Goal: Task Accomplishment & Management: Manage account settings

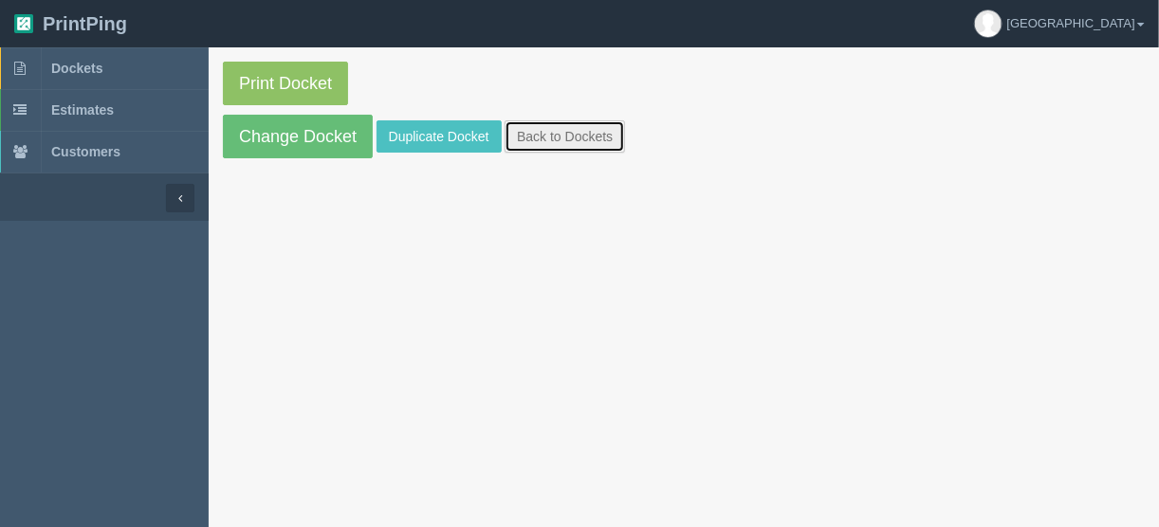
click at [586, 134] on link "Back to Dockets" at bounding box center [565, 136] width 120 height 32
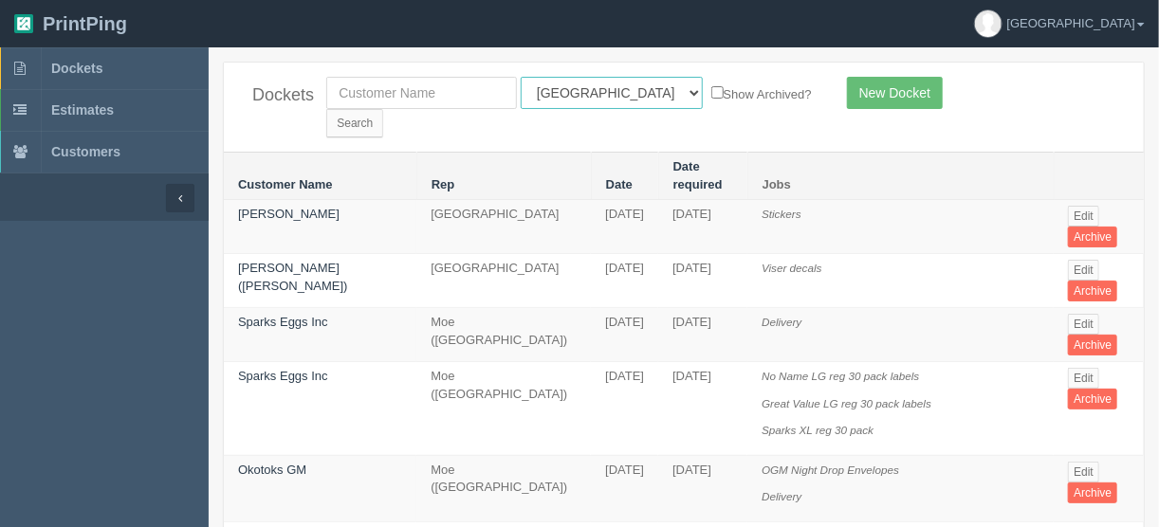
click at [604, 86] on select "All Users Ali Ali Test 1 Aly Amy Ankit Arif Brandon Dan France Greg Jim Mark Ma…" at bounding box center [612, 93] width 182 height 32
select select "11"
click at [521, 77] on select "All Users Ali Ali Test 1 Aly Amy Ankit Arif Brandon Dan France Greg Jim Mark Ma…" at bounding box center [612, 93] width 182 height 32
click at [383, 109] on input "Search" at bounding box center [354, 123] width 57 height 28
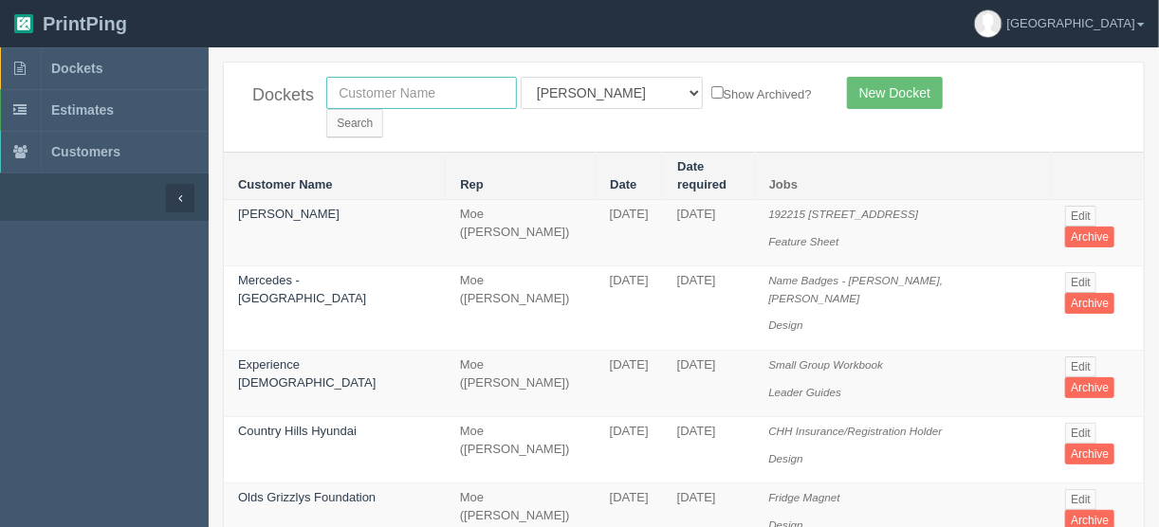
click at [358, 92] on input "text" at bounding box center [421, 93] width 191 height 32
type input "cpta"
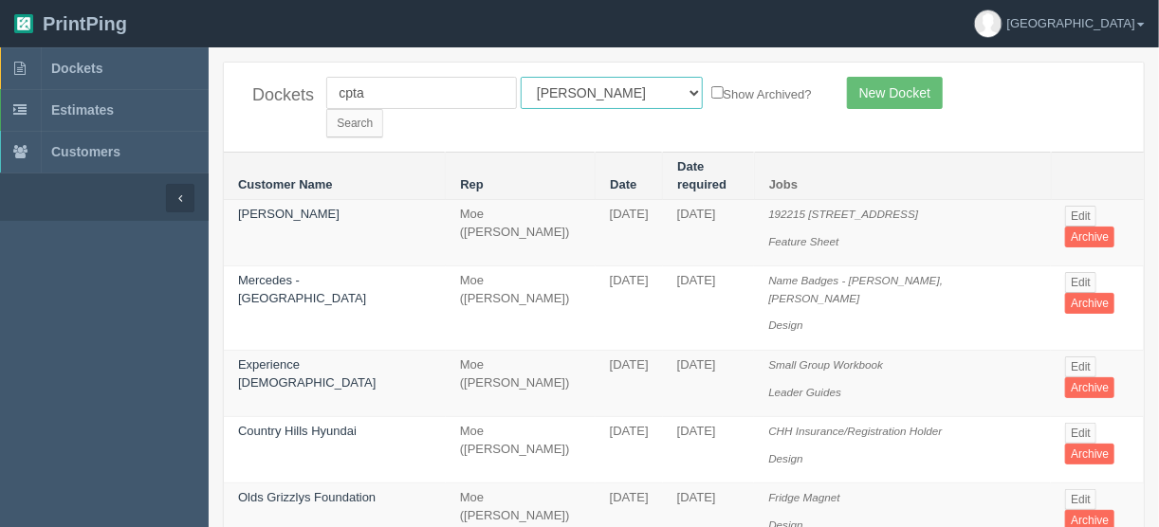
click at [603, 94] on select "All Users Ali Ali Test 1 Aly Amy Ankit Arif Brandon Dan France Greg Jim Mark Ma…" at bounding box center [612, 93] width 182 height 32
select select
click at [521, 77] on select "All Users Ali Ali Test 1 Aly Amy Ankit Arif Brandon Dan France Greg Jim Mark Ma…" at bounding box center [612, 93] width 182 height 32
click at [383, 109] on input "Search" at bounding box center [354, 123] width 57 height 28
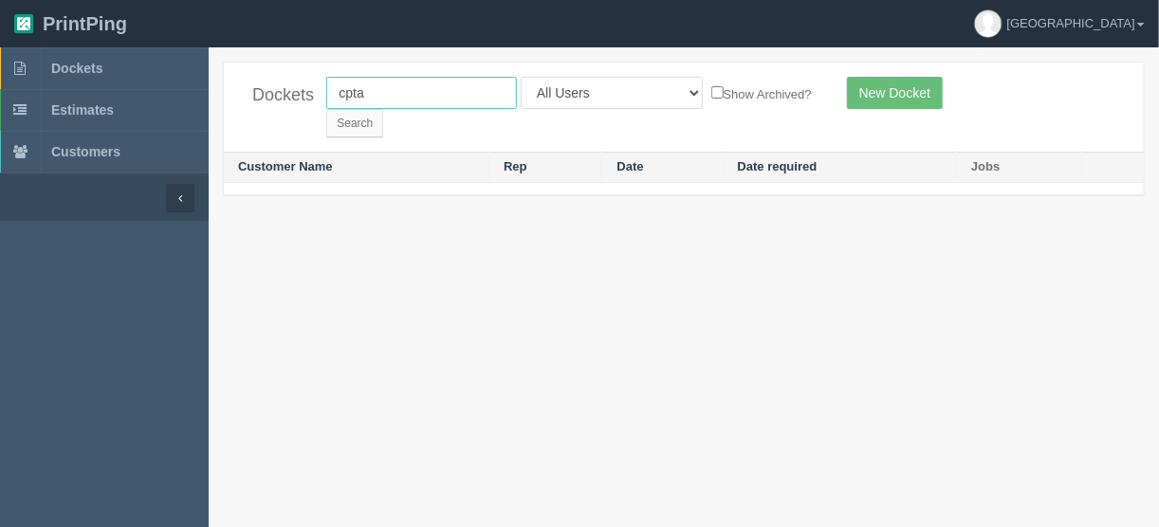
drag, startPoint x: 395, startPoint y: 95, endPoint x: 287, endPoint y: 94, distance: 108.2
click at [287, 94] on div "Dockets cpta All Users Ali Ali Test 1 Aly Amy Ankit Arif Brandon Dan France Gre…" at bounding box center [684, 107] width 920 height 89
click at [375, 87] on input "cpta" at bounding box center [421, 93] width 191 height 32
drag, startPoint x: 361, startPoint y: 88, endPoint x: 290, endPoint y: 99, distance: 71.9
click at [291, 99] on div "Dockets cptaproperty All Users Ali Ali Test 1 Aly Amy Ankit Arif Brandon Dan Fr…" at bounding box center [684, 107] width 920 height 89
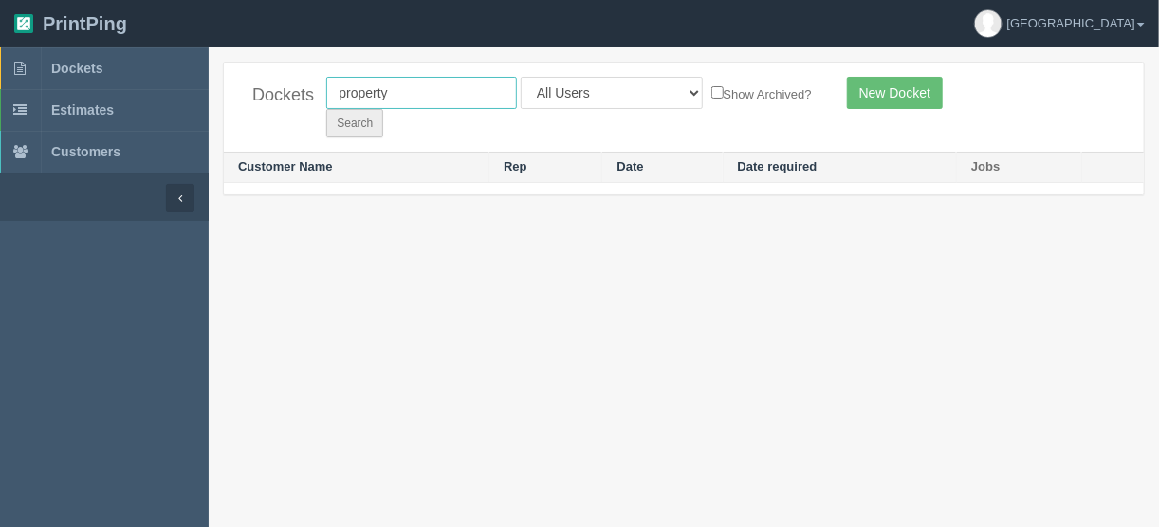
type input "property"
click at [383, 109] on input "Search" at bounding box center [354, 123] width 57 height 28
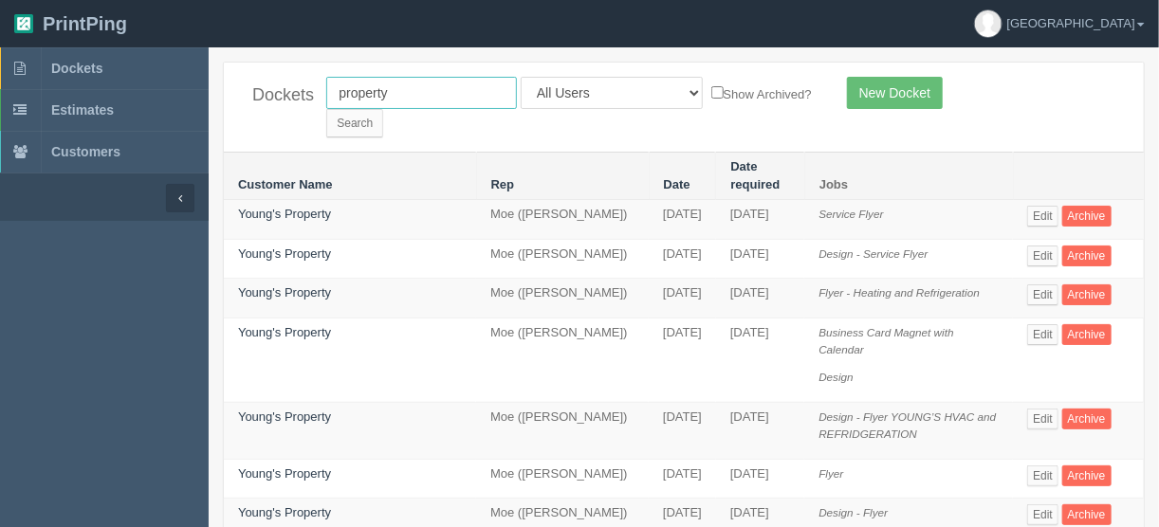
drag, startPoint x: 403, startPoint y: 92, endPoint x: 387, endPoint y: 121, distance: 33.5
click at [284, 96] on div "Dockets property All Users [PERSON_NAME] Test 1 [PERSON_NAME] [PERSON_NAME] [PE…" at bounding box center [684, 107] width 920 height 89
type input "formations"
click at [383, 109] on input "Search" at bounding box center [354, 123] width 57 height 28
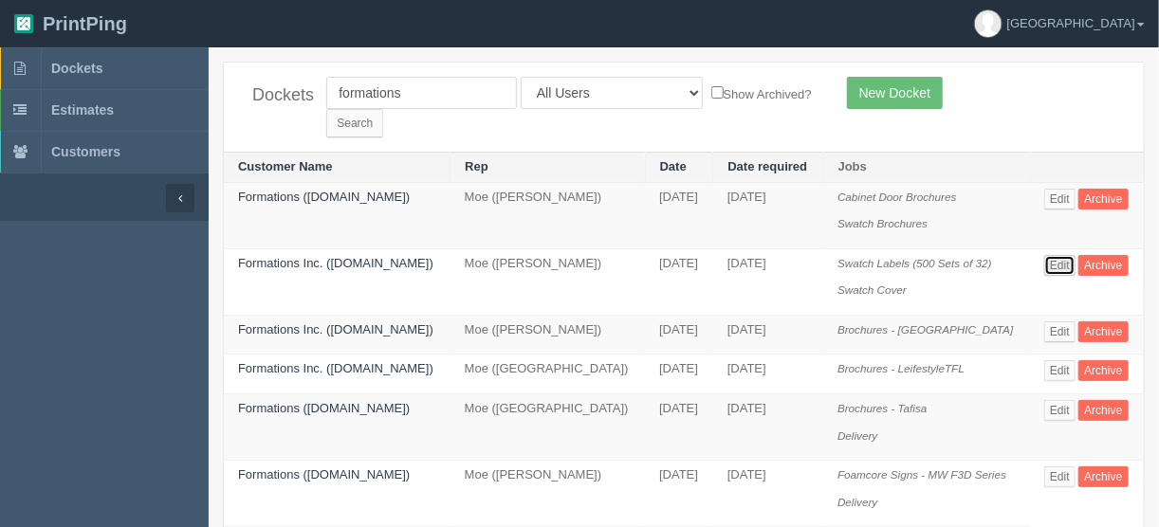
click at [1049, 255] on link "Edit" at bounding box center [1060, 265] width 31 height 21
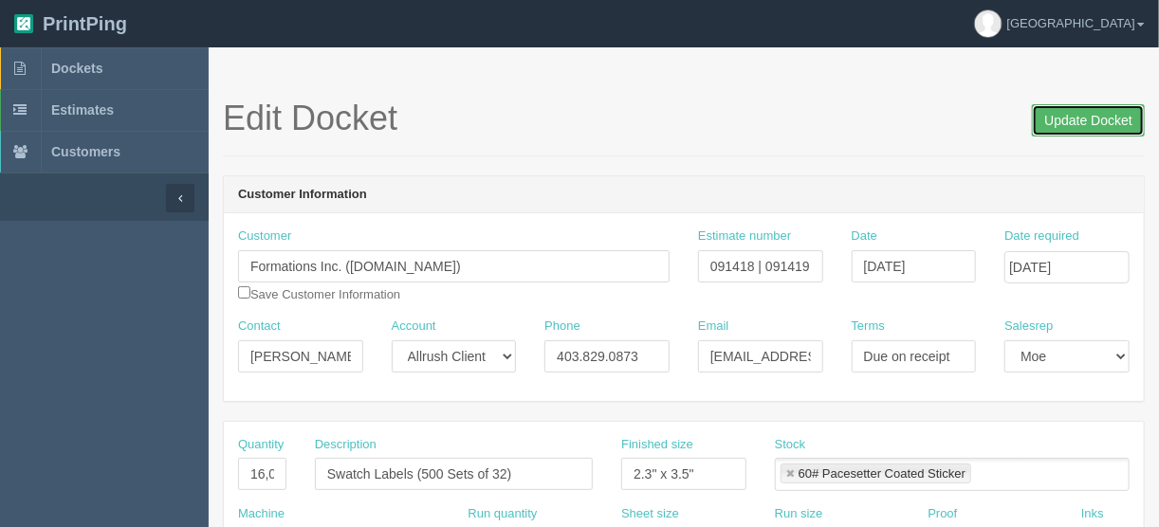
click at [1096, 116] on input "Update Docket" at bounding box center [1088, 120] width 113 height 32
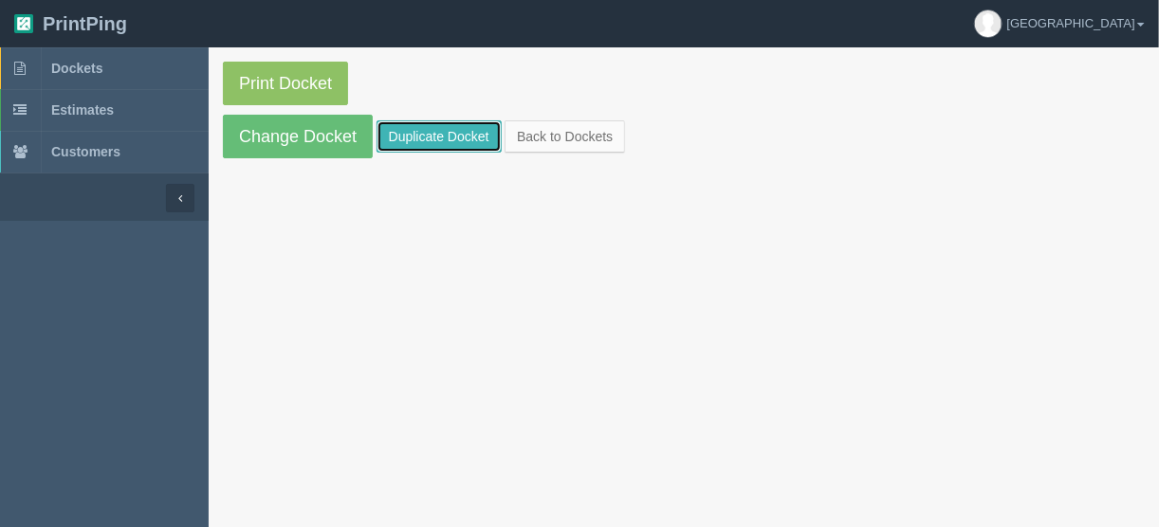
click at [427, 131] on link "Duplicate Docket" at bounding box center [439, 136] width 125 height 32
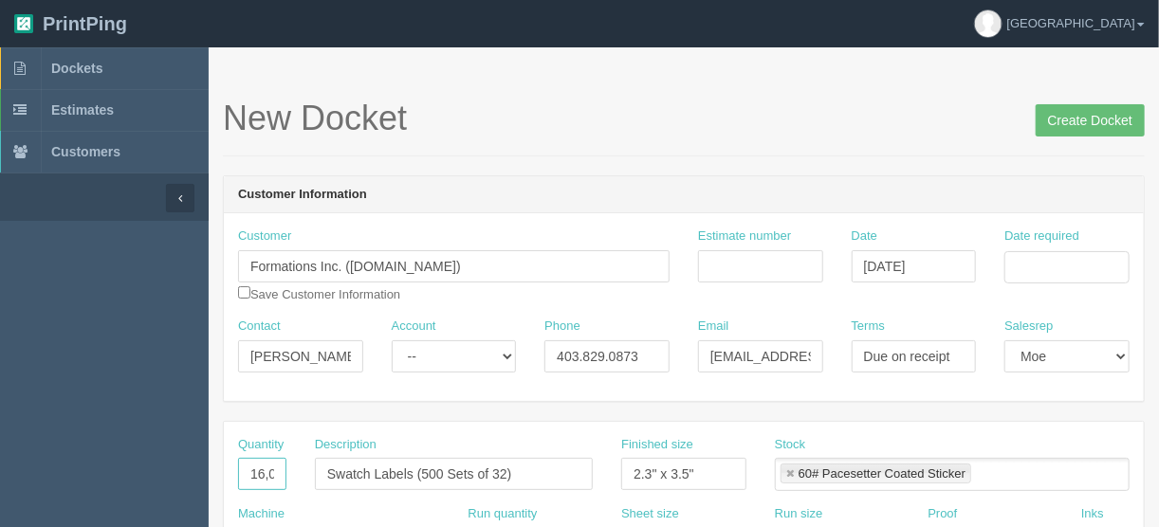
drag, startPoint x: 268, startPoint y: 468, endPoint x: 217, endPoint y: 468, distance: 50.3
type input "7500"
drag, startPoint x: 515, startPoint y: 471, endPoint x: 416, endPoint y: 466, distance: 98.8
click at [416, 466] on input "Swatch Labels (500 Sets of 32)" at bounding box center [454, 474] width 278 height 32
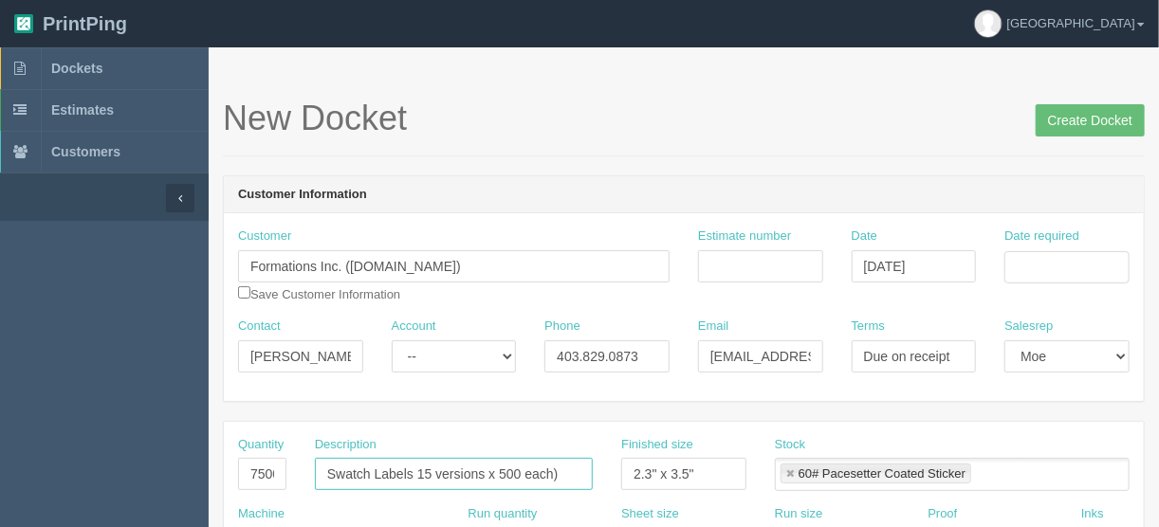
type input "Swatch Labels 15 versions x 500 each)"
drag, startPoint x: 719, startPoint y: 268, endPoint x: 727, endPoint y: 261, distance: 10.1
click at [720, 268] on input "Estimate number" at bounding box center [760, 266] width 125 height 32
type input "092088"
click at [1020, 265] on input "Date required" at bounding box center [1067, 267] width 125 height 32
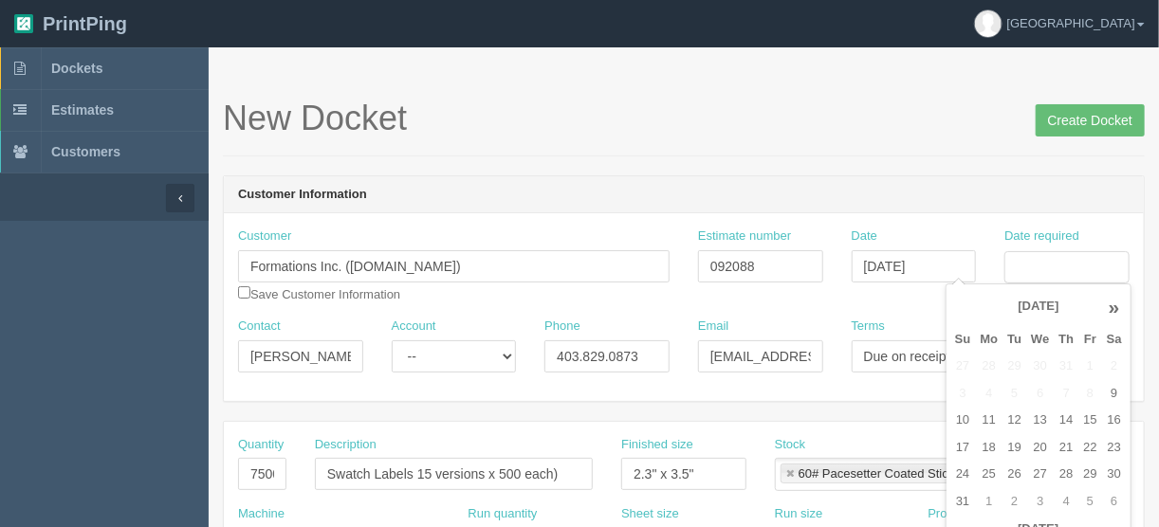
click at [750, 178] on header "Customer Information" at bounding box center [684, 195] width 920 height 38
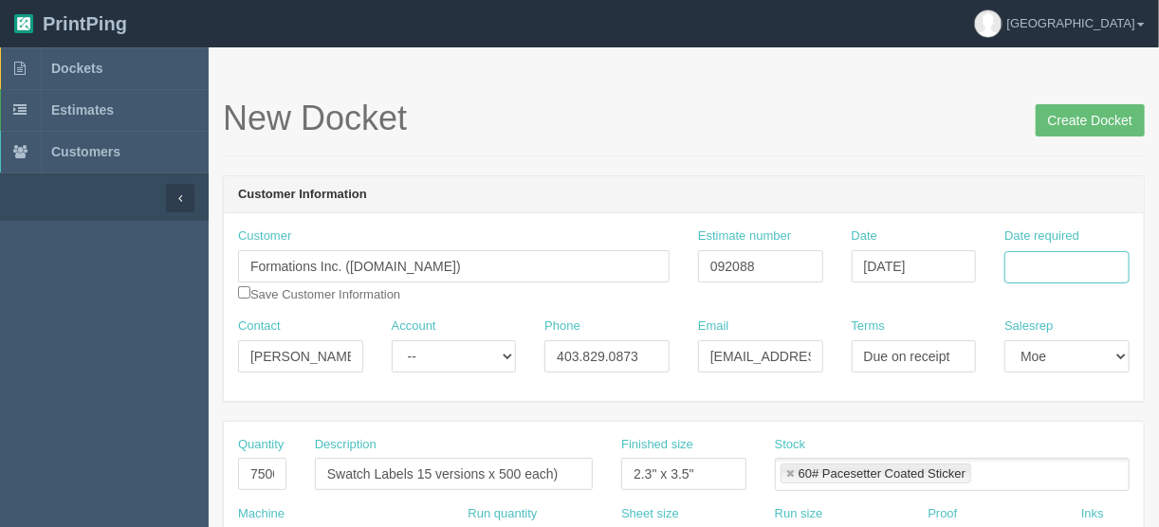
click at [1044, 260] on input "Date required" at bounding box center [1067, 267] width 125 height 32
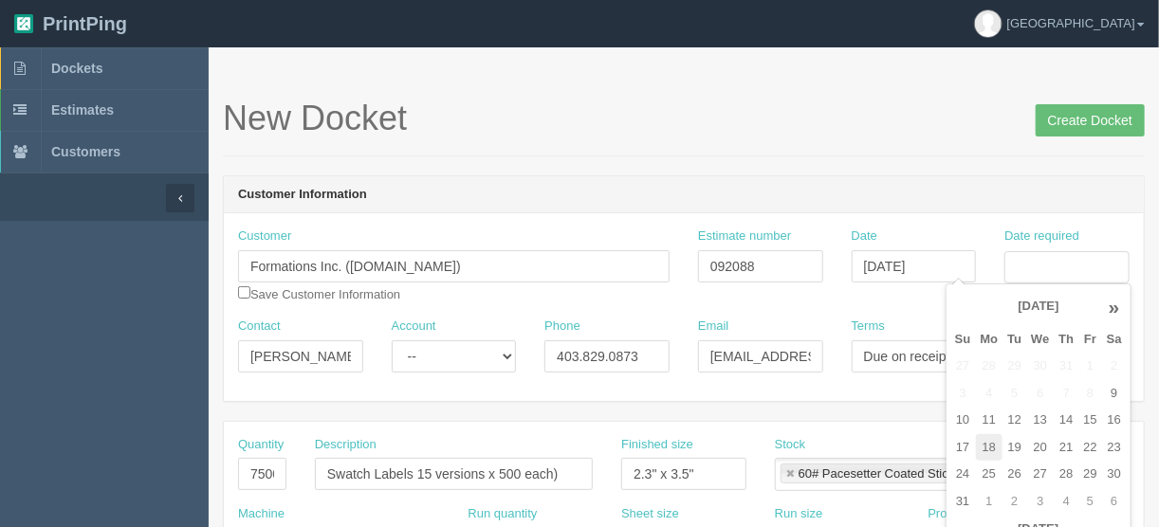
click at [985, 444] on td "18" at bounding box center [990, 449] width 28 height 28
type input "[DATE]"
click at [856, 143] on div "New Docket Create Docket" at bounding box center [684, 128] width 922 height 57
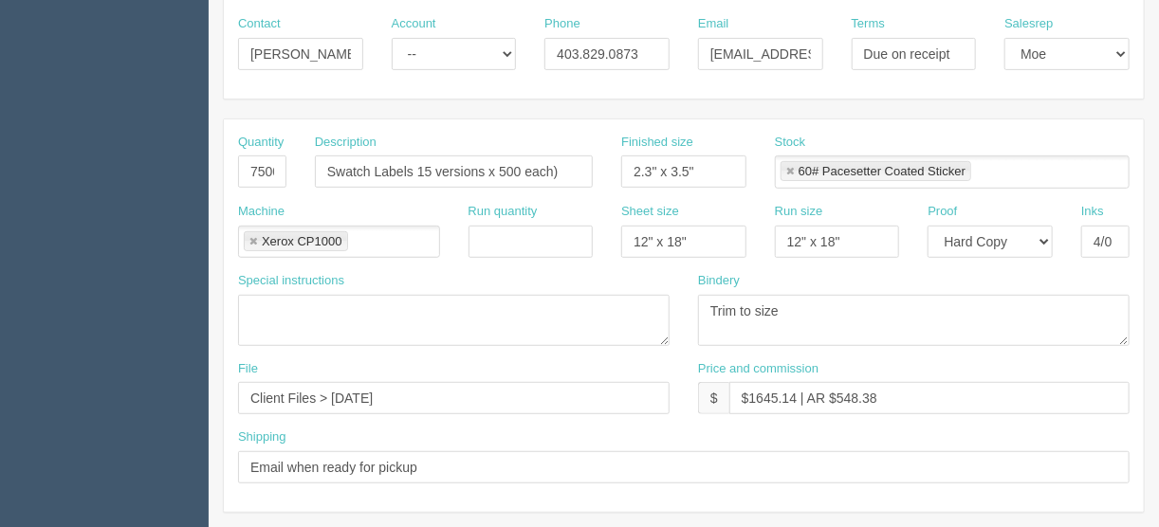
scroll to position [304, 0]
drag, startPoint x: 417, startPoint y: 166, endPoint x: 291, endPoint y: 171, distance: 126.3
click at [291, 171] on div "Quantity 7500 Description Swatch Labels 15 versions x 500 each) Finished size 2…" at bounding box center [684, 167] width 920 height 69
type input "Door decals (15 versions x 500 each)"
drag, startPoint x: 419, startPoint y: 395, endPoint x: 158, endPoint y: 386, distance: 261.0
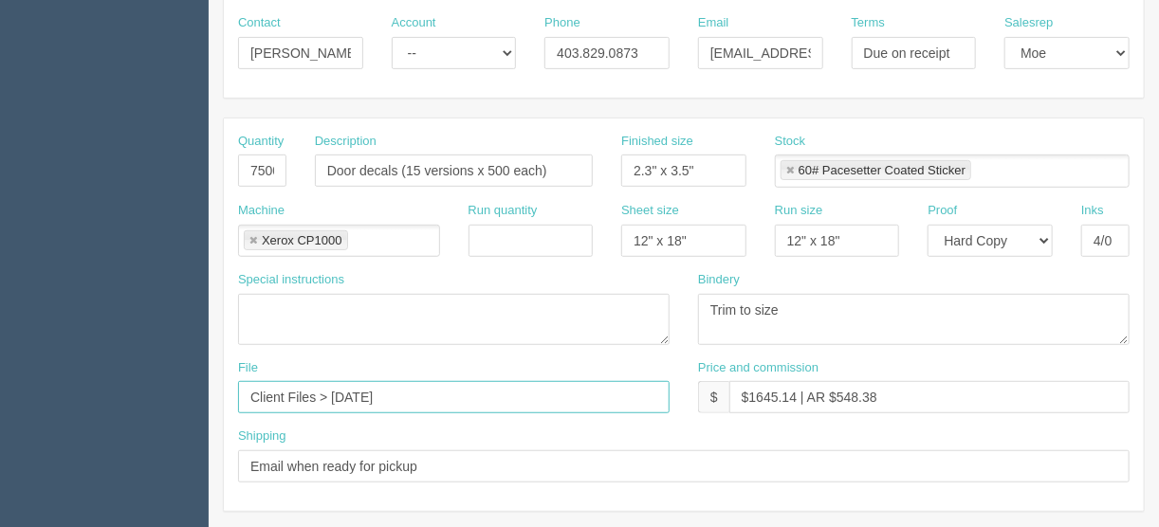
type input "files@allrush.ca"
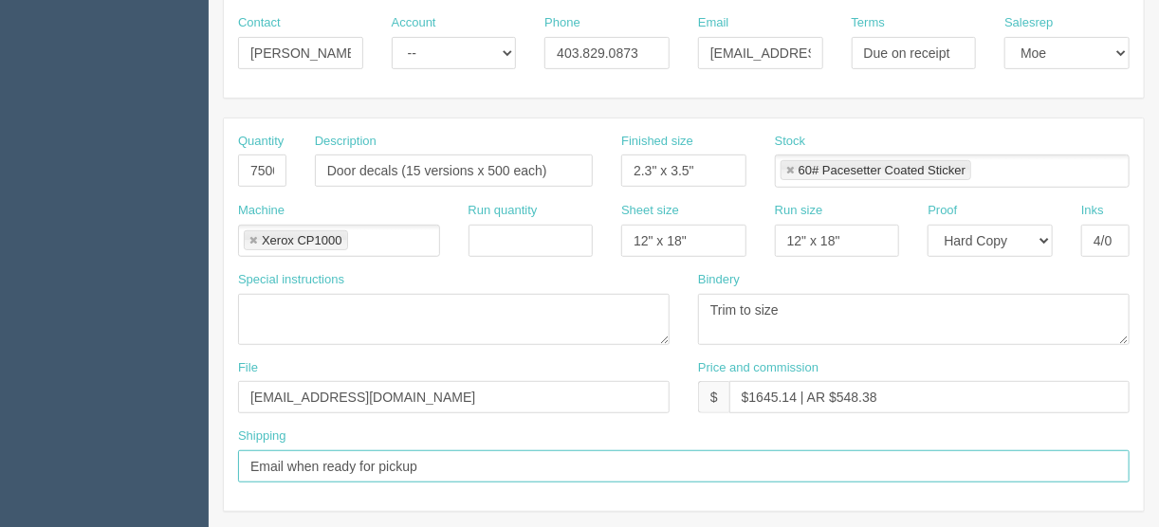
drag, startPoint x: 436, startPoint y: 460, endPoint x: 192, endPoint y: 465, distance: 244.8
type input "Call/email when ready"
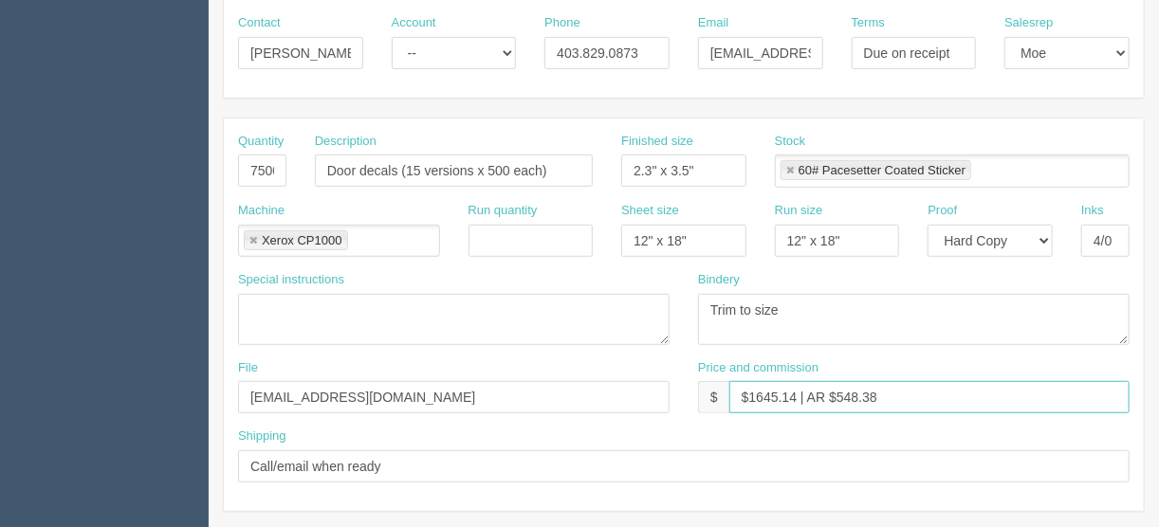
drag, startPoint x: 795, startPoint y: 390, endPoint x: 752, endPoint y: 395, distance: 43.0
click at [752, 395] on input "$1645.14 | AR $548.38" at bounding box center [930, 397] width 400 height 32
drag, startPoint x: 793, startPoint y: 396, endPoint x: 755, endPoint y: 390, distance: 38.4
click at [753, 390] on input "$1645.14 | AR $548.38" at bounding box center [930, 397] width 400 height 32
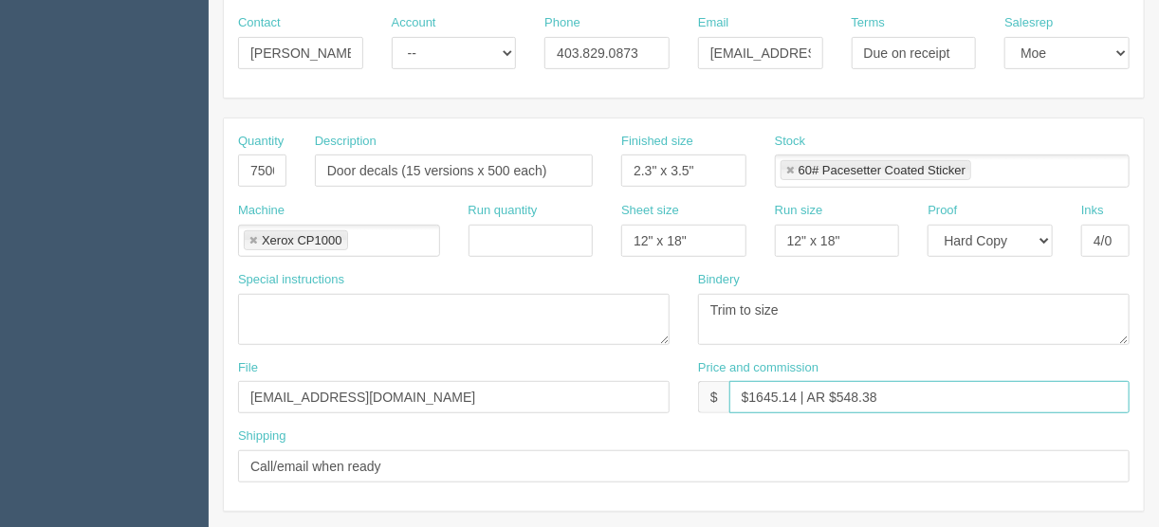
click at [792, 403] on input "$1645.14 | AR $548.38" at bounding box center [930, 397] width 400 height 32
drag, startPoint x: 792, startPoint y: 396, endPoint x: 750, endPoint y: 394, distance: 41.8
click at [750, 394] on input "$1645.14 | AR $548.38" at bounding box center [930, 397] width 400 height 32
type input "$952.60 | AR $548.38"
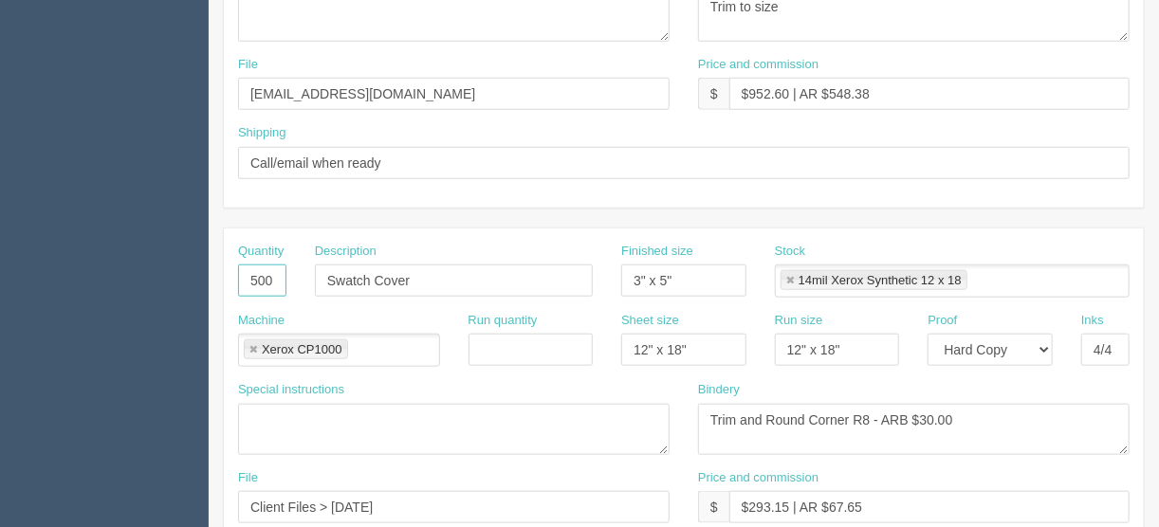
drag, startPoint x: 274, startPoint y: 271, endPoint x: 197, endPoint y: 274, distance: 76.9
click at [203, 277] on section "Dockets Estimates Customers" at bounding box center [579, 277] width 1159 height 1675
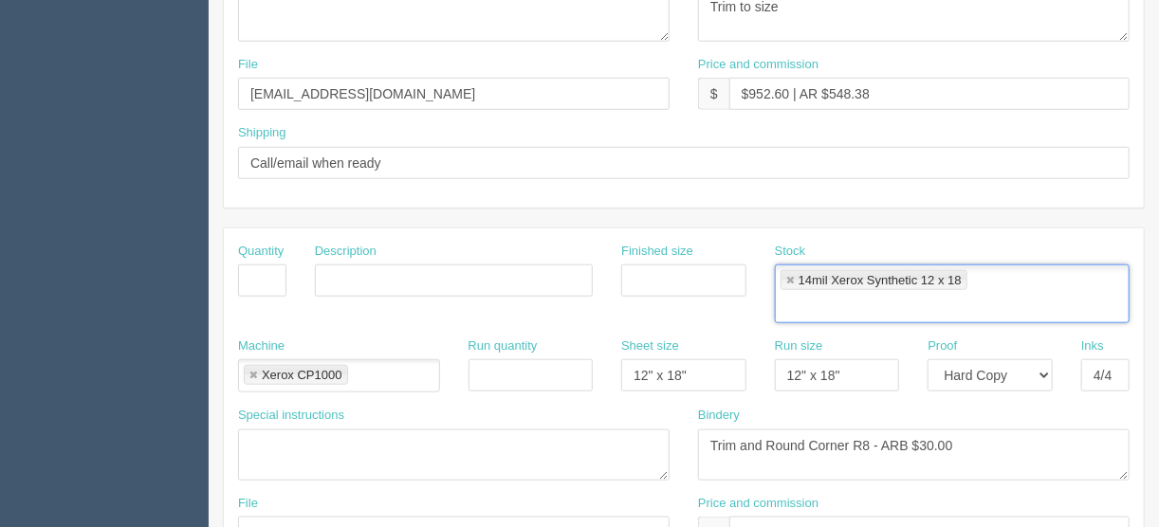
click at [788, 278] on link at bounding box center [790, 281] width 11 height 12
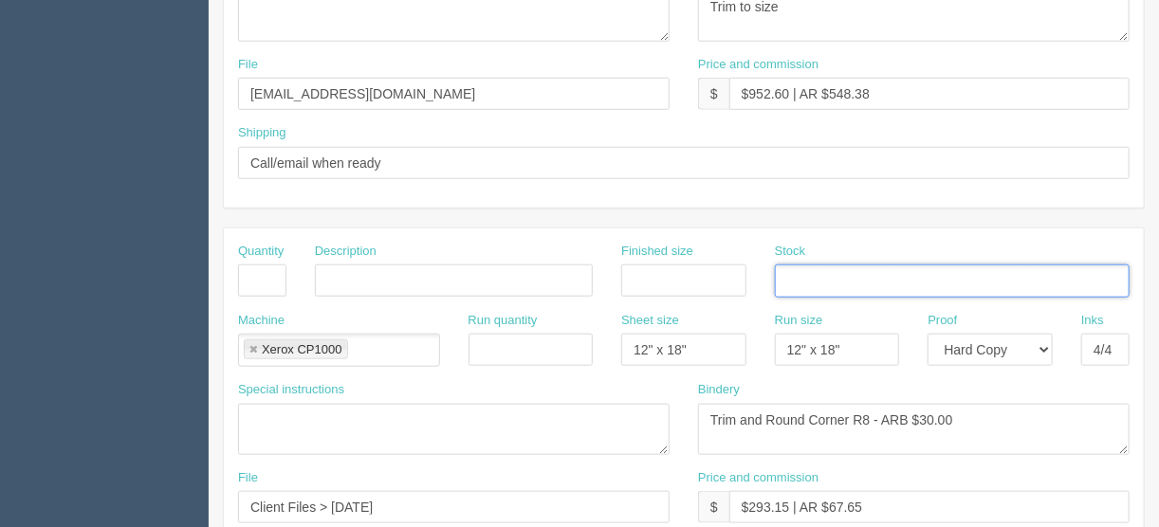
click at [249, 344] on link at bounding box center [253, 350] width 11 height 12
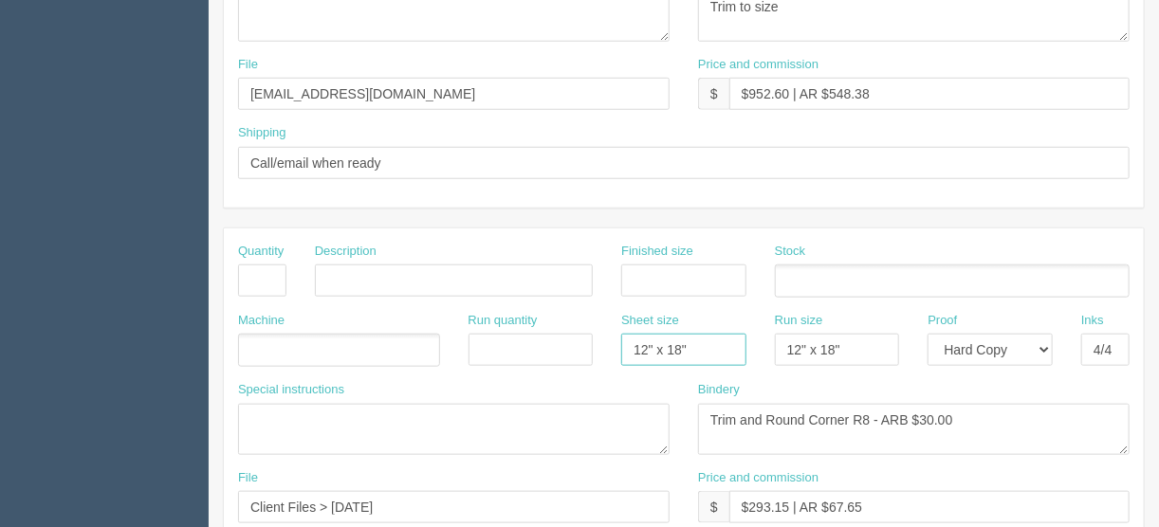
drag, startPoint x: 698, startPoint y: 342, endPoint x: 772, endPoint y: 337, distance: 74.2
click at [588, 342] on div "Machine Run quantity Sheet size 12" x 18" Run size 12" x 18" Proof -- Email Har…" at bounding box center [684, 346] width 920 height 69
click at [1045, 344] on select "-- Email Hard Copy" at bounding box center [990, 350] width 125 height 32
select select
click at [928, 334] on select "-- Email Hard Copy" at bounding box center [990, 350] width 125 height 32
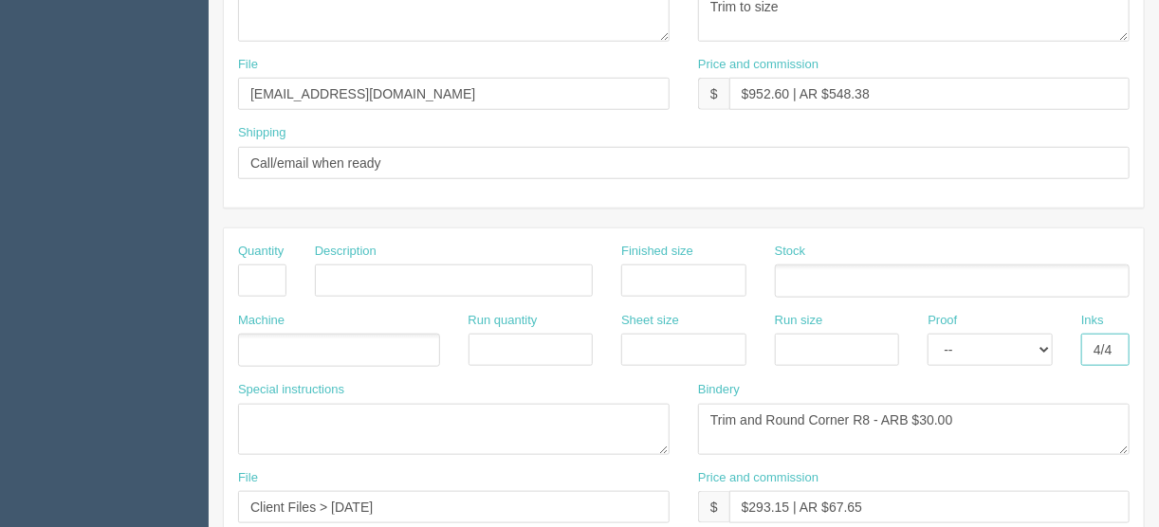
drag, startPoint x: 1083, startPoint y: 340, endPoint x: 1143, endPoint y: 347, distance: 60.2
click at [1124, 344] on input "4/4" at bounding box center [1106, 350] width 48 height 32
drag, startPoint x: 970, startPoint y: 406, endPoint x: 574, endPoint y: 456, distance: 398.8
click at [574, 456] on div "Special instructions Bindery Trim and Round Corner R8 - ARB $30.00" at bounding box center [684, 425] width 920 height 88
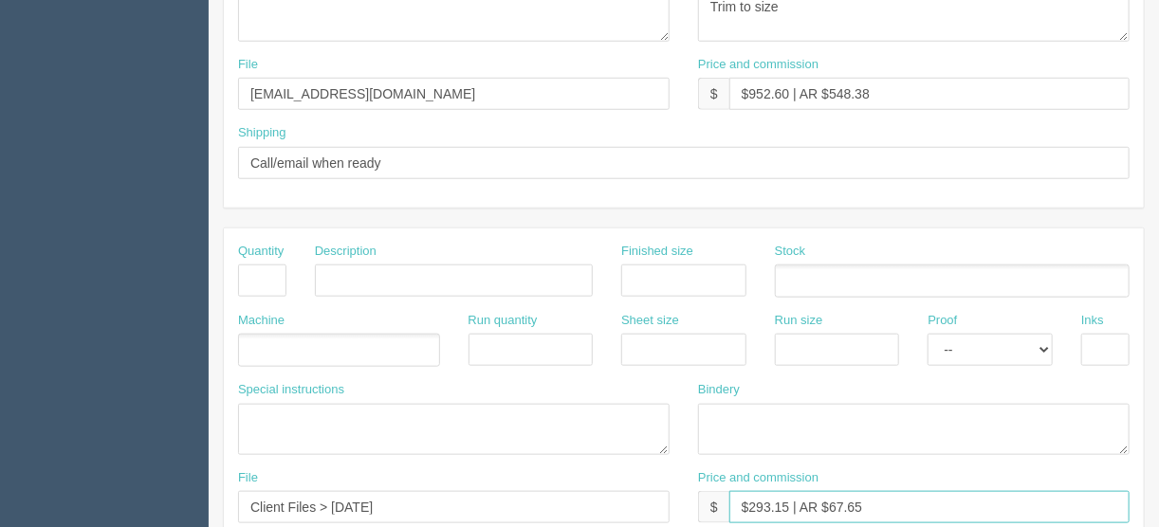
drag, startPoint x: 874, startPoint y: 502, endPoint x: 666, endPoint y: 507, distance: 207.8
click at [674, 507] on div "File Client Files > July 2025 Price and commission $ $293.15 | AR $67.65" at bounding box center [684, 504] width 920 height 69
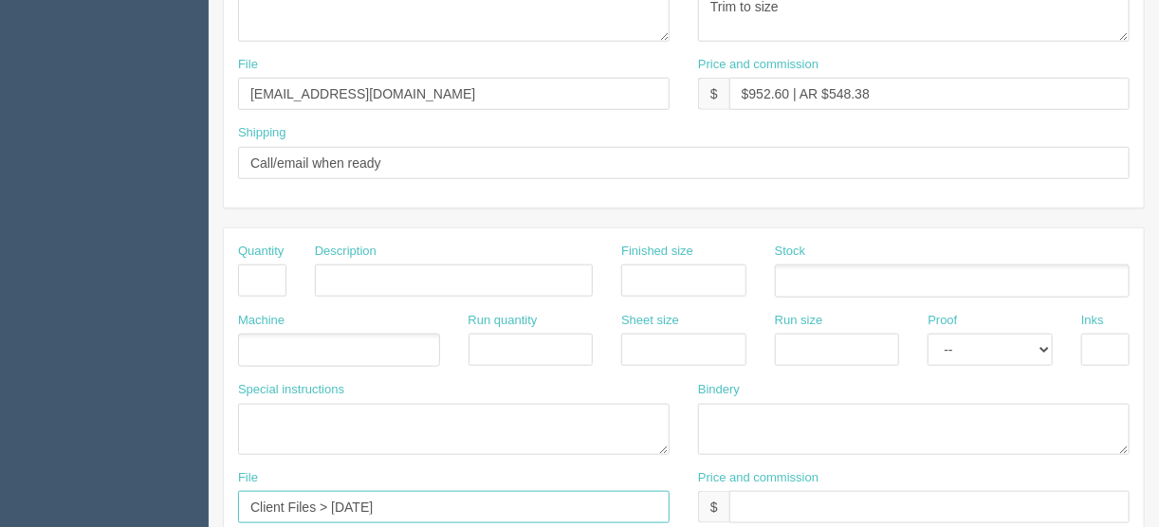
drag, startPoint x: 398, startPoint y: 502, endPoint x: 167, endPoint y: 509, distance: 231.6
click at [168, 509] on section "Dockets Estimates Customers" at bounding box center [579, 277] width 1159 height 1675
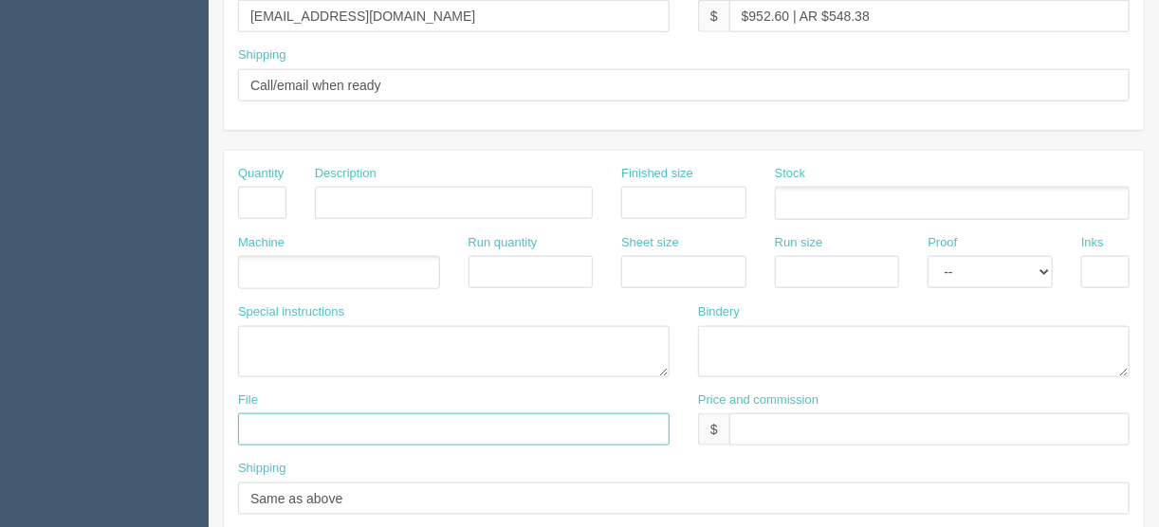
scroll to position [835, 0]
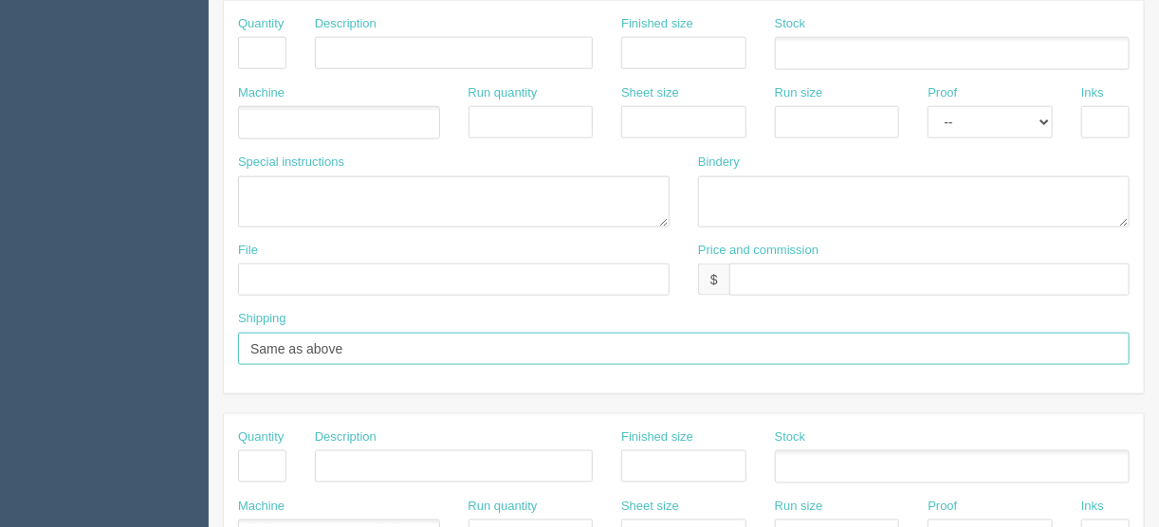
drag, startPoint x: 367, startPoint y: 342, endPoint x: 239, endPoint y: 337, distance: 128.2
click at [239, 337] on input "Same as above" at bounding box center [684, 349] width 892 height 32
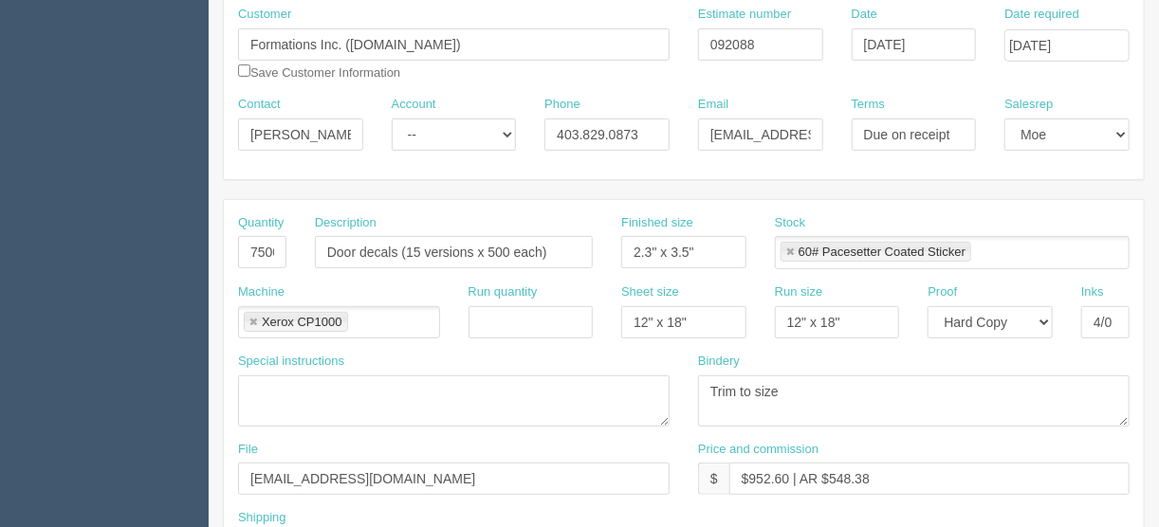
scroll to position [198, 0]
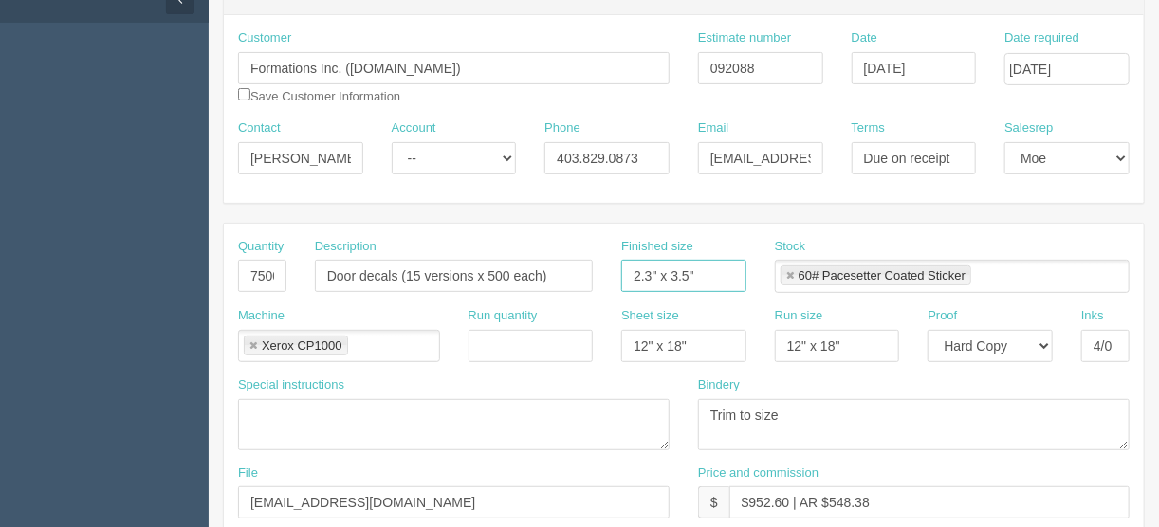
drag, startPoint x: 714, startPoint y: 273, endPoint x: 601, endPoint y: 279, distance: 113.0
click at [601, 279] on div "Quantity 7500 Description Door decals (15 versions x 500 each) Finished size 2.…" at bounding box center [684, 272] width 920 height 69
type input "3.264" x 3.264""
drag, startPoint x: 1101, startPoint y: 342, endPoint x: 1069, endPoint y: 342, distance: 31.3
click at [1069, 342] on div "Inks 4/0" at bounding box center [1105, 341] width 77 height 69
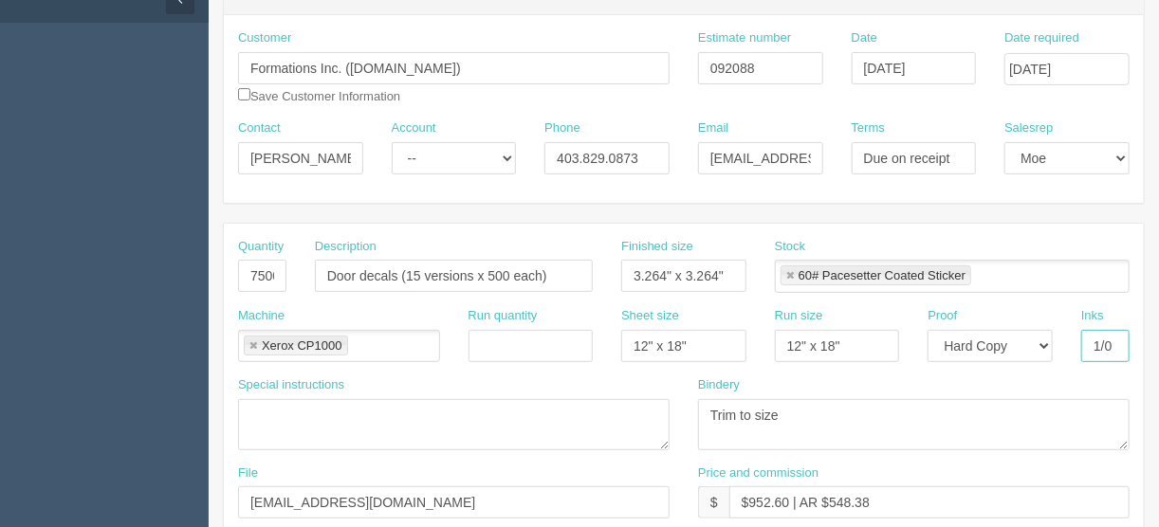
click at [1119, 340] on input "1/0" at bounding box center [1106, 346] width 48 height 32
type input "1/0 - black"
click at [793, 409] on textarea "Trim to size" at bounding box center [914, 424] width 432 height 51
click at [712, 404] on textarea "Trim to size" at bounding box center [914, 424] width 432 height 51
type textarea "ARB - Trim to size - $75.00"
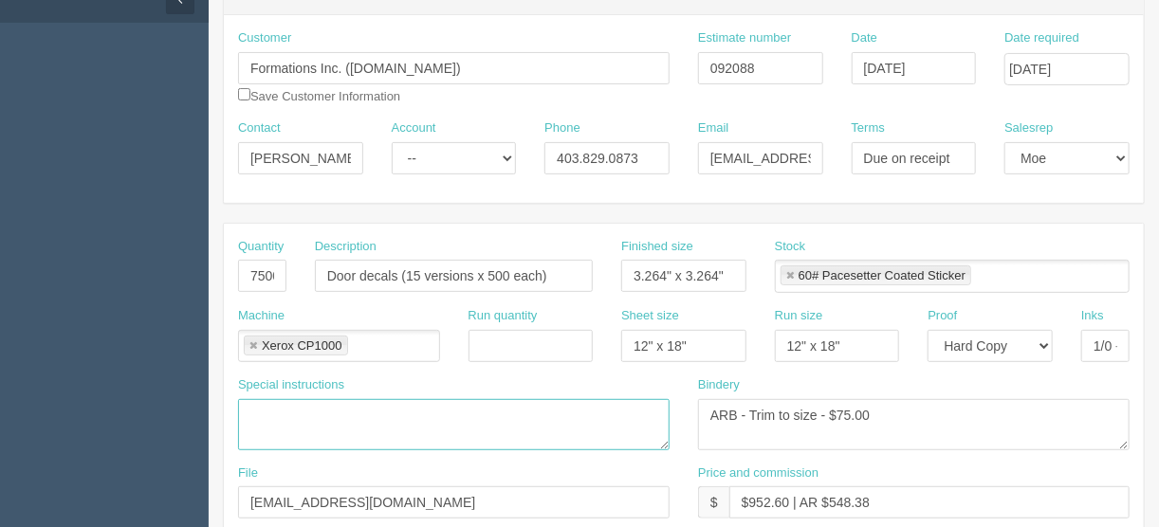
click at [257, 401] on textarea at bounding box center [454, 424] width 432 height 51
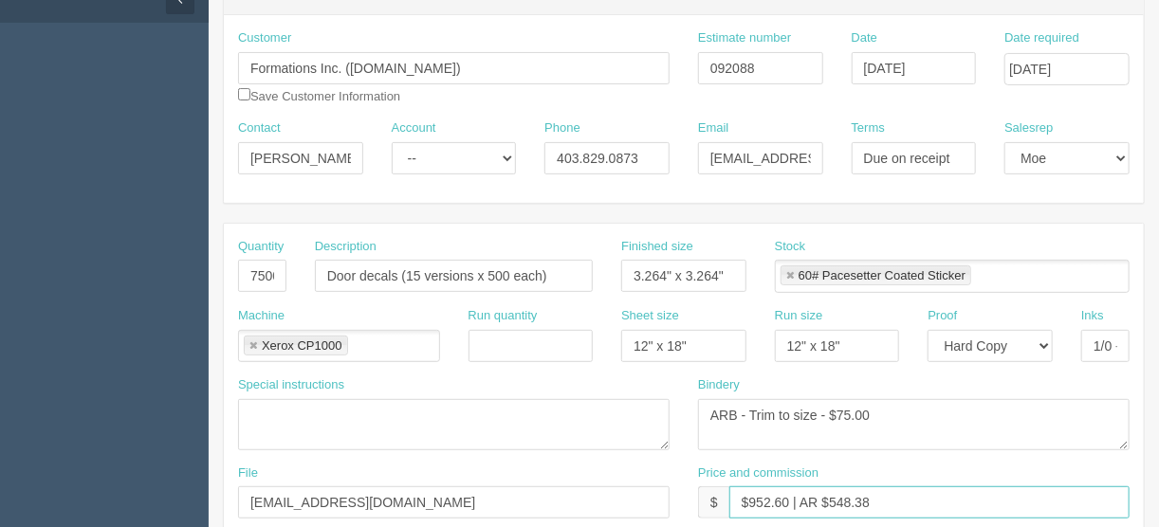
drag, startPoint x: 897, startPoint y: 500, endPoint x: 831, endPoint y: 504, distance: 65.6
click at [831, 504] on input "$952.60 | AR $548.38" at bounding box center [930, 503] width 400 height 32
type input "$952.60 | AR $313.43"
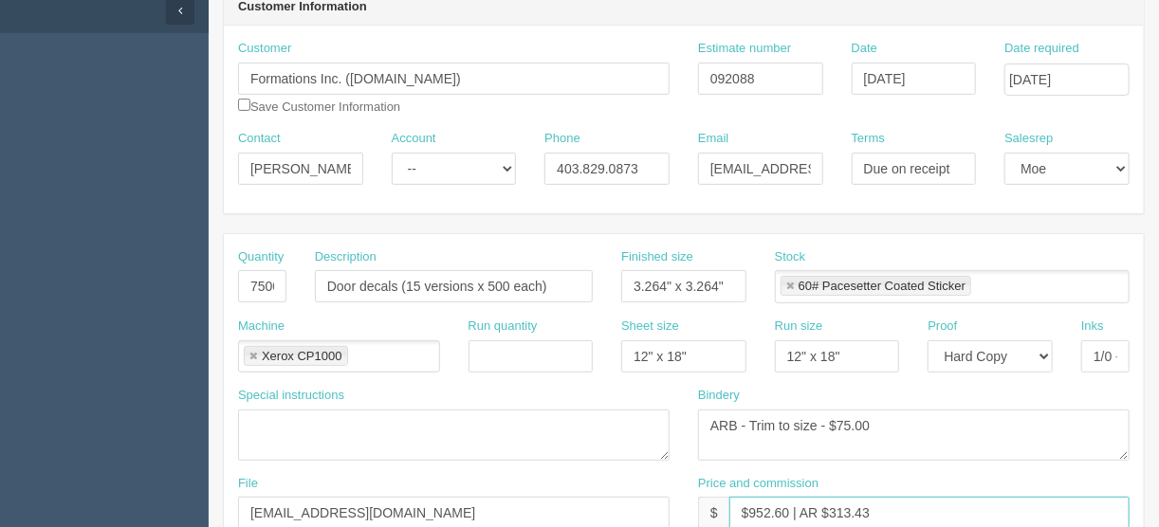
scroll to position [0, 0]
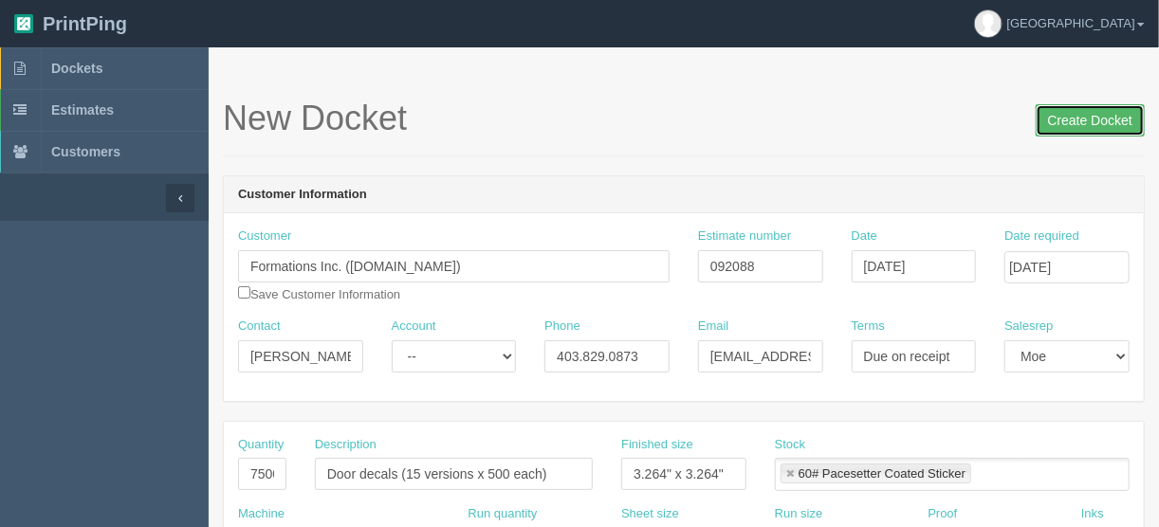
click at [1090, 120] on input "Create Docket" at bounding box center [1090, 120] width 109 height 32
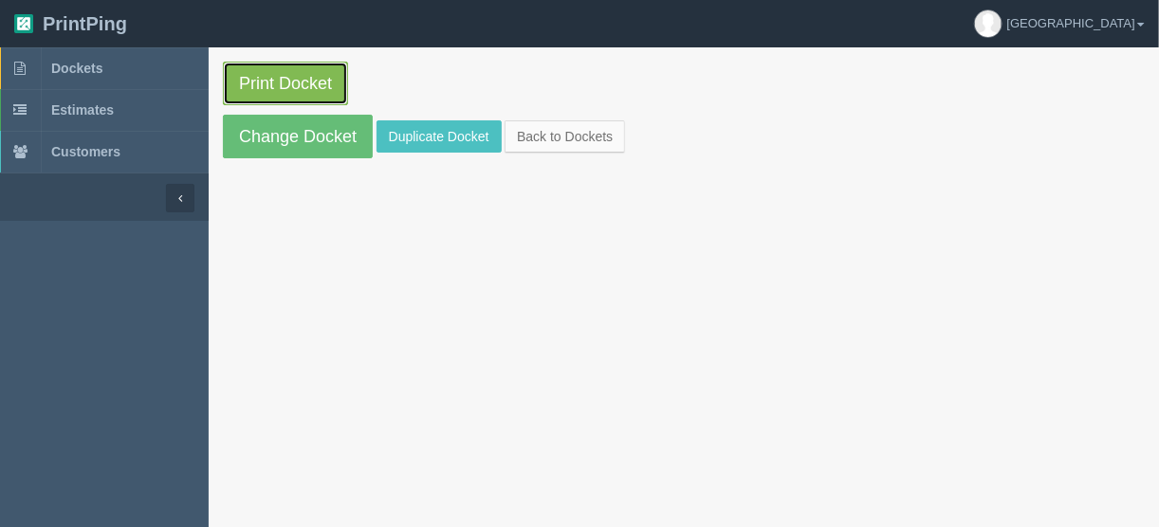
click at [269, 78] on link "Print Docket" at bounding box center [285, 84] width 125 height 44
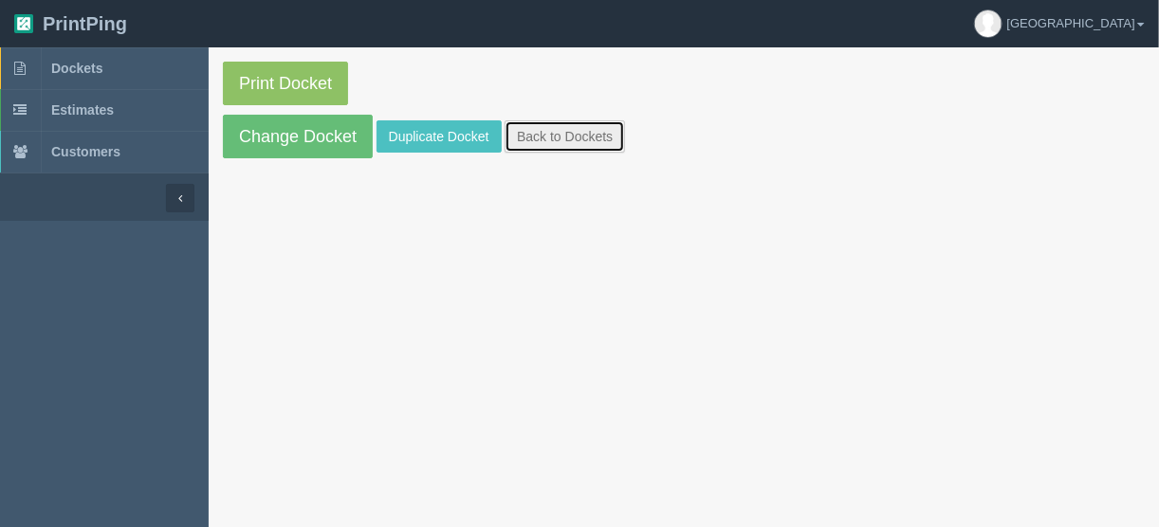
click at [564, 132] on link "Back to Dockets" at bounding box center [565, 136] width 120 height 32
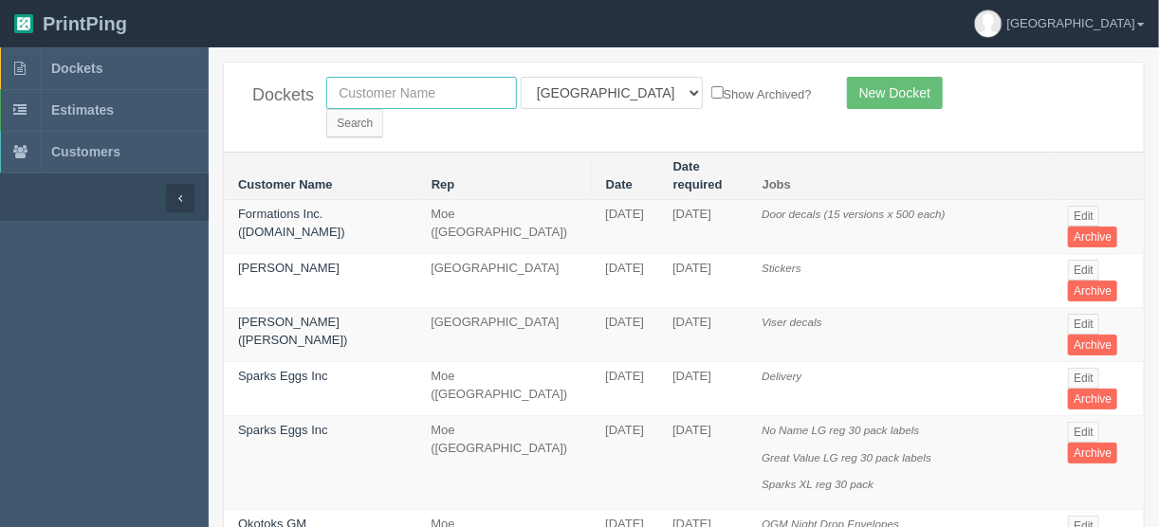
drag, startPoint x: 443, startPoint y: 94, endPoint x: 480, endPoint y: 101, distance: 37.6
click at [443, 94] on input "text" at bounding box center [421, 93] width 191 height 32
type input "justin h"
click at [383, 109] on input "Search" at bounding box center [354, 123] width 57 height 28
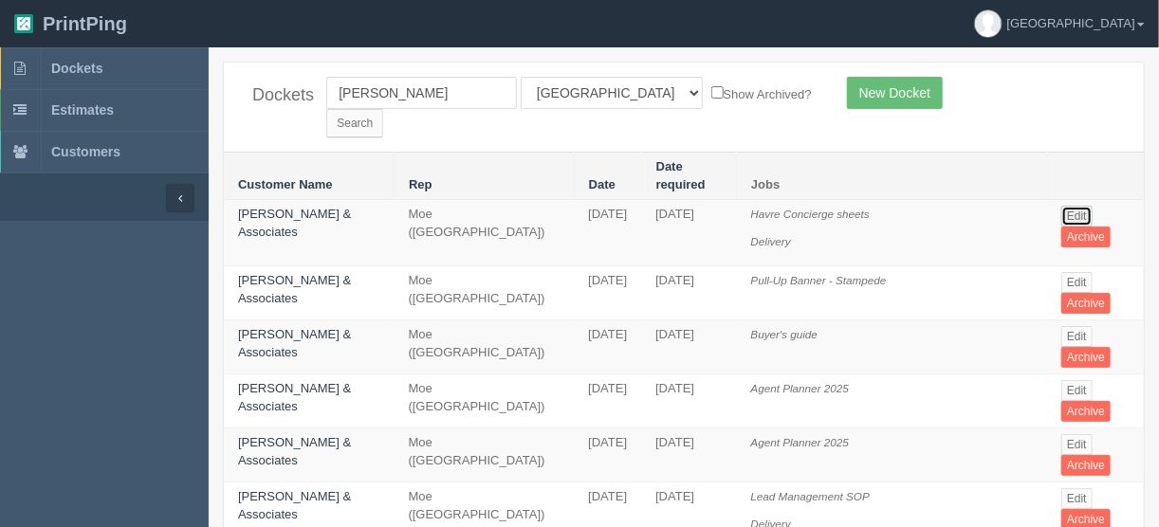
click at [1067, 206] on link "Edit" at bounding box center [1077, 216] width 31 height 21
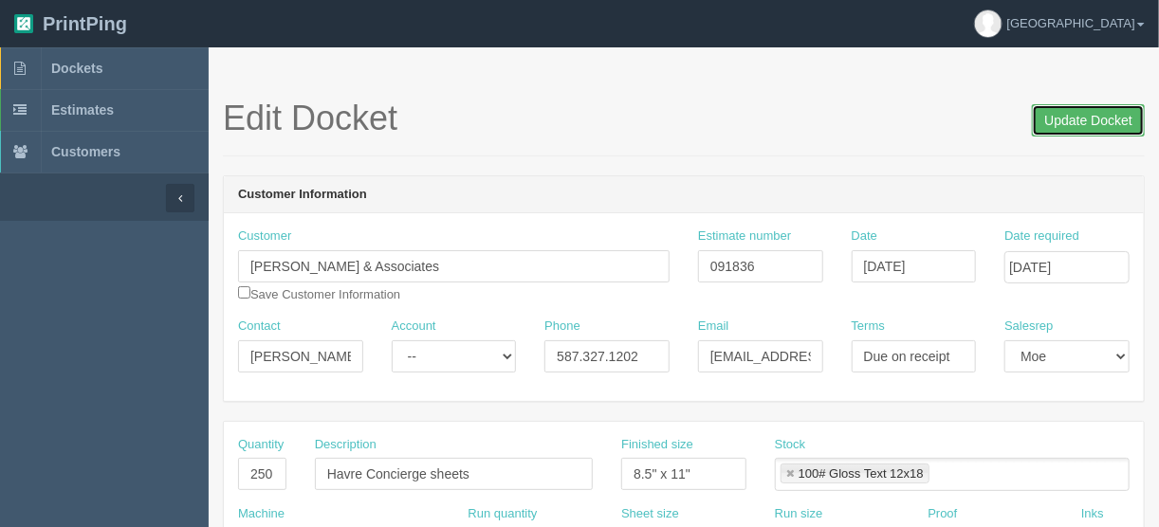
click at [1088, 113] on input "Update Docket" at bounding box center [1088, 120] width 113 height 32
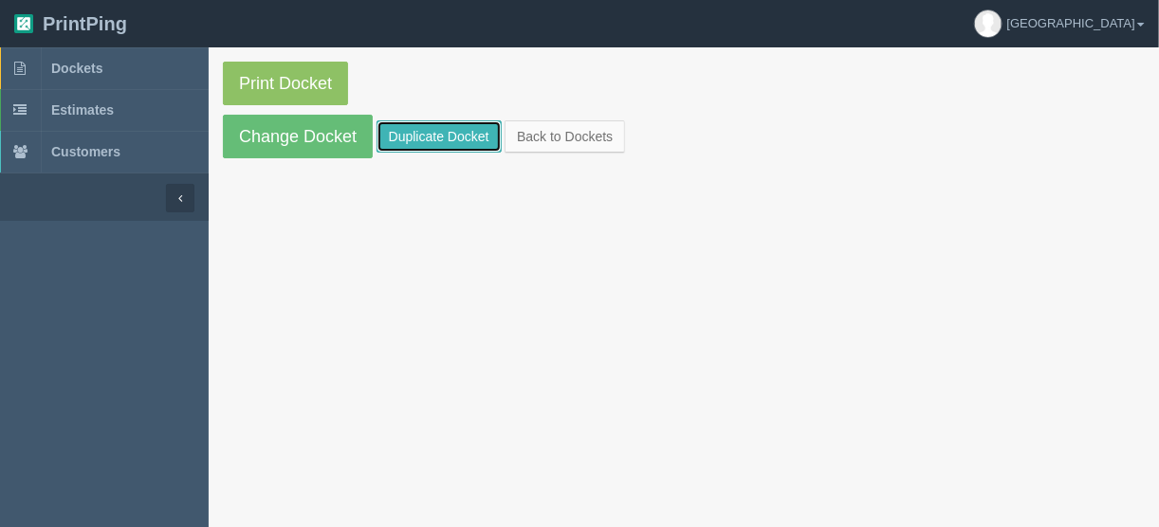
click at [410, 131] on link "Duplicate Docket" at bounding box center [439, 136] width 125 height 32
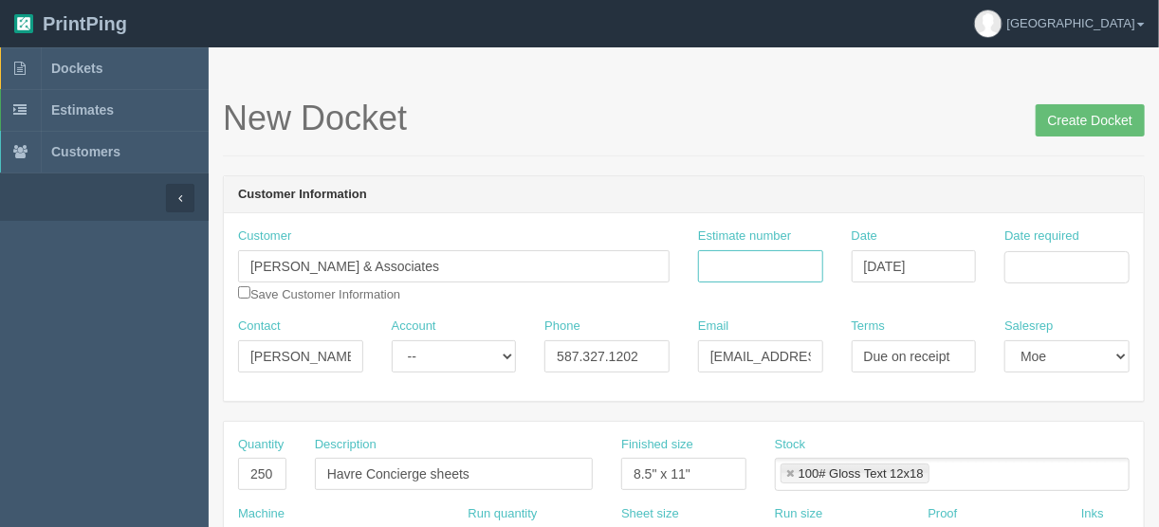
click at [789, 267] on input "Estimate number" at bounding box center [760, 266] width 125 height 32
type input "091836"
click at [1014, 253] on input "Date required" at bounding box center [1067, 267] width 125 height 32
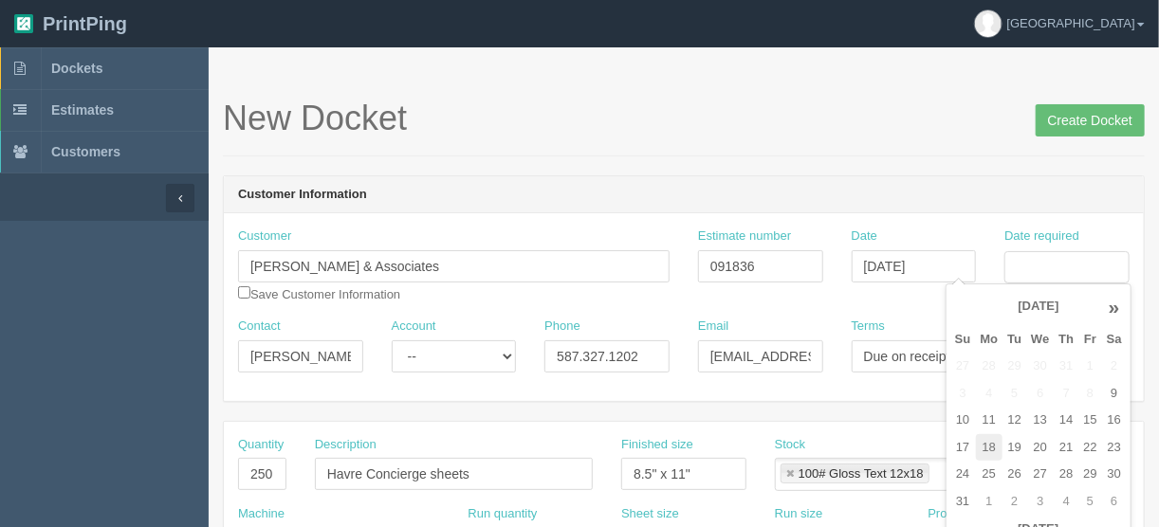
click at [988, 450] on td "18" at bounding box center [990, 449] width 28 height 28
type input "[DATE]"
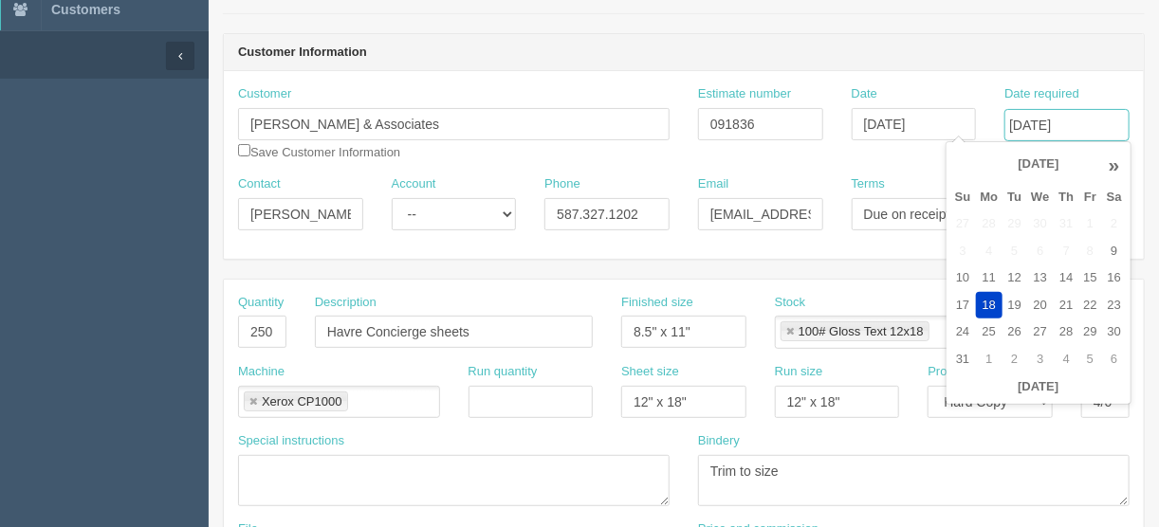
scroll to position [152, 0]
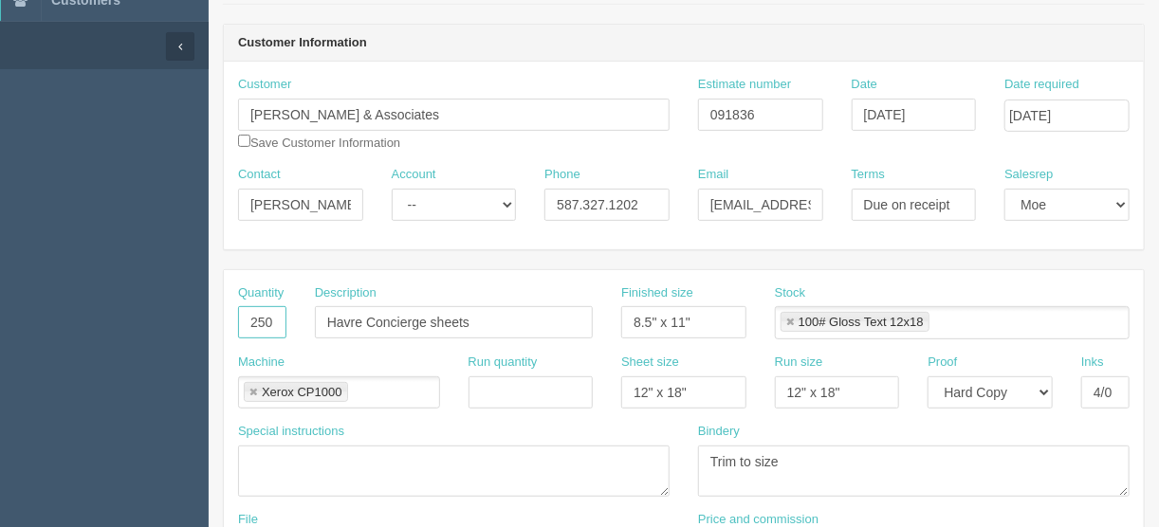
drag, startPoint x: 256, startPoint y: 316, endPoint x: 205, endPoint y: 305, distance: 52.5
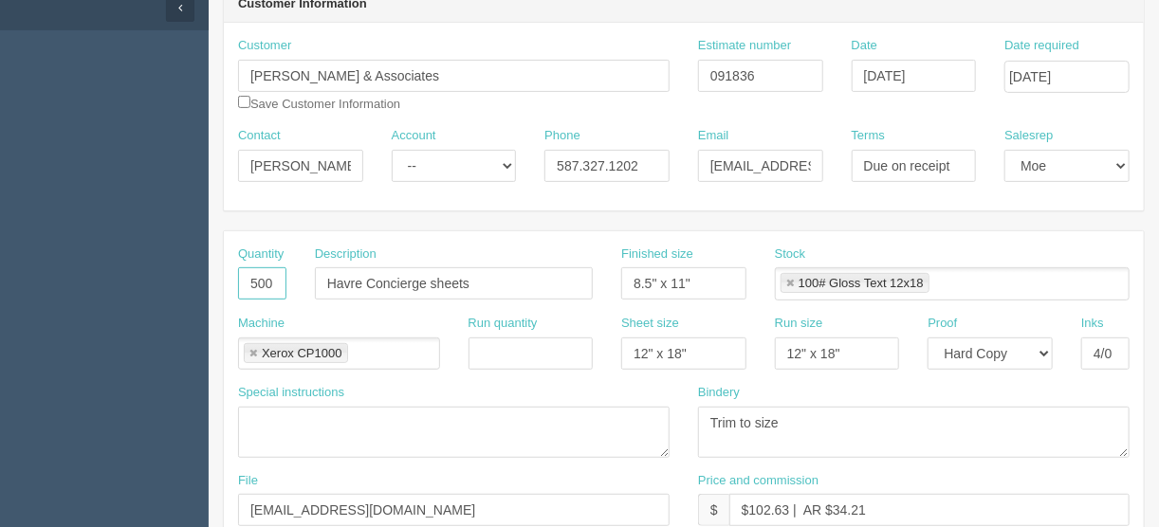
scroll to position [304, 0]
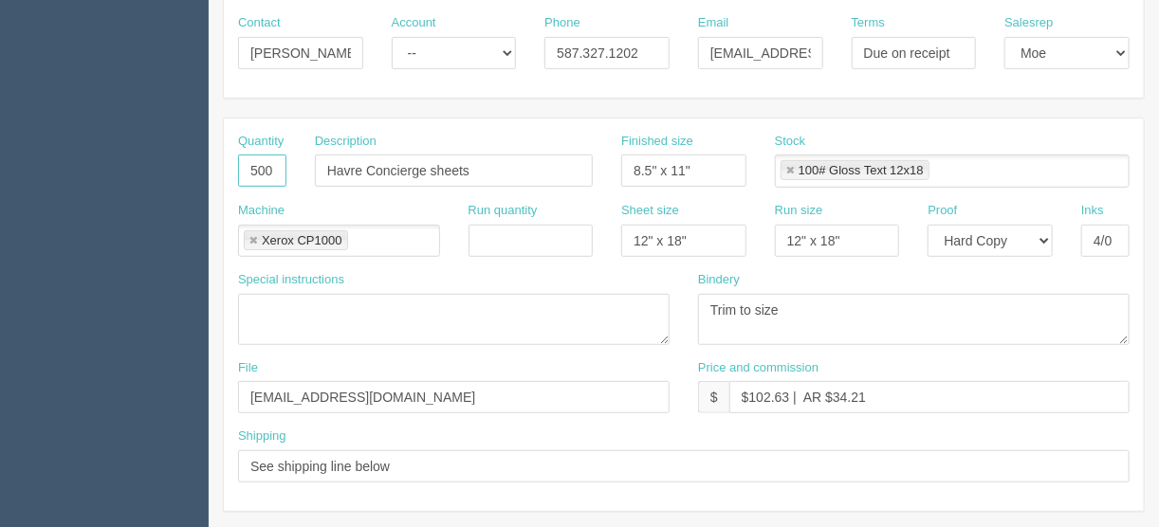
type input "500"
drag, startPoint x: 361, startPoint y: 394, endPoint x: 146, endPoint y: 406, distance: 214.8
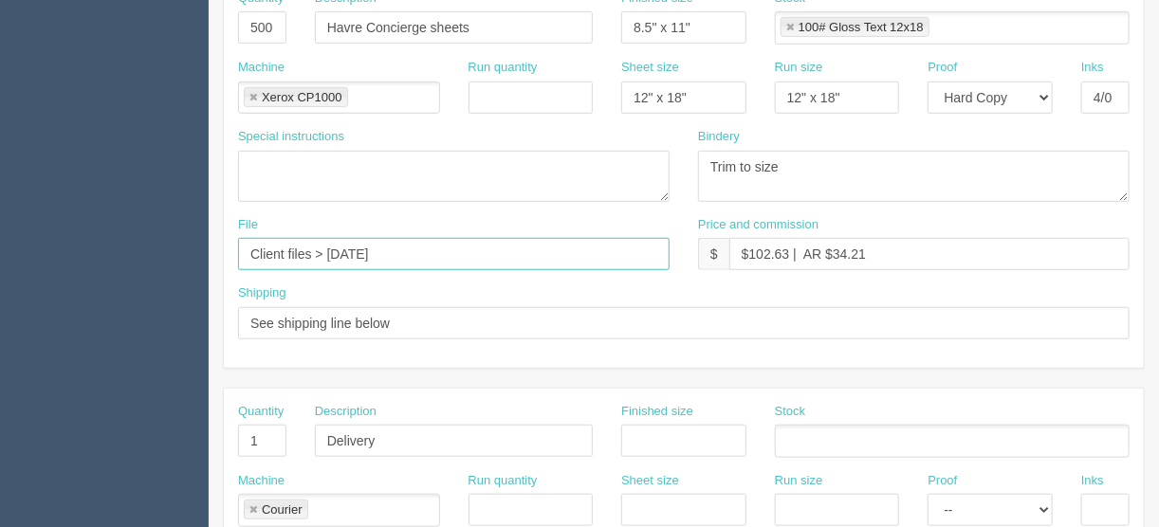
scroll to position [455, 0]
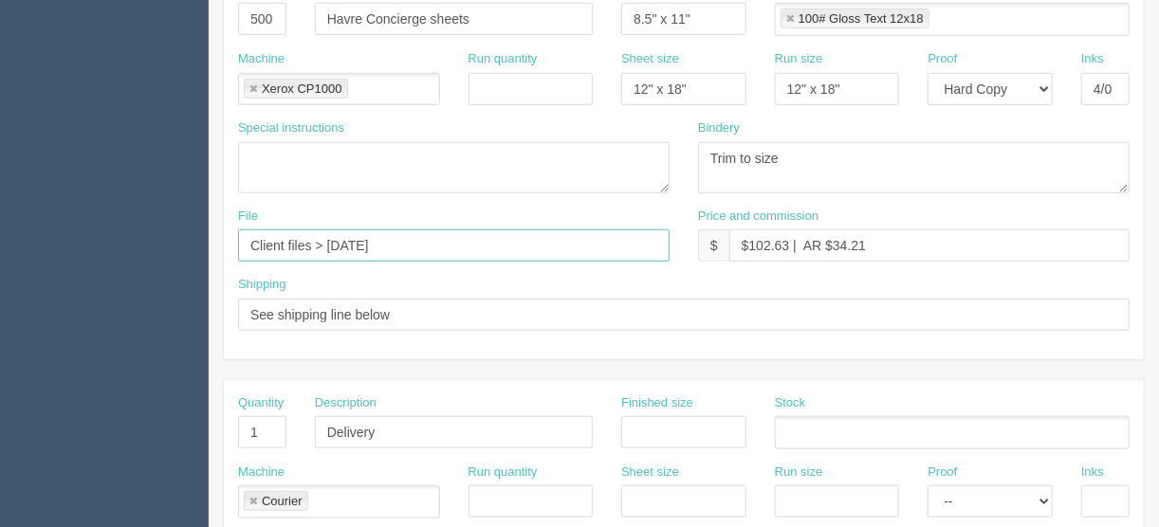
type input "Client files > July 2025"
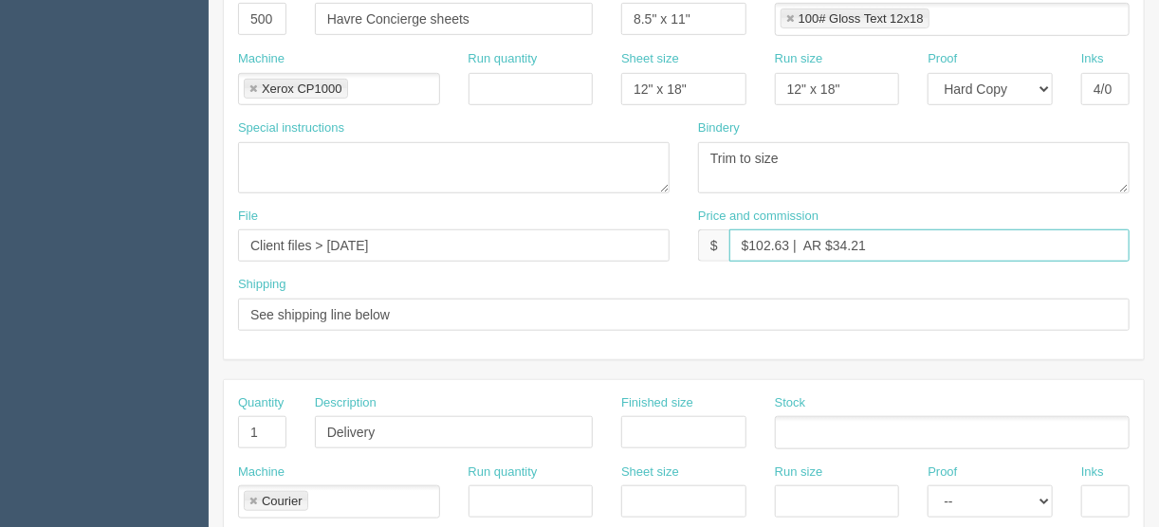
drag, startPoint x: 787, startPoint y: 240, endPoint x: 750, endPoint y: 240, distance: 37.0
click at [750, 240] on input "$102.63 | AR $34.21" at bounding box center [930, 246] width 400 height 32
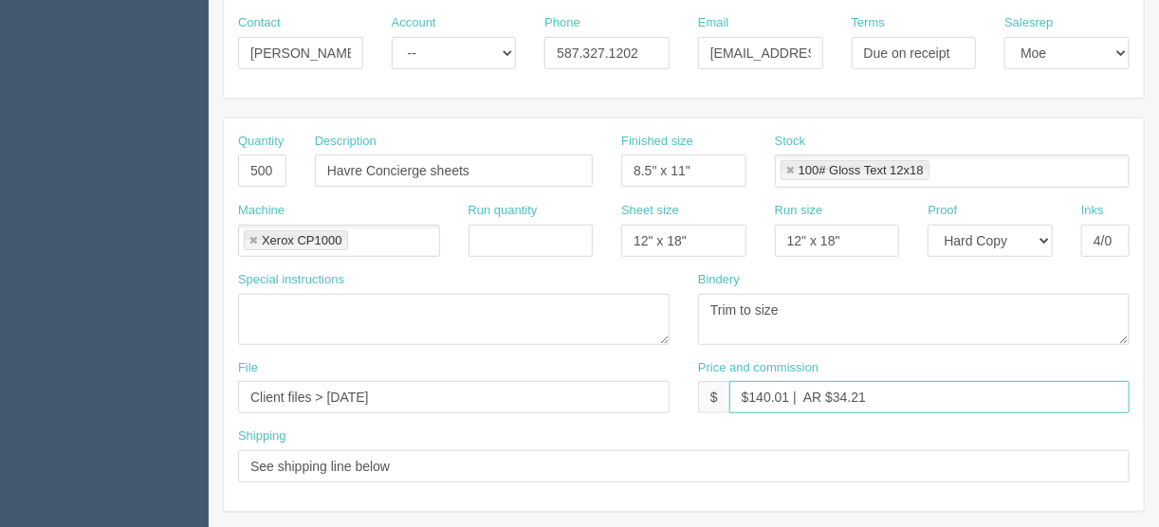
scroll to position [379, 0]
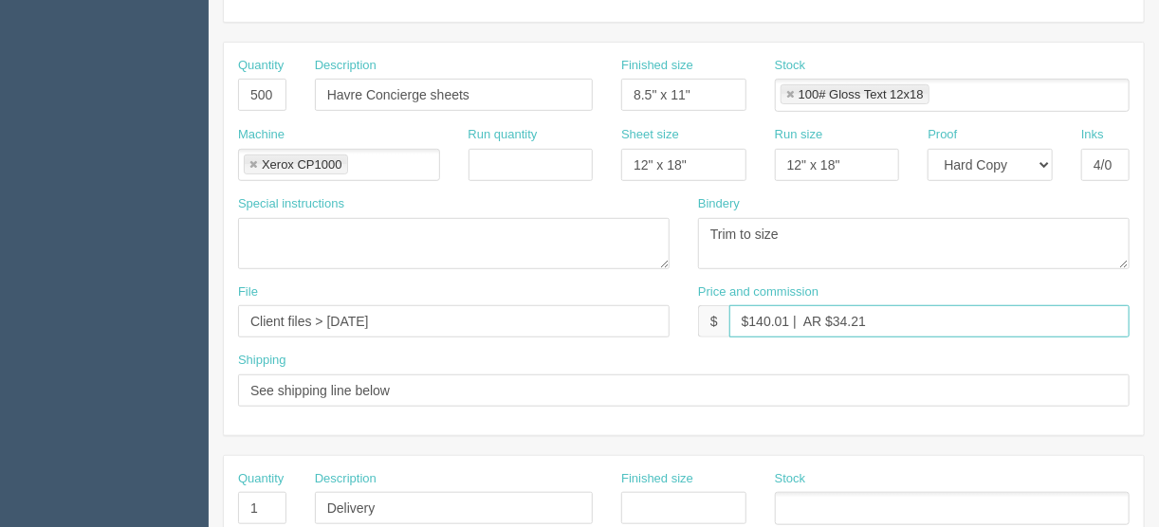
click at [877, 316] on input "$140.01 | AR $34.21" at bounding box center [930, 321] width 400 height 32
drag, startPoint x: 890, startPoint y: 315, endPoint x: 835, endPoint y: 319, distance: 55.2
click at [835, 319] on input "$140.01 | AR $34.21" at bounding box center [930, 321] width 400 height 32
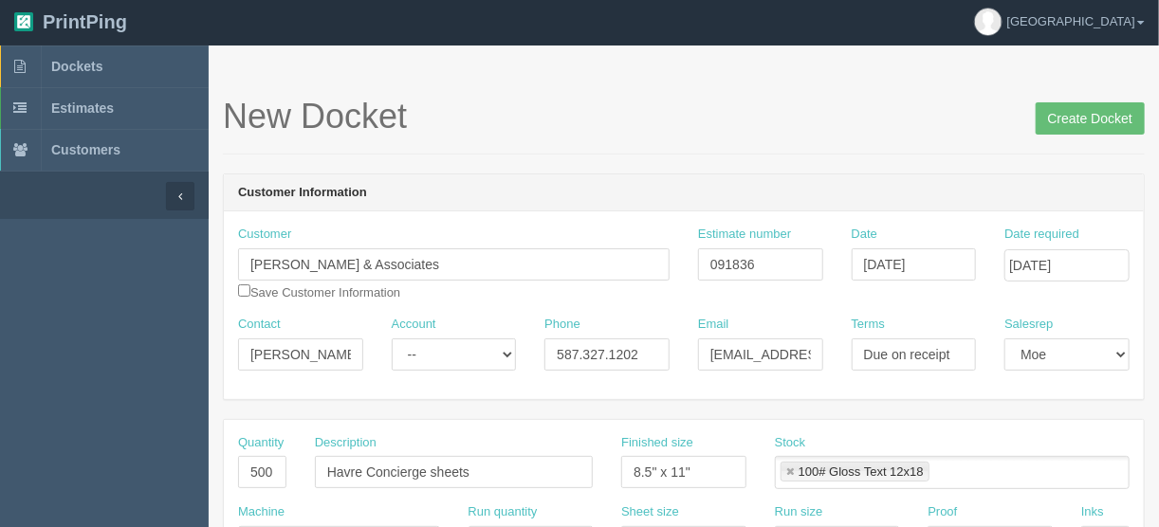
scroll to position [0, 0]
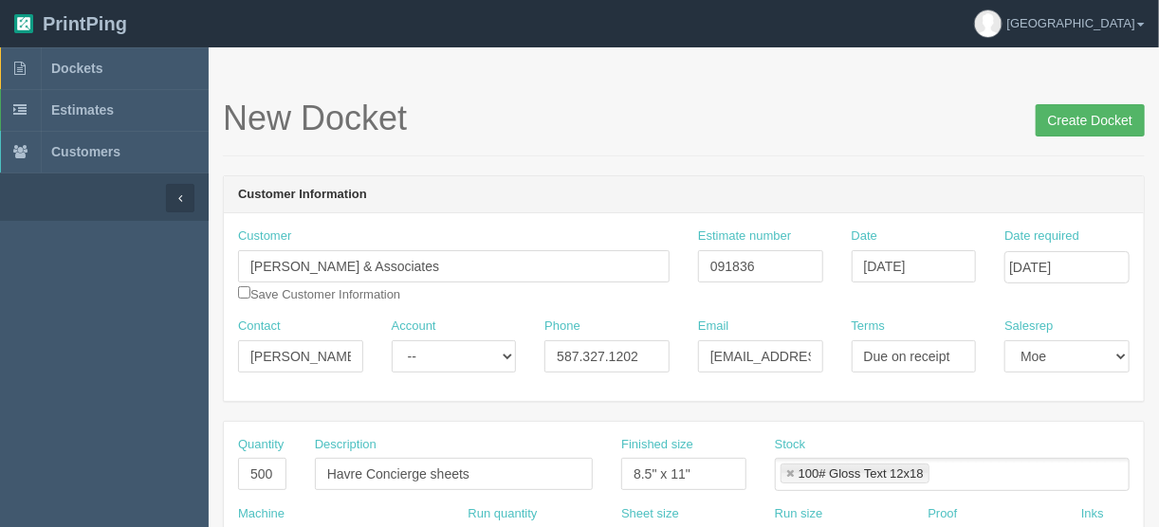
type input "$140.01 | AR $46.67"
click at [1077, 119] on input "Create Docket" at bounding box center [1090, 120] width 109 height 32
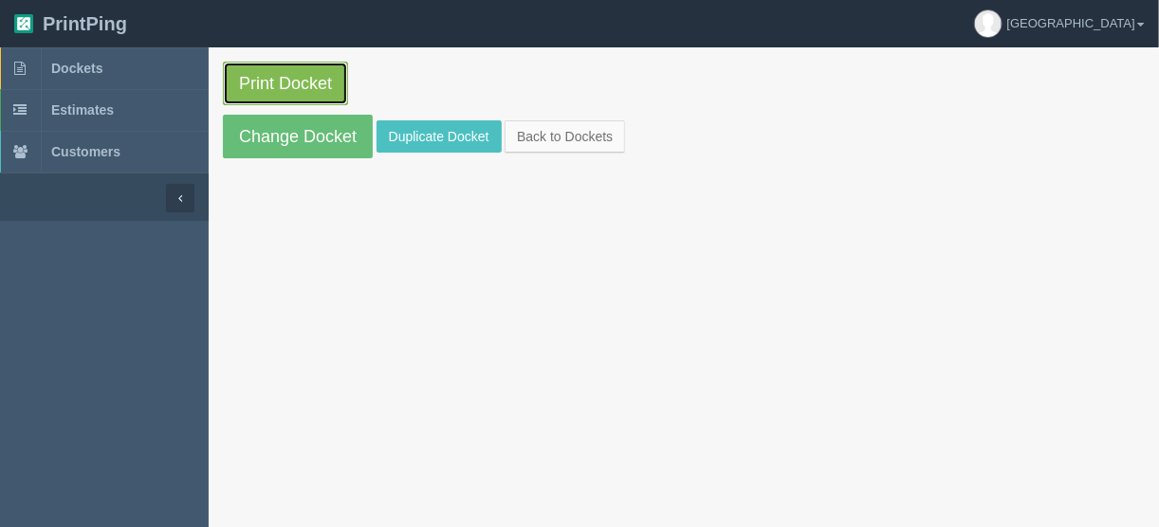
click at [277, 82] on link "Print Docket" at bounding box center [285, 84] width 125 height 44
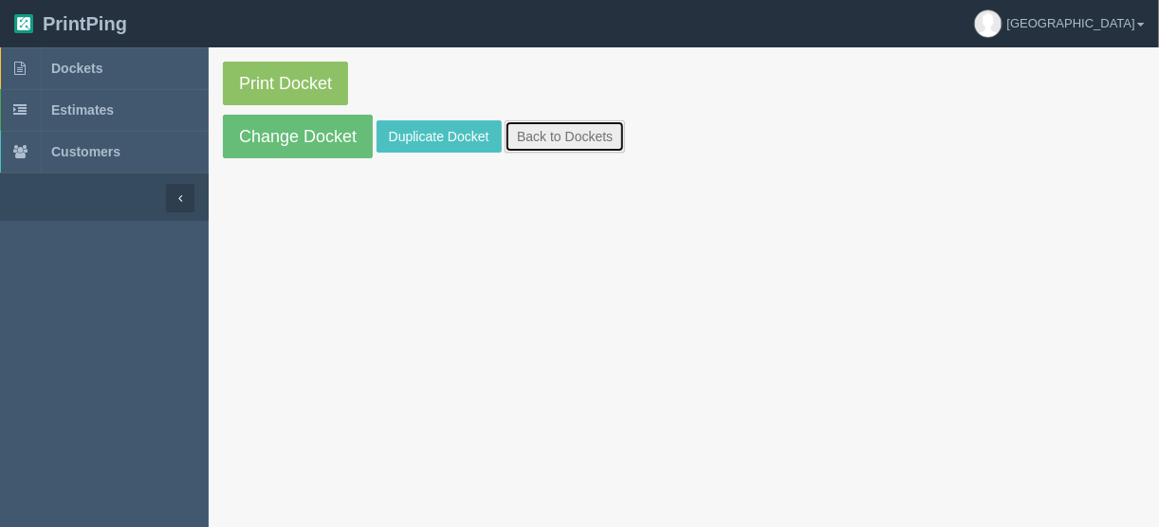
click at [562, 134] on link "Back to Dockets" at bounding box center [565, 136] width 120 height 32
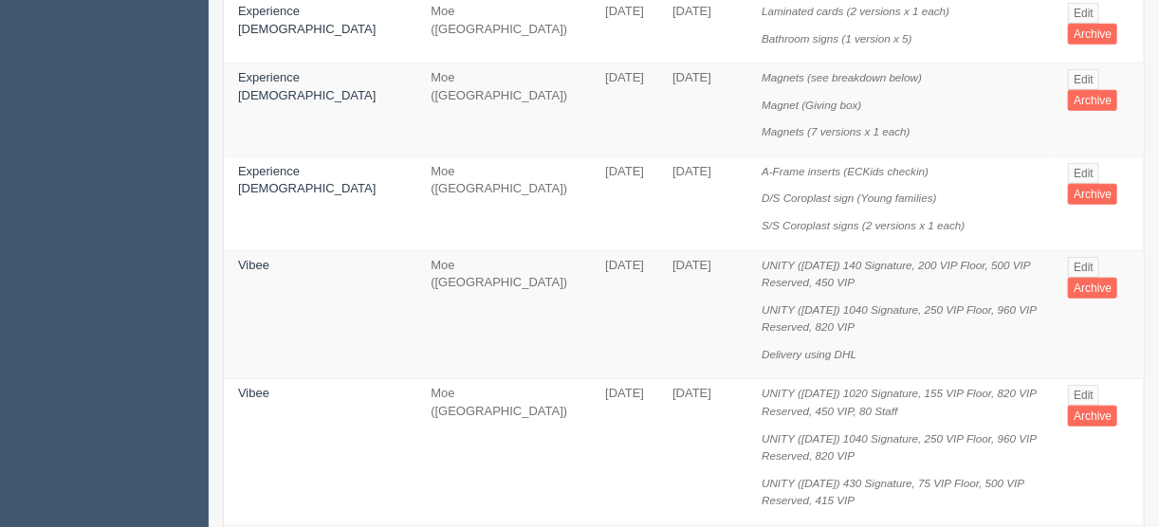
scroll to position [683, 0]
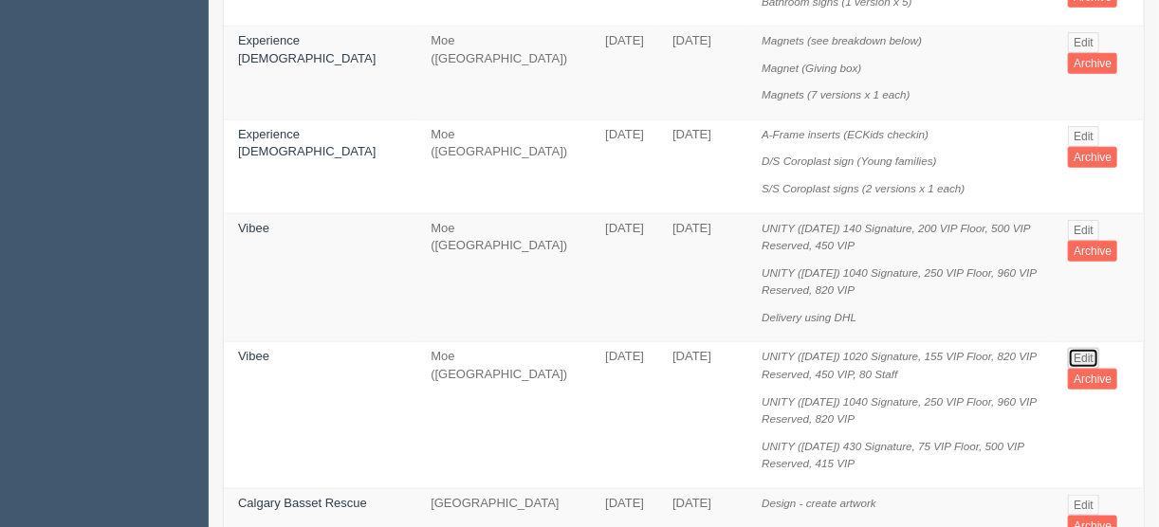
click at [1074, 348] on link "Edit" at bounding box center [1083, 358] width 31 height 21
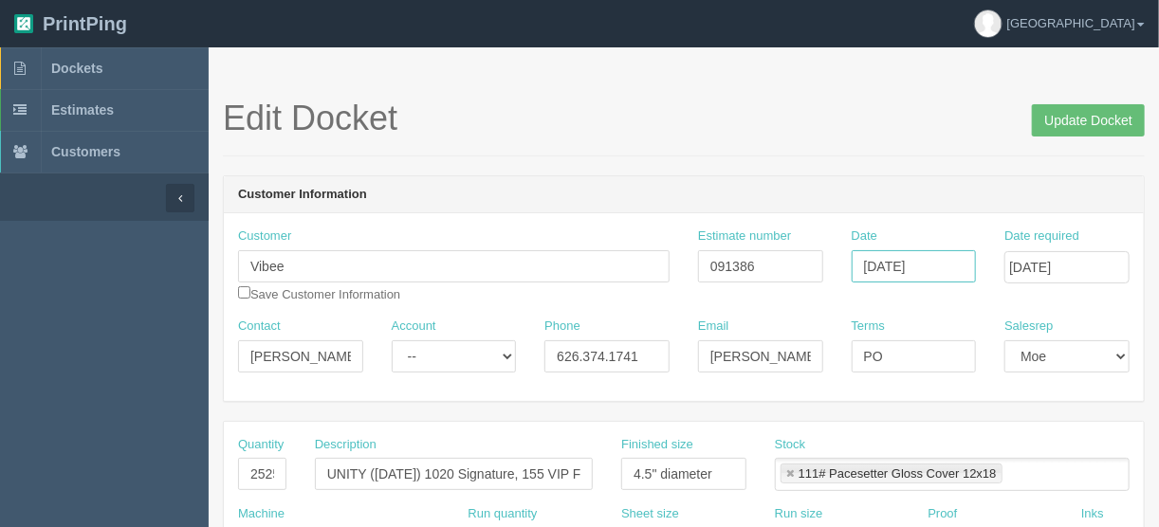
click at [914, 255] on input "[DATE]" at bounding box center [914, 266] width 125 height 32
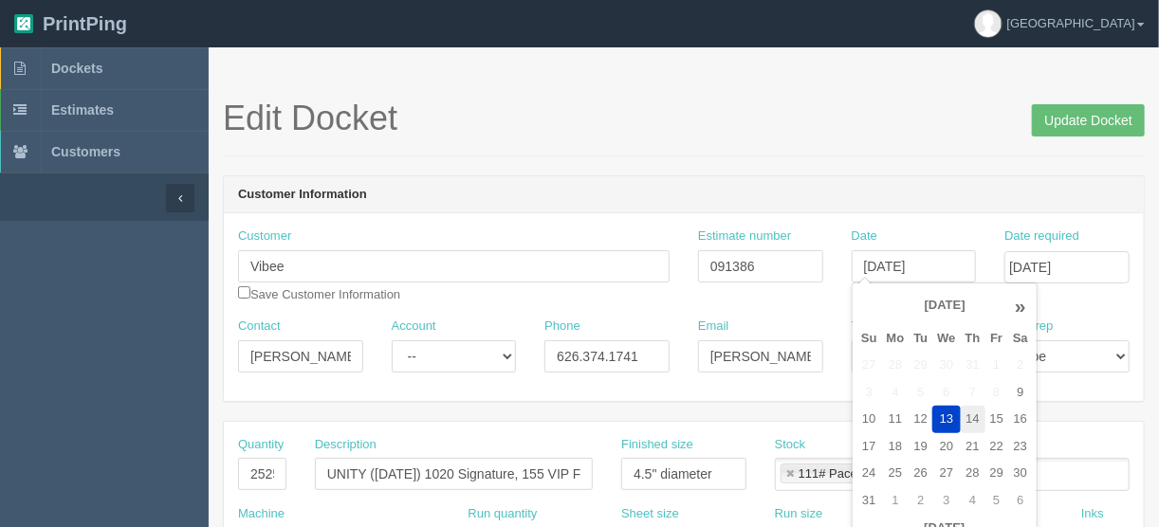
click at [975, 420] on td "14" at bounding box center [973, 420] width 25 height 28
type input "[DATE]"
click at [1059, 262] on input "August 21, 2025" at bounding box center [1067, 267] width 125 height 32
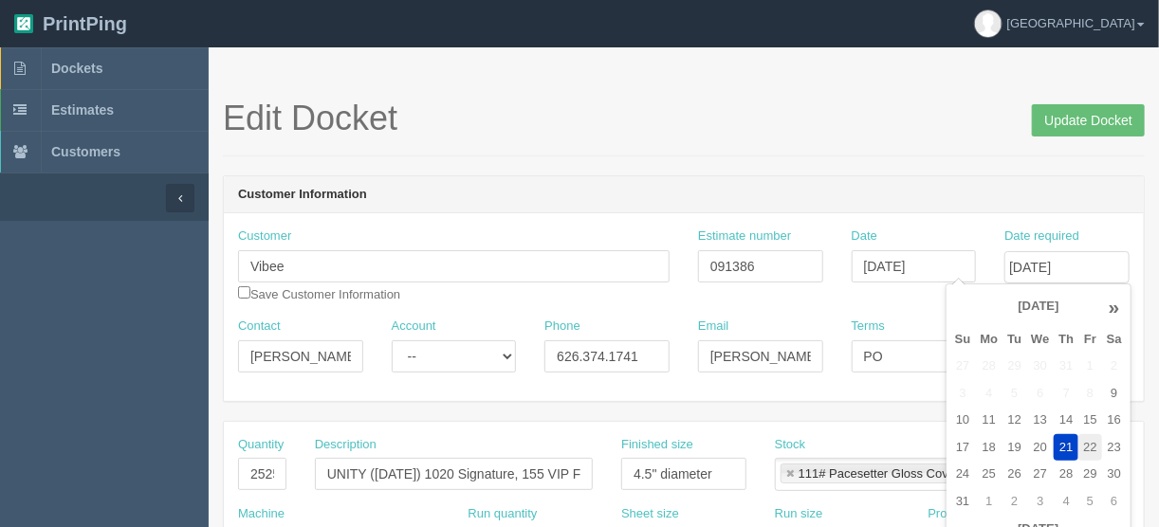
click at [1092, 446] on td "22" at bounding box center [1090, 449] width 23 height 28
type input "[DATE]"
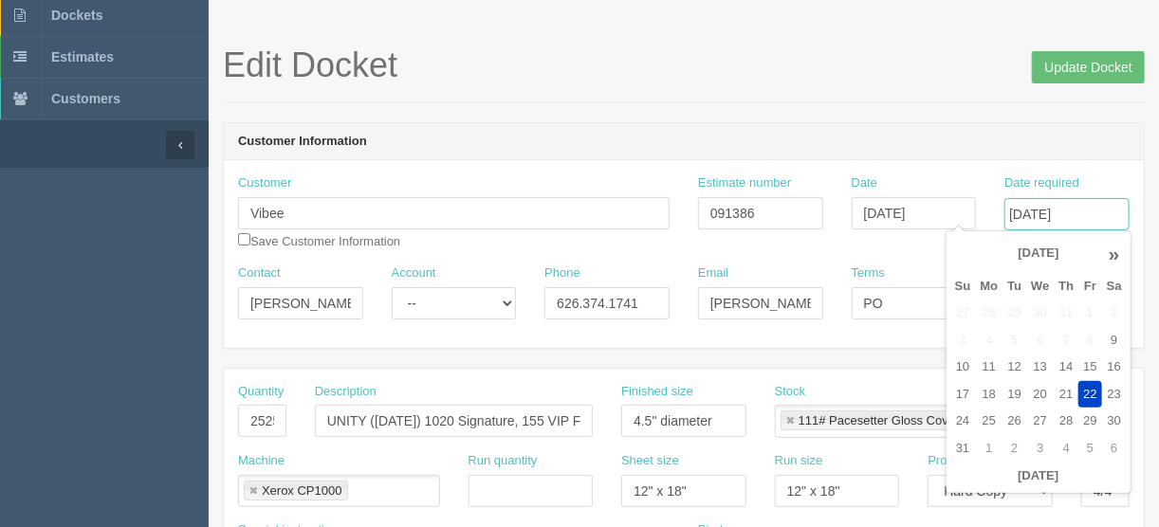
scroll to position [76, 0]
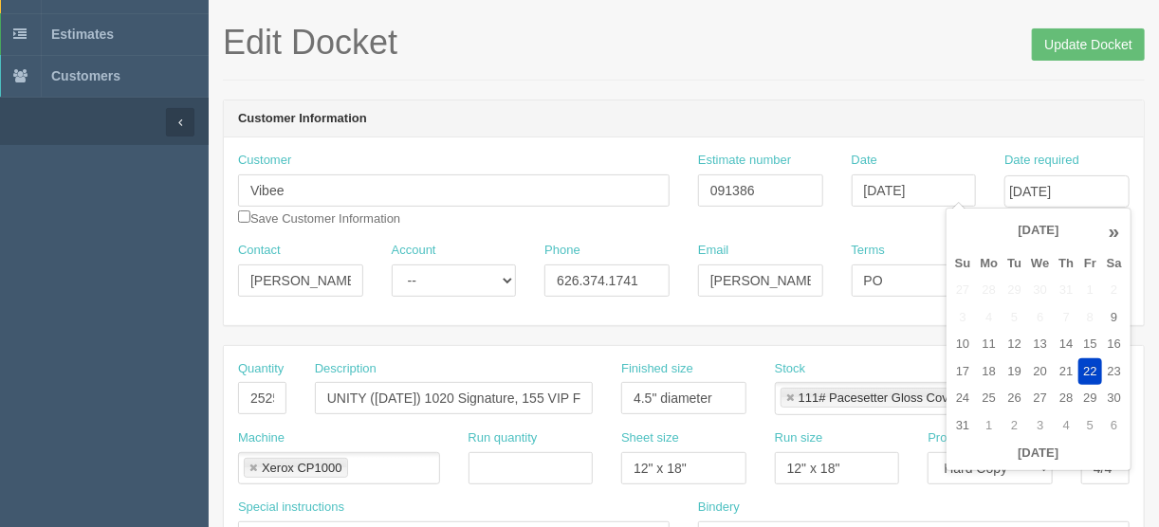
click at [601, 73] on div "Edit Docket Update Docket" at bounding box center [684, 52] width 922 height 57
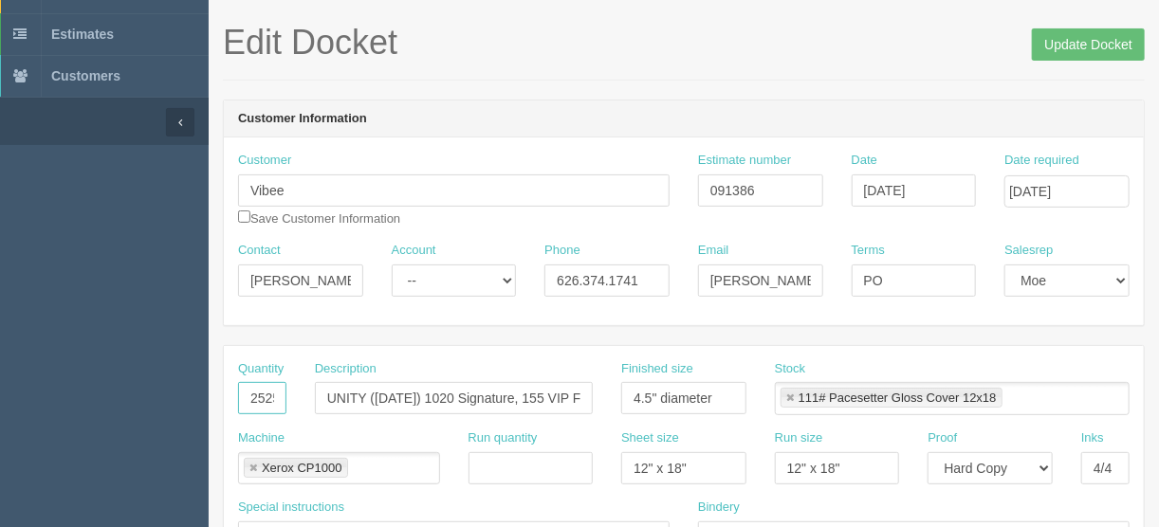
scroll to position [0, 5]
drag, startPoint x: 248, startPoint y: 398, endPoint x: 320, endPoint y: 398, distance: 72.1
click at [320, 398] on div "Quantity 2525 Description UNITY (August 29) 1020 Signature, 155 VIP Floor, 820 …" at bounding box center [684, 395] width 920 height 69
type input "2495"
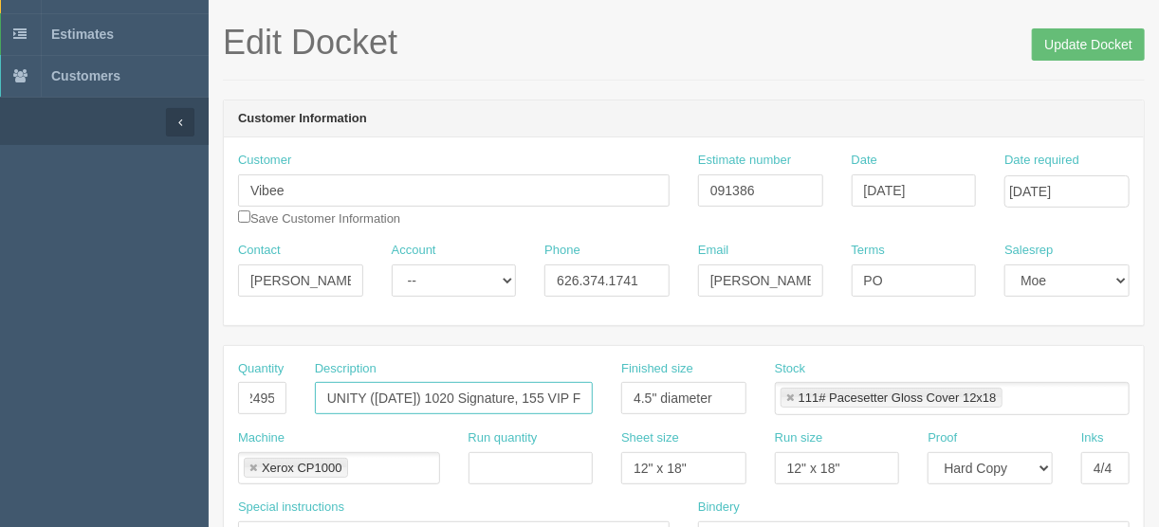
click at [490, 396] on input "UNITY (August 29) 1020 Signature, 155 VIP Floor, 820 VIP Reserved, 450 VIP, 80 …" at bounding box center [454, 398] width 278 height 32
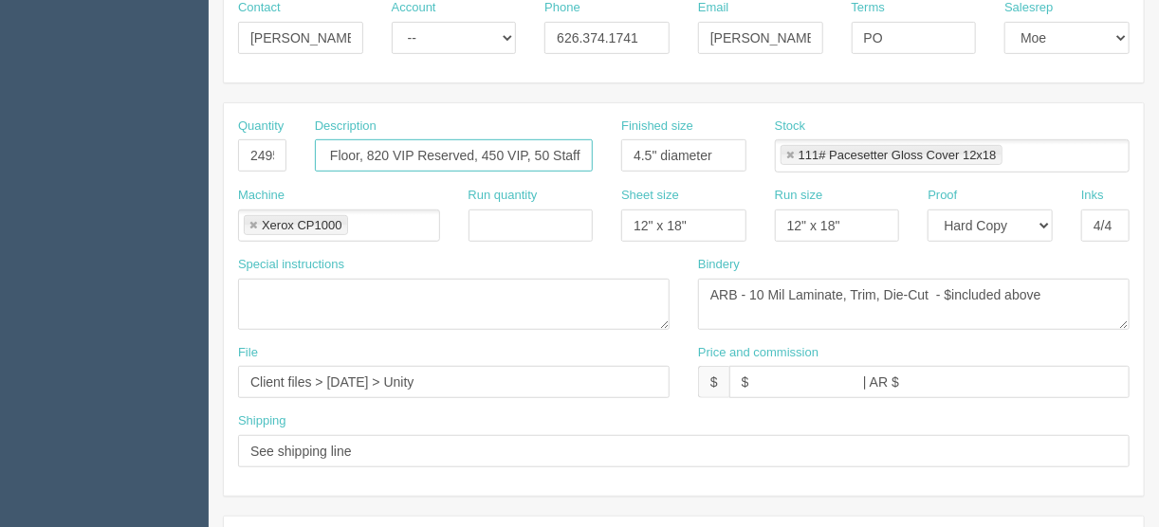
scroll to position [228, 0]
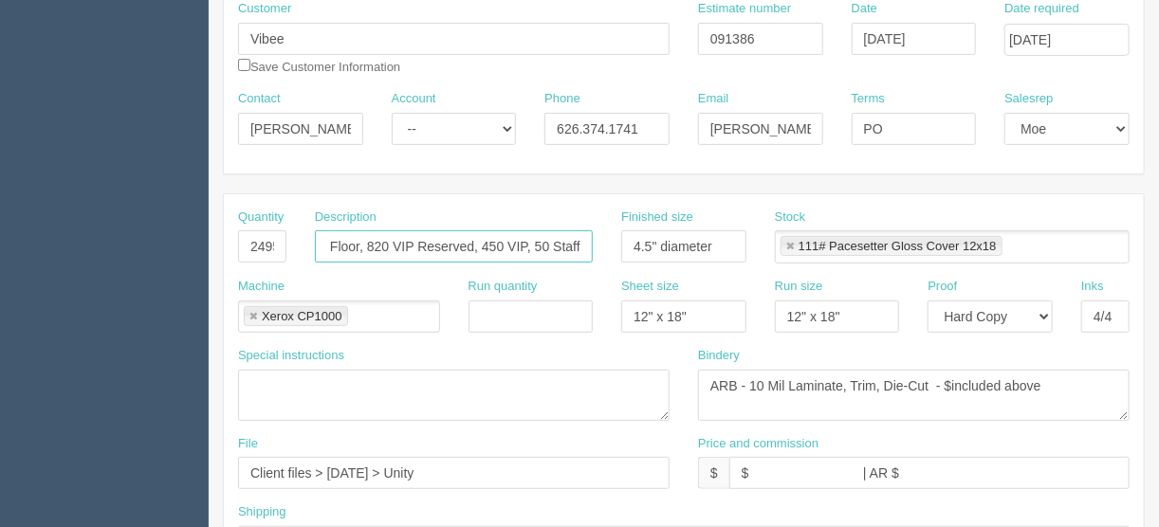
type input "UNITY ([DATE]) 1020 Signature, 155 VIP Floor, 820 VIP Reserved, 450 VIP, 50 Sta…"
drag, startPoint x: 1042, startPoint y: 380, endPoint x: 950, endPoint y: 378, distance: 92.1
click at [950, 378] on textarea "ARB - 10 Mil Laminate, Trim, Die-Cut - $included above" at bounding box center [914, 395] width 432 height 51
type textarea "ARB - 10 Mil Laminate, Trim, Die-Cut - $3029.51"
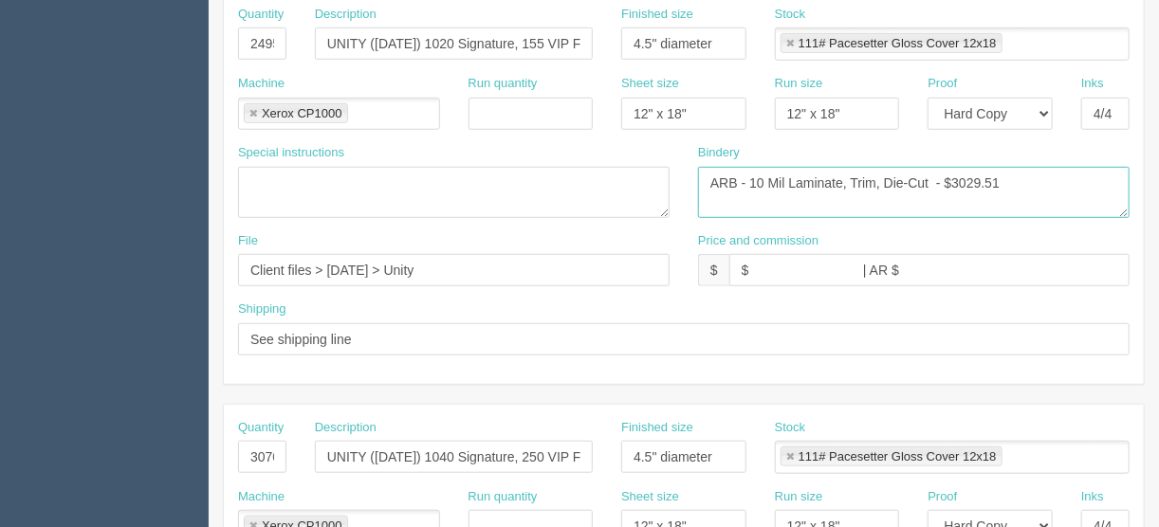
scroll to position [350, 0]
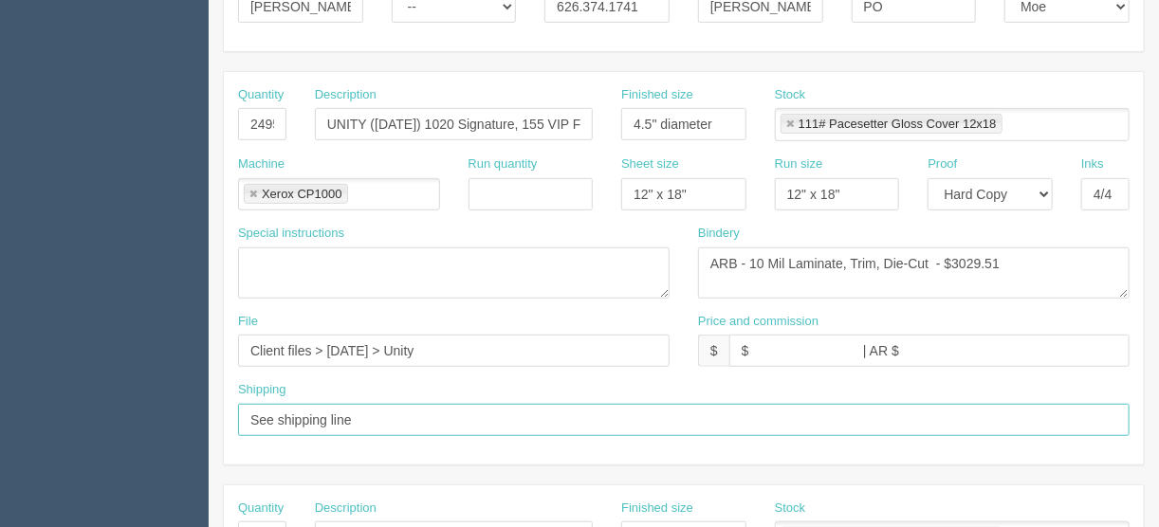
click at [374, 414] on input "See shipping line" at bounding box center [684, 420] width 892 height 32
type input "See shipping line on other docket"
drag, startPoint x: 465, startPoint y: 416, endPoint x: 211, endPoint y: 398, distance: 254.8
click at [211, 398] on section "Edit Docket Update Docket Customer Information Customer Vibee Save Customer Inf…" at bounding box center [684, 534] width 951 height 1675
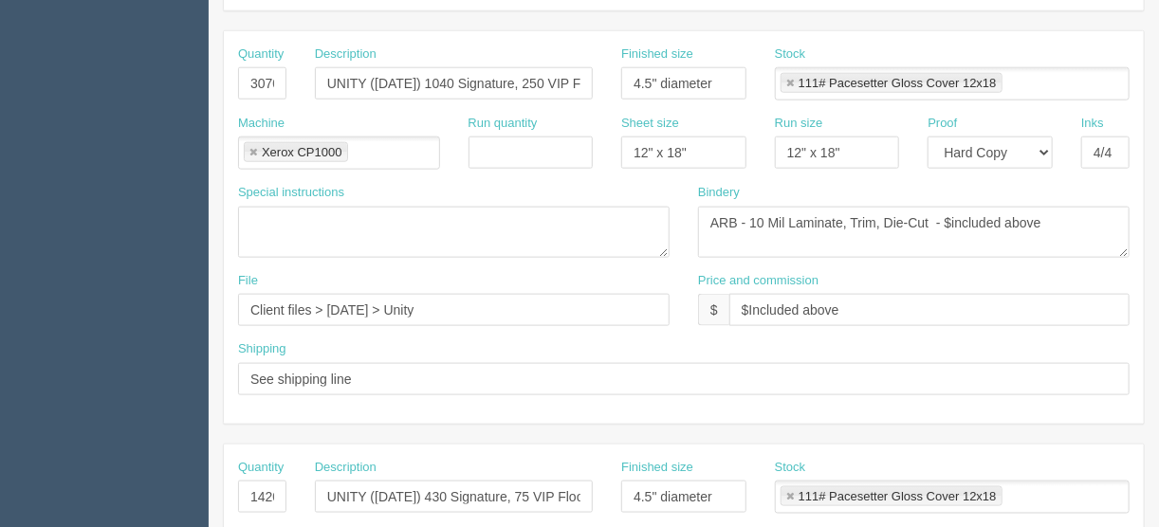
scroll to position [805, 0]
drag, startPoint x: 398, startPoint y: 379, endPoint x: 163, endPoint y: 378, distance: 235.3
click at [163, 378] on section "Dockets Estimates Customers" at bounding box center [579, 79] width 1159 height 1675
paste input "on other docket"
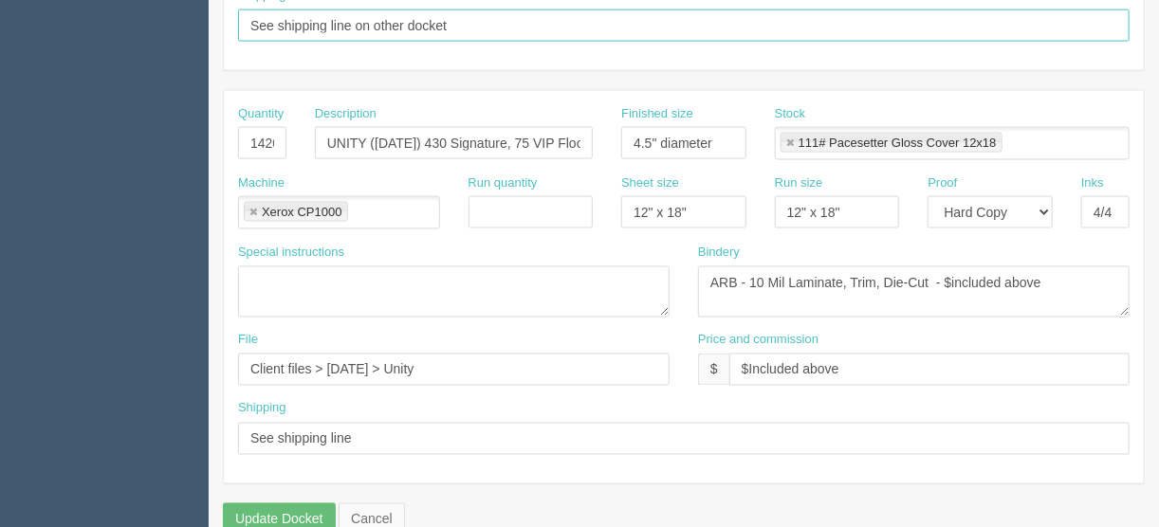
scroll to position [1185, 0]
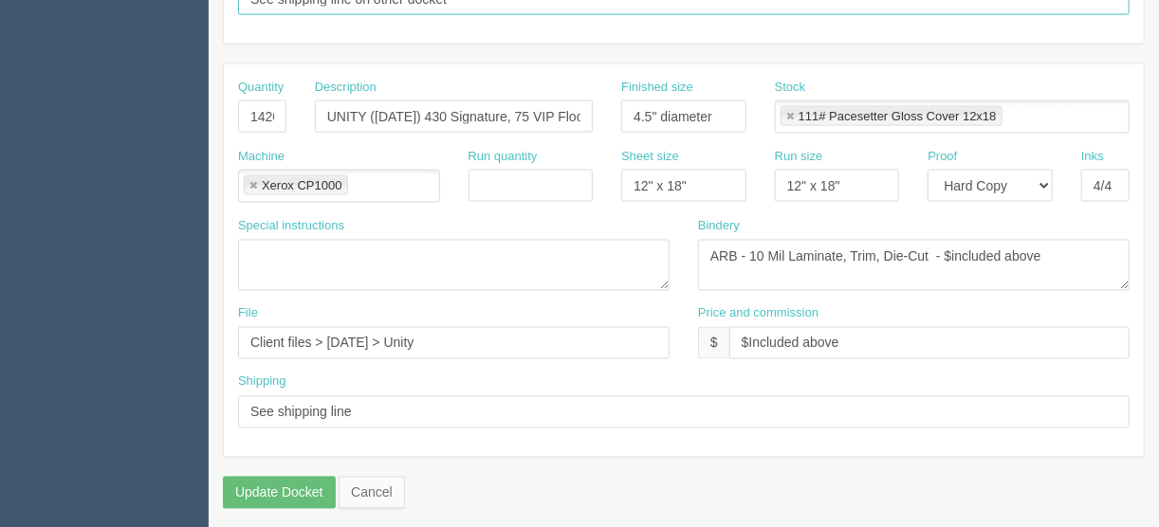
type input "See shipping line on other docket"
drag, startPoint x: 374, startPoint y: 404, endPoint x: 182, endPoint y: 413, distance: 191.8
paste input "on other docket"
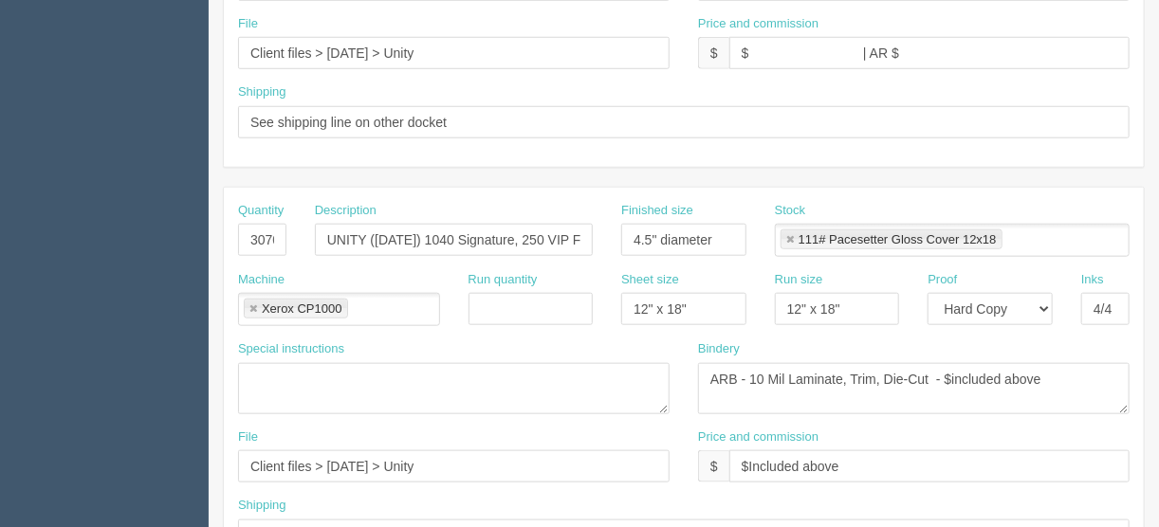
scroll to position [654, 0]
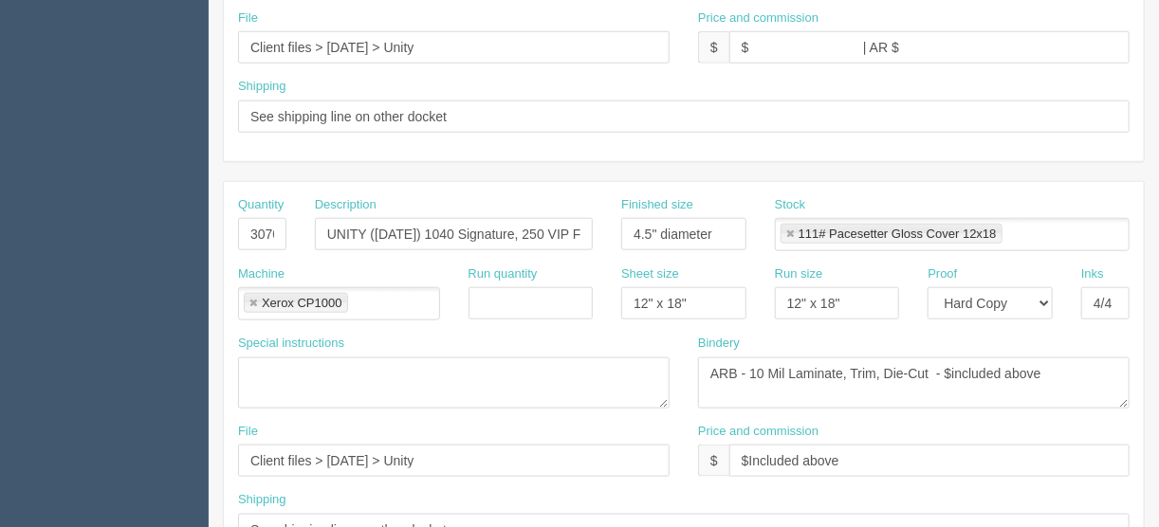
type input "See shipping line on other docket"
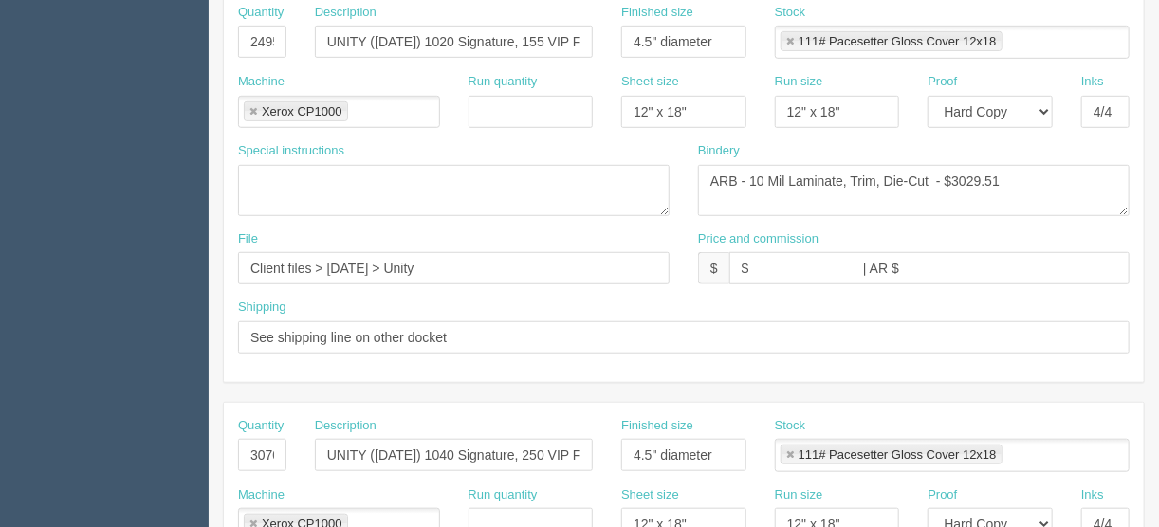
scroll to position [426, 0]
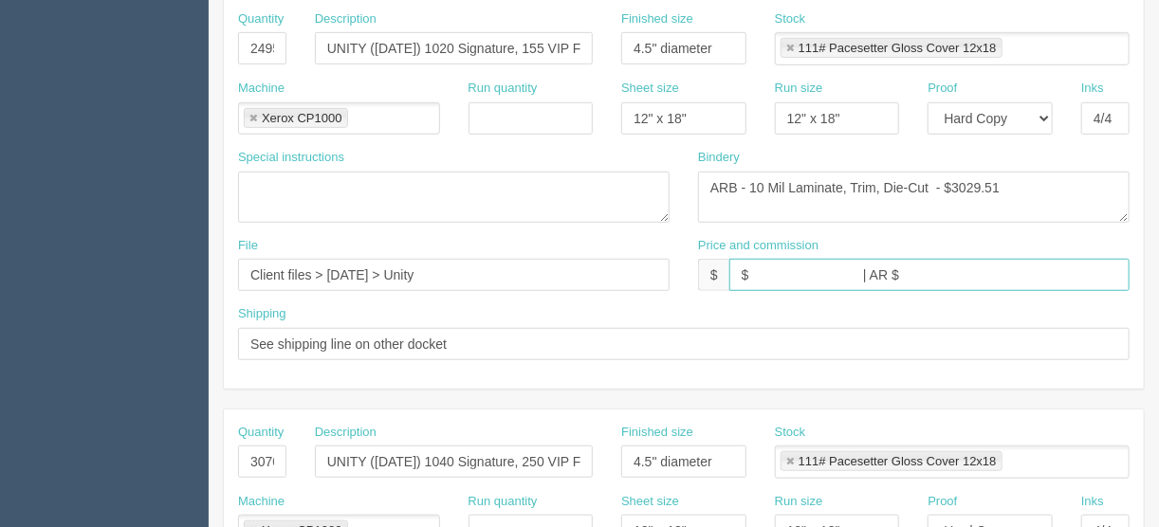
drag, startPoint x: 861, startPoint y: 269, endPoint x: 763, endPoint y: 283, distance: 99.6
click at [749, 269] on input "$ | AR $" at bounding box center [930, 275] width 400 height 32
click at [856, 272] on input "$6067.03 | AR $" at bounding box center [930, 275] width 400 height 32
type input "$6067.03 | AR $2022.34"
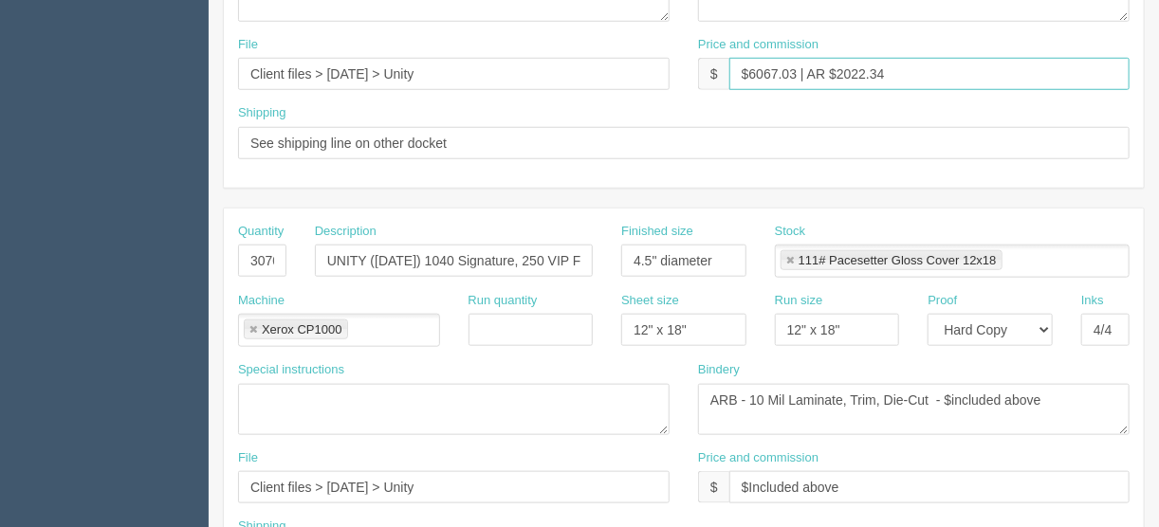
scroll to position [654, 0]
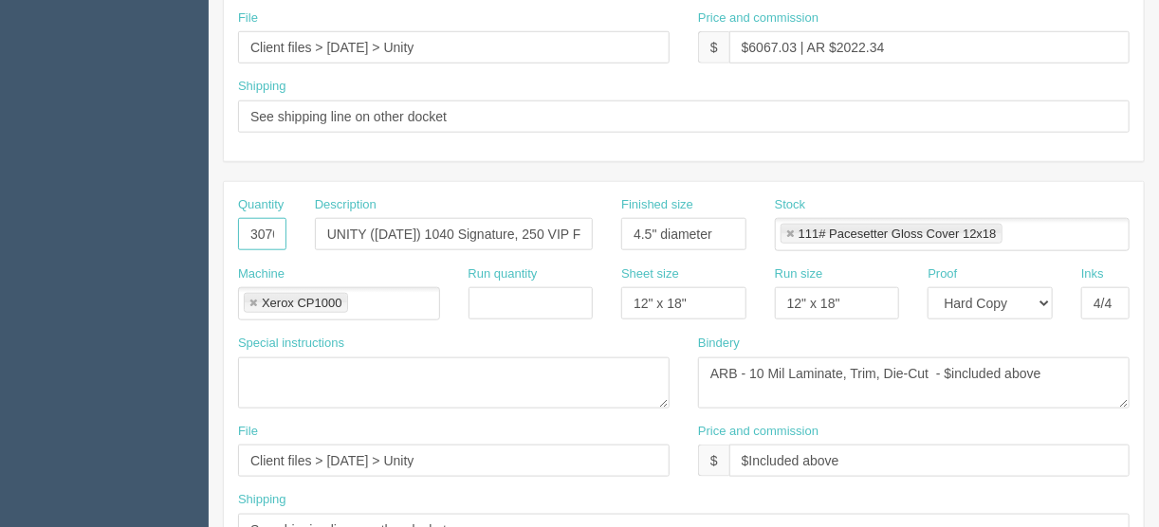
click at [246, 229] on input "3070" at bounding box center [262, 234] width 48 height 32
click at [435, 229] on input "UNITY (August 30) 1040 Signature, 250 VIP Floor, 960 VIP Reserved, 820 VIP" at bounding box center [454, 234] width 278 height 32
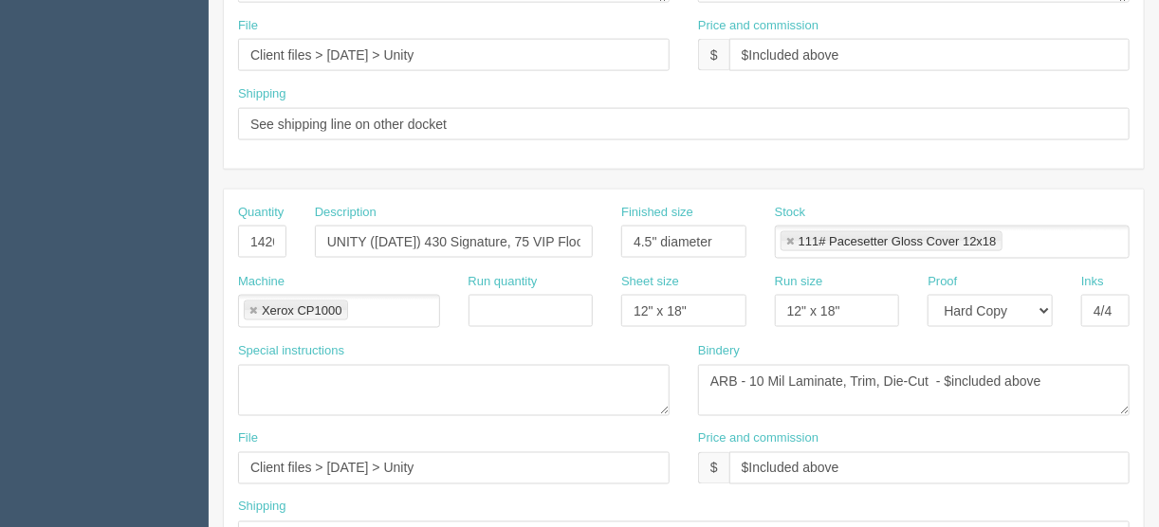
scroll to position [1109, 0]
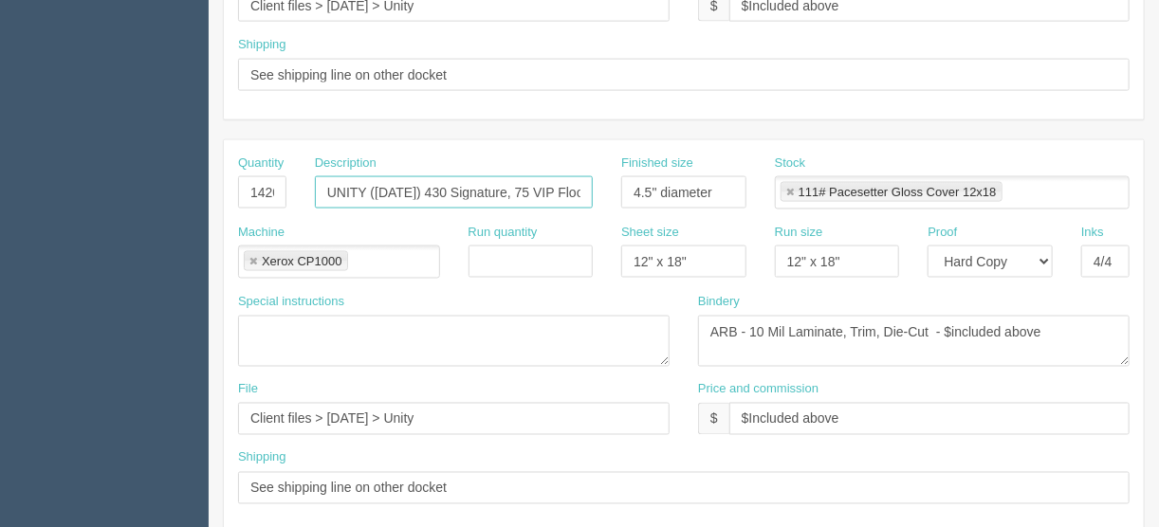
click at [361, 190] on input "UNITY (August 31) 430 Signature, 75 VIP Floor, 500 VIP Reserved, 415 VIP" at bounding box center [454, 192] width 278 height 32
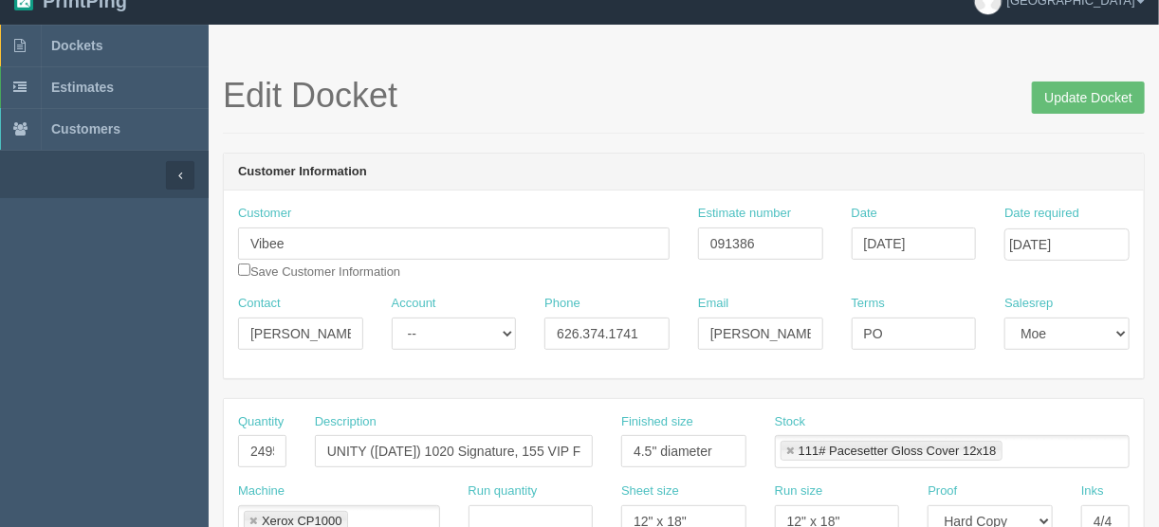
scroll to position [0, 0]
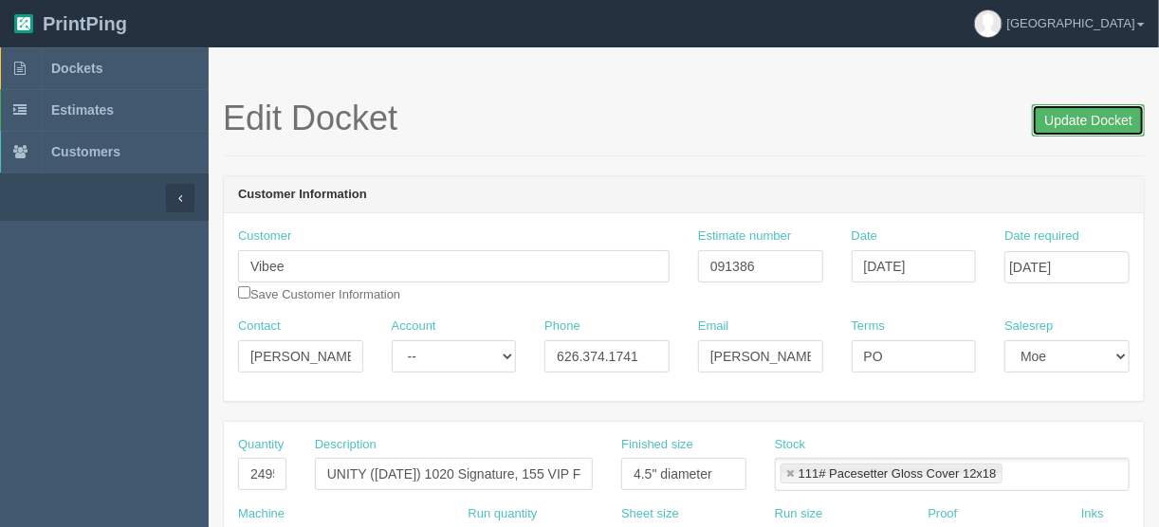
click at [1086, 113] on input "Update Docket" at bounding box center [1088, 120] width 113 height 32
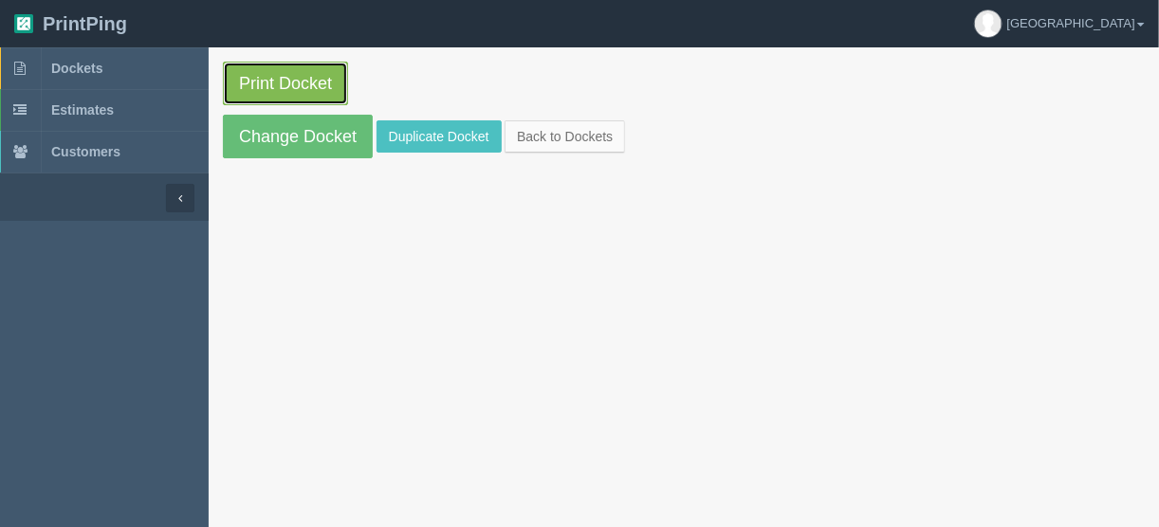
click at [288, 80] on link "Print Docket" at bounding box center [285, 84] width 125 height 44
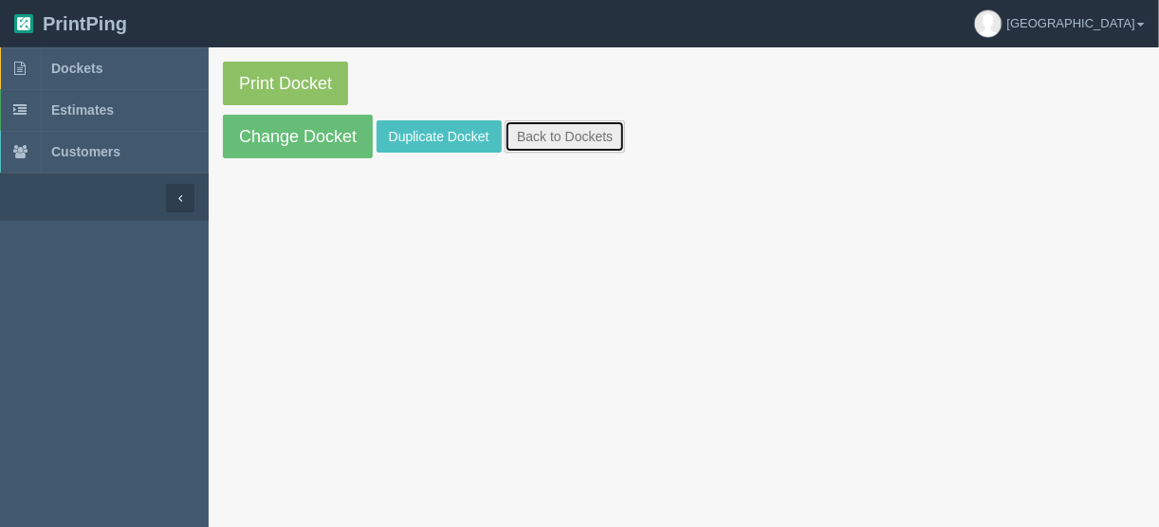
click at [557, 128] on link "Back to Dockets" at bounding box center [565, 136] width 120 height 32
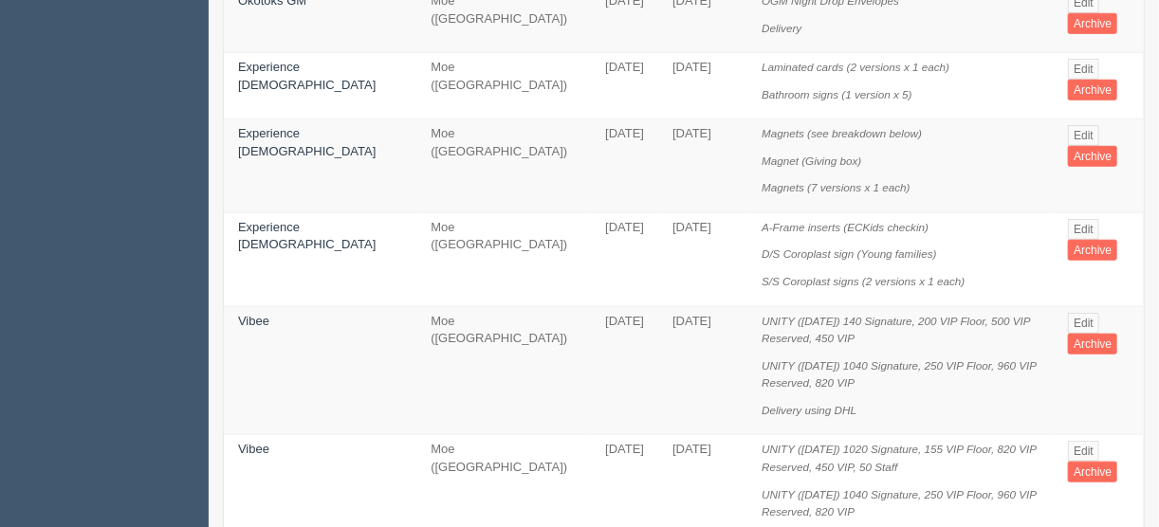
scroll to position [607, 0]
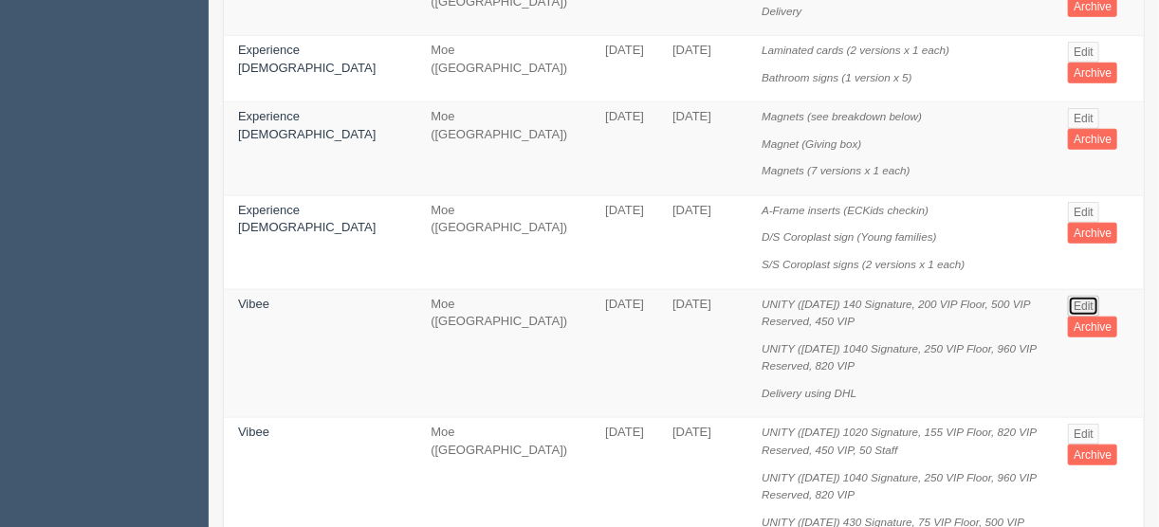
click at [1082, 296] on link "Edit" at bounding box center [1083, 306] width 31 height 21
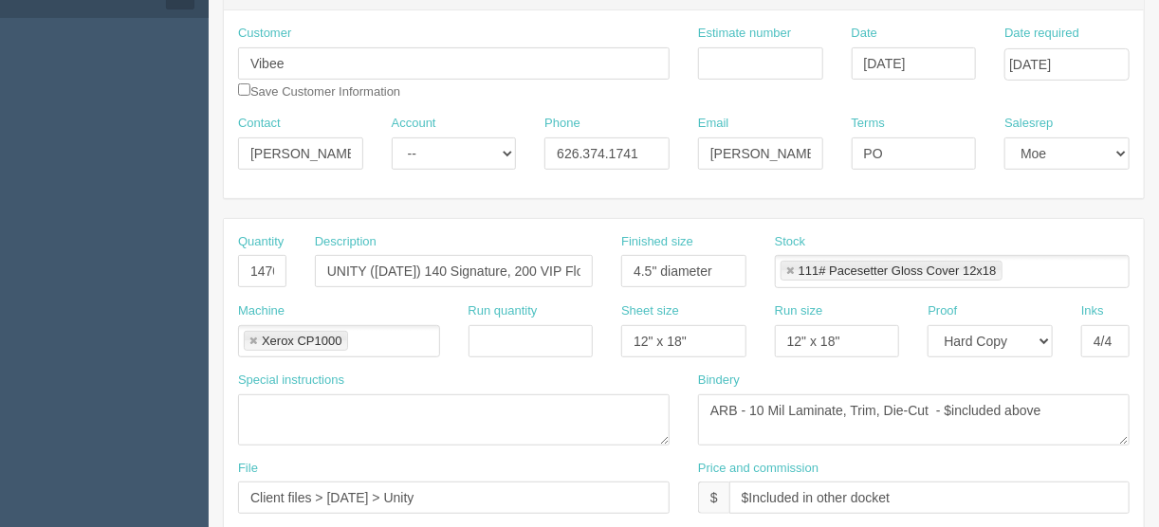
scroll to position [152, 0]
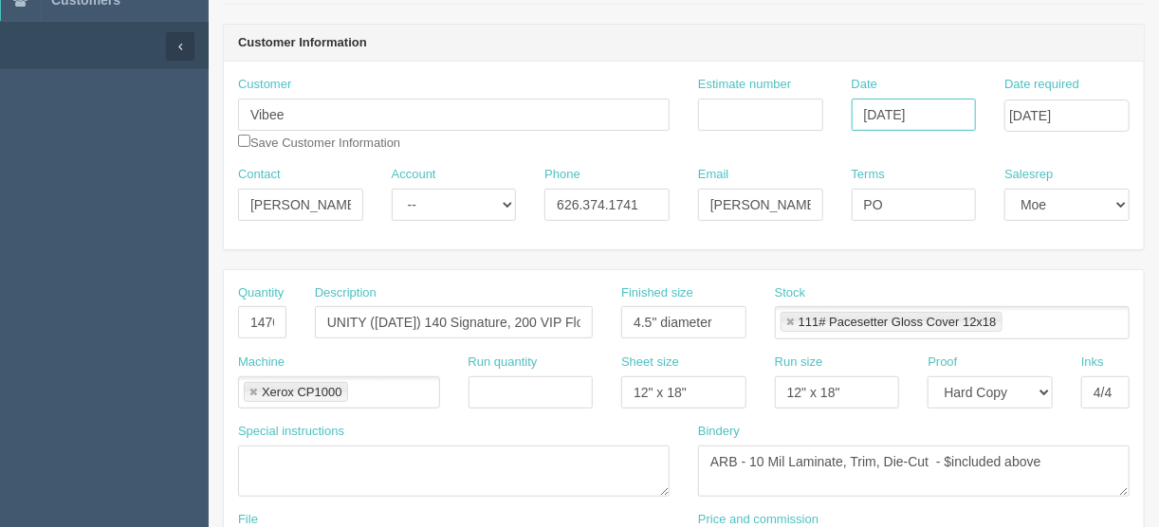
click at [901, 111] on input "[DATE]" at bounding box center [914, 115] width 125 height 32
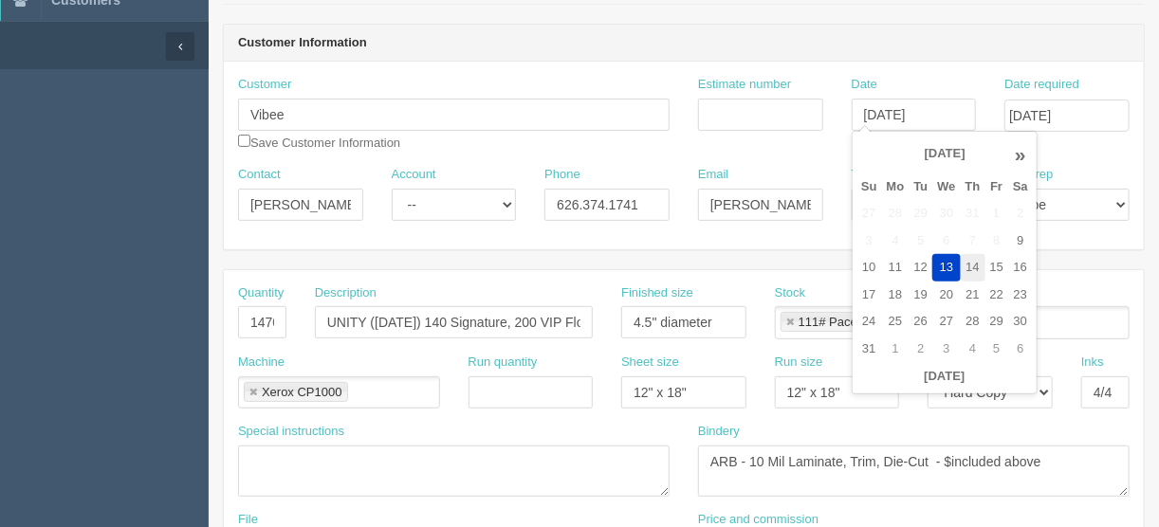
click at [968, 262] on td "14" at bounding box center [973, 268] width 25 height 28
type input "[DATE]"
click at [1062, 105] on input "August 21, 2025" at bounding box center [1067, 116] width 125 height 32
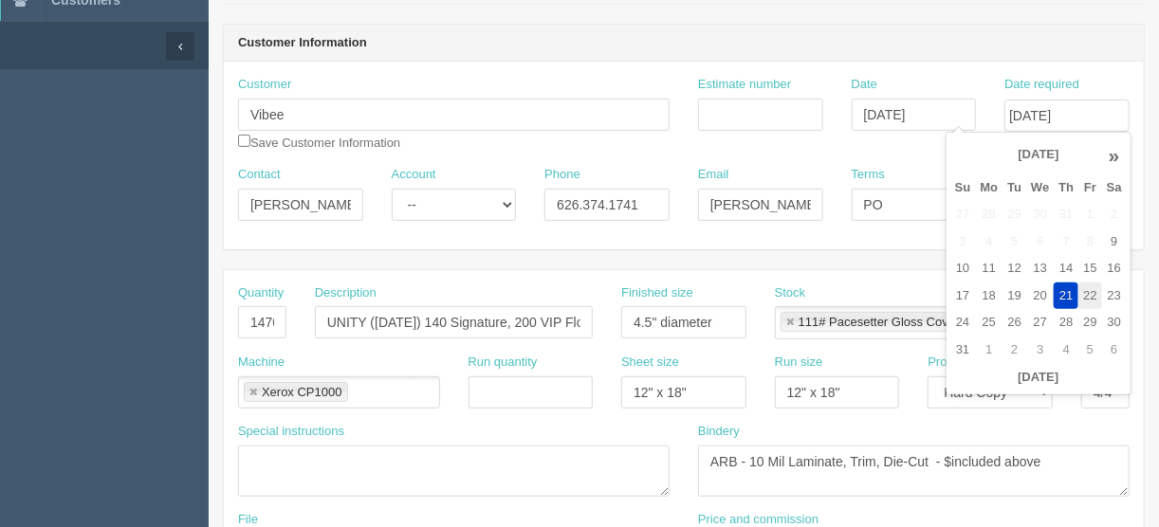
click at [1091, 293] on td "22" at bounding box center [1090, 297] width 23 height 28
type input "August 22, 2025"
click at [786, 111] on input "Estimate number" at bounding box center [760, 115] width 125 height 32
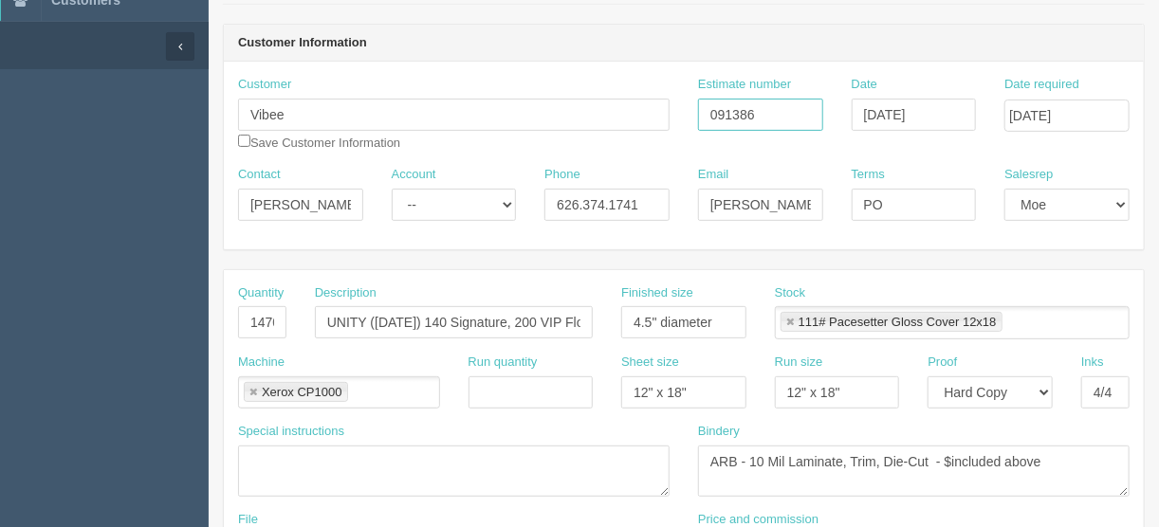
type input "091386"
drag, startPoint x: 256, startPoint y: 321, endPoint x: 315, endPoint y: 321, distance: 58.8
click at [315, 321] on div "Quantity 1470 Description UNITY (Sept. 19) 140 Signature, 200 VIP Floor, 500 VI…" at bounding box center [684, 319] width 920 height 69
type input "1390"
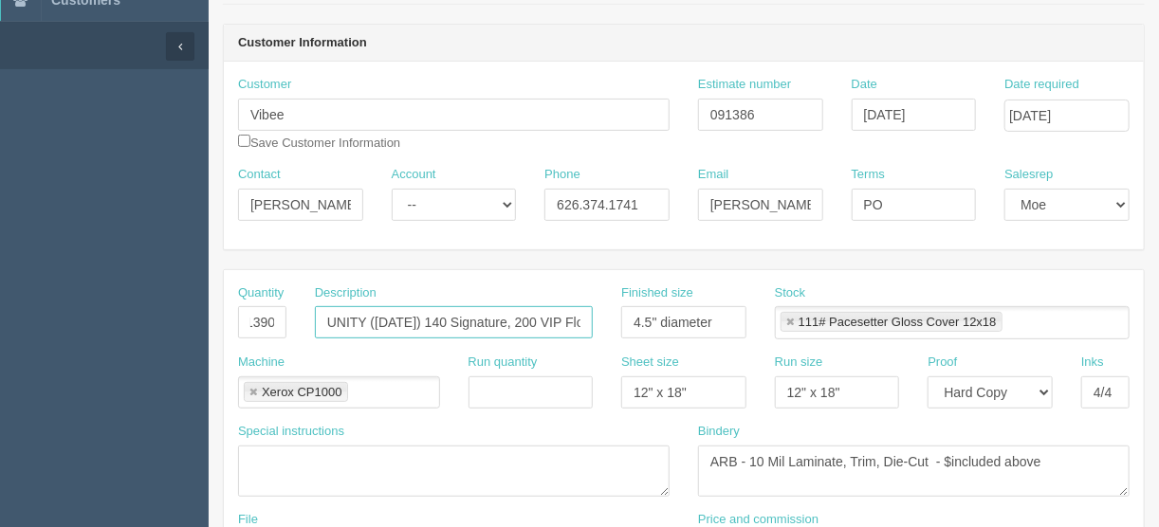
click at [448, 320] on input "UNITY (Sept. 19) 140 Signature, 200 VIP Floor, 500 VIP Reserved, 450 VIP" at bounding box center [454, 322] width 278 height 32
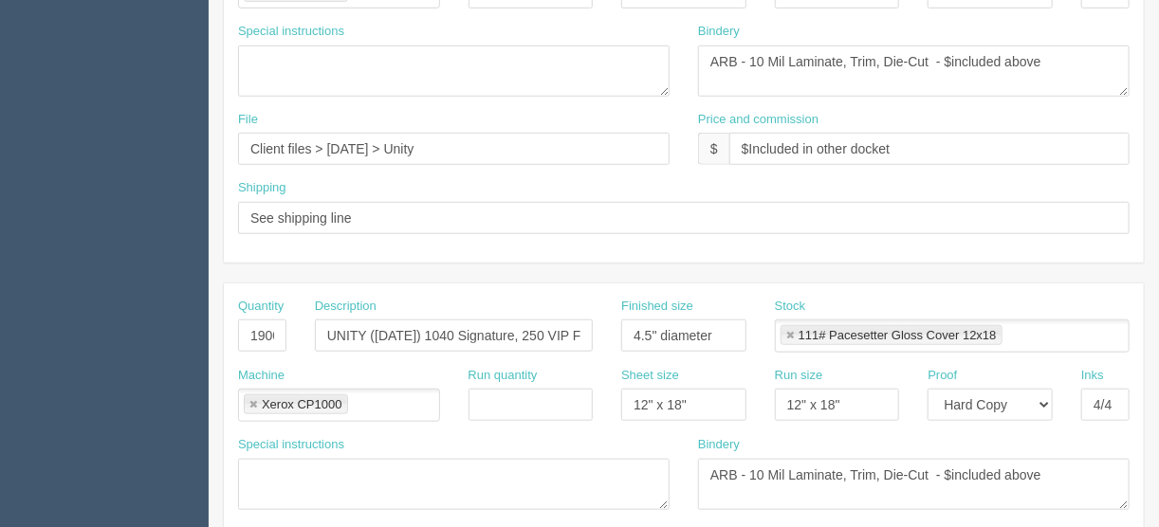
scroll to position [531, 0]
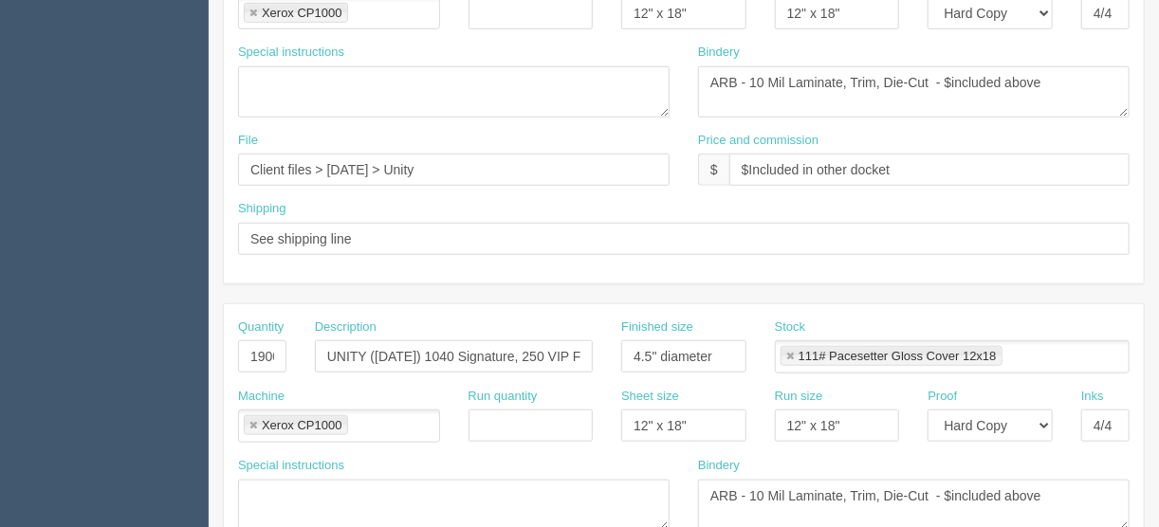
type input "UNITY (Sept. 19) 80 Signature, 80 VIP Floor, 600 VIP Reserved, 630 VIP"
drag, startPoint x: 239, startPoint y: 346, endPoint x: 425, endPoint y: 387, distance: 190.4
click at [411, 365] on div "Quantity 1900 Description UNITY (Sept. 20) 1040 Signature, 250 VIP Floor, 960 V…" at bounding box center [684, 353] width 920 height 69
type input "1640"
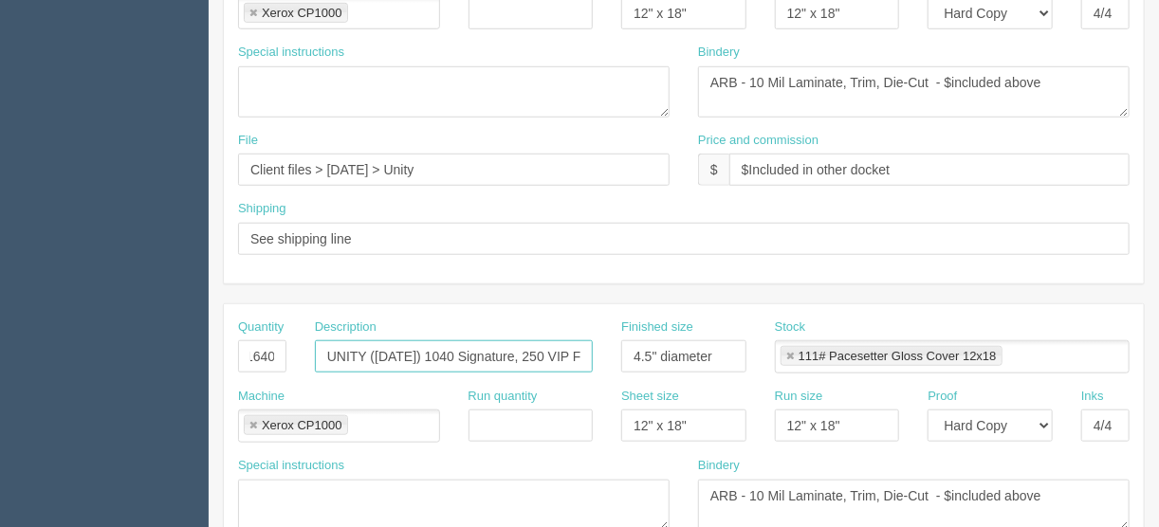
scroll to position [0, 0]
drag, startPoint x: 460, startPoint y: 350, endPoint x: 465, endPoint y: 378, distance: 27.9
click at [463, 351] on input "UNITY (Sept. 20) 1040 Signature, 250 VIP Floor, 960 VIP Reserved, 820 VIP" at bounding box center [454, 357] width 278 height 32
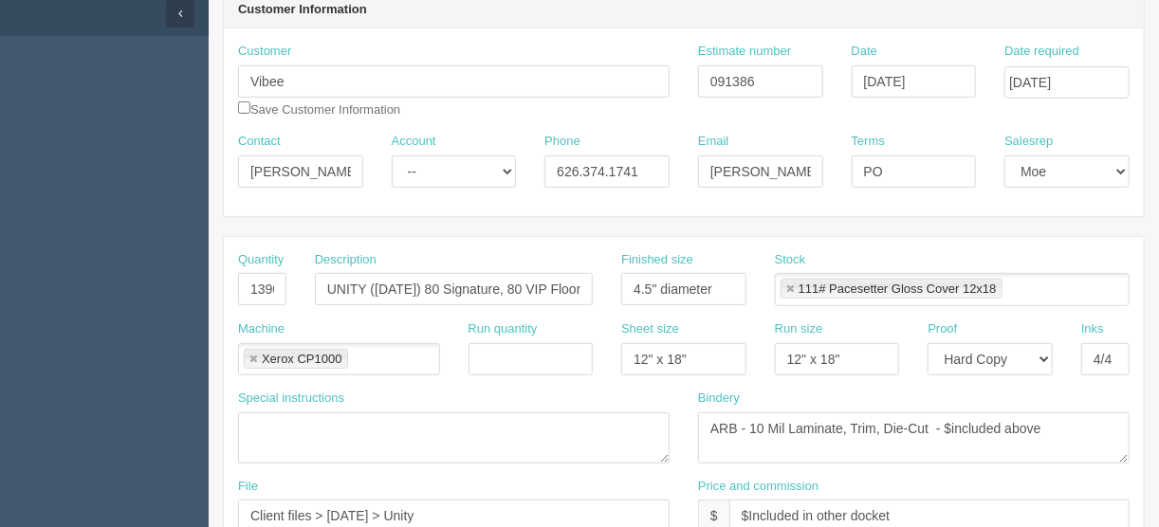
scroll to position [304, 0]
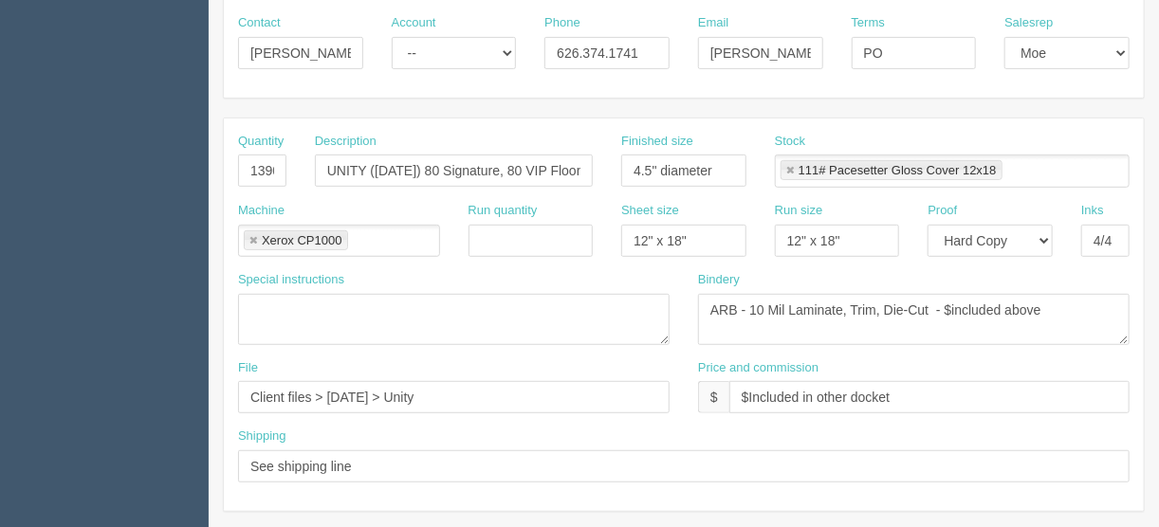
type input "UNITY (Sept. 20) 255 Signature, 255 VIP Floor, 500 VIP Reserved, 630 VIP"
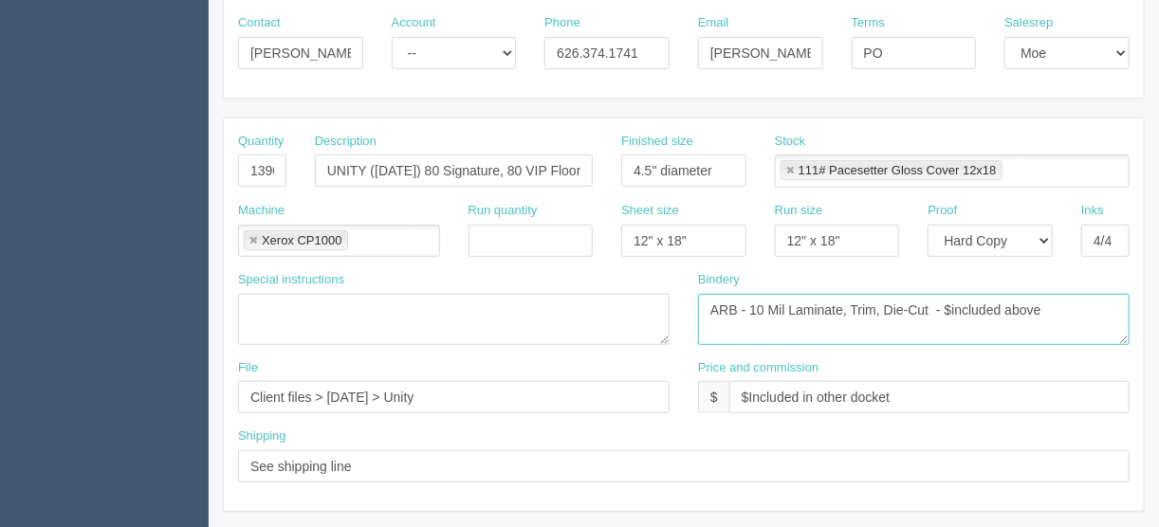
scroll to position [0, 0]
drag, startPoint x: 1047, startPoint y: 306, endPoint x: 1007, endPoint y: 301, distance: 41.2
click at [1007, 301] on textarea "ARB - 10 Mil Laminate, Trim, Die-Cut - $included above" at bounding box center [914, 319] width 432 height 51
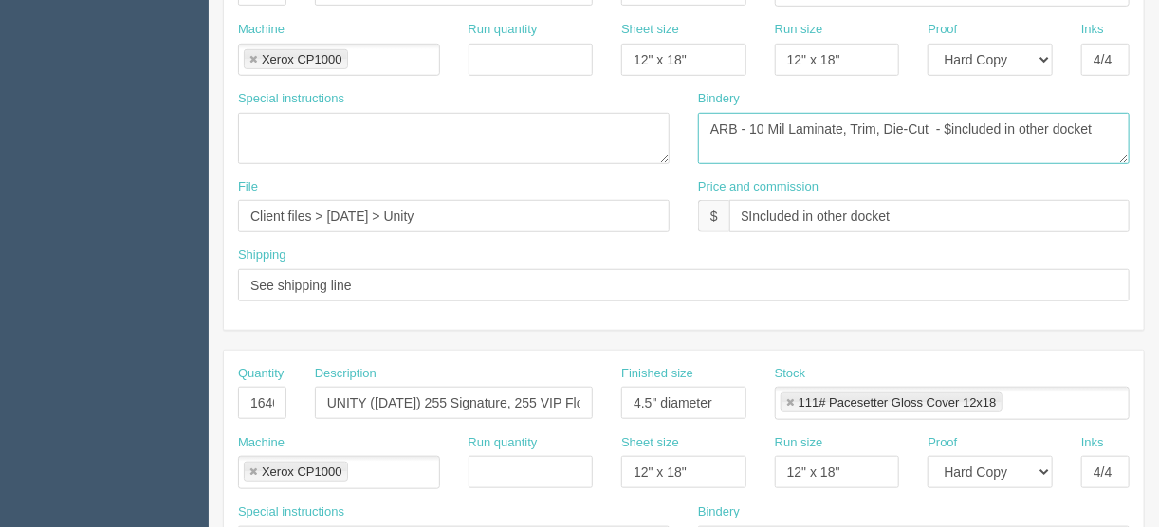
scroll to position [531, 0]
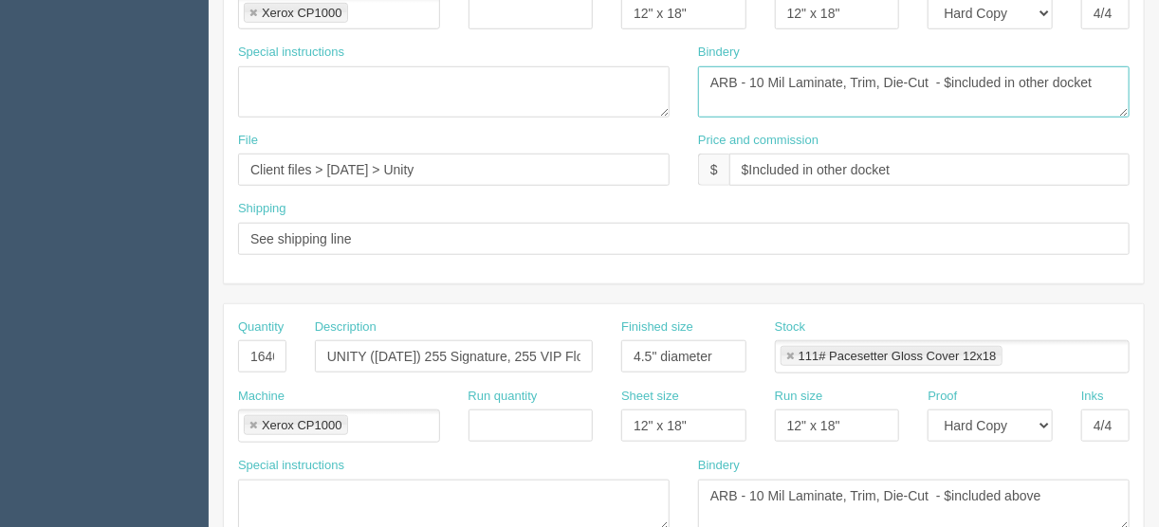
drag, startPoint x: 1101, startPoint y: 74, endPoint x: 946, endPoint y: 78, distance: 155.6
click at [946, 78] on textarea "ARB - 10 Mil Laminate, Trim, Die-Cut - $included above" at bounding box center [914, 91] width 432 height 51
type textarea "ARB - 10 Mil Laminate, Trim, Die-Cut - $included in other docket"
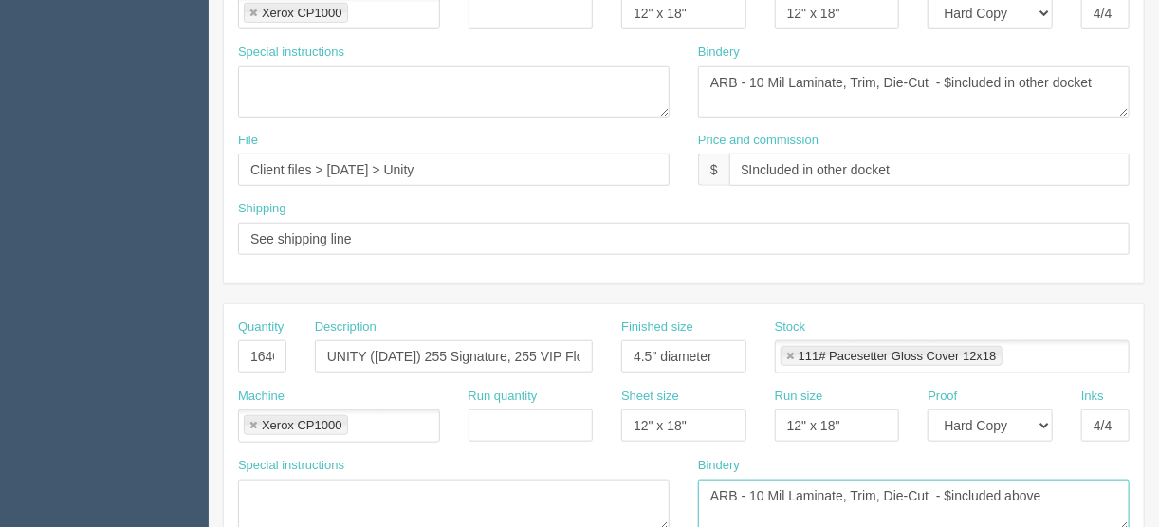
drag, startPoint x: 1044, startPoint y: 487, endPoint x: 947, endPoint y: 489, distance: 96.8
click at [947, 489] on textarea "ARB - 10 Mil Laminate, Trim, Die-Cut - $included above" at bounding box center [914, 505] width 432 height 51
paste textarea "in other docket"
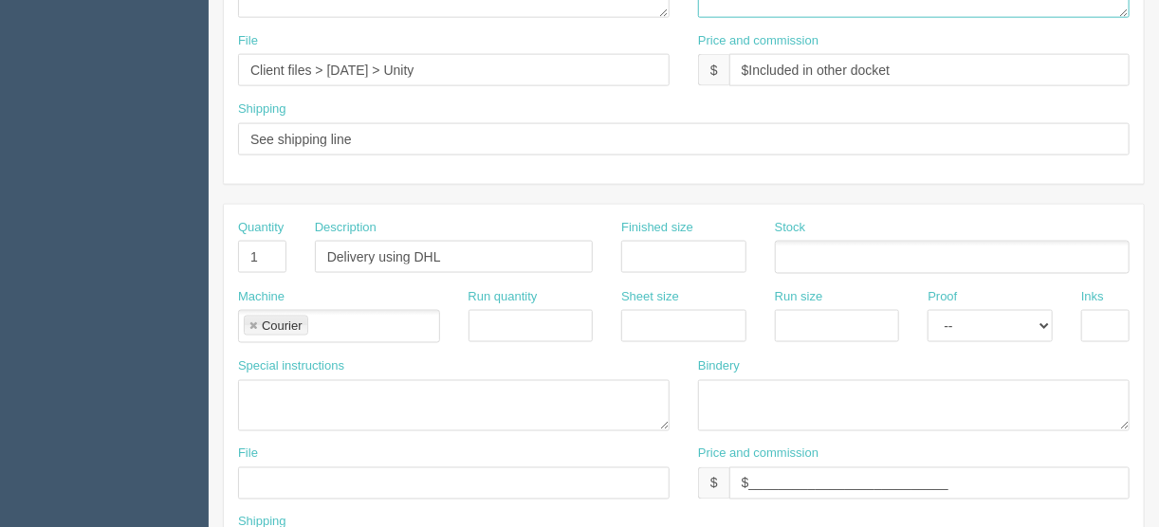
scroll to position [1138, 0]
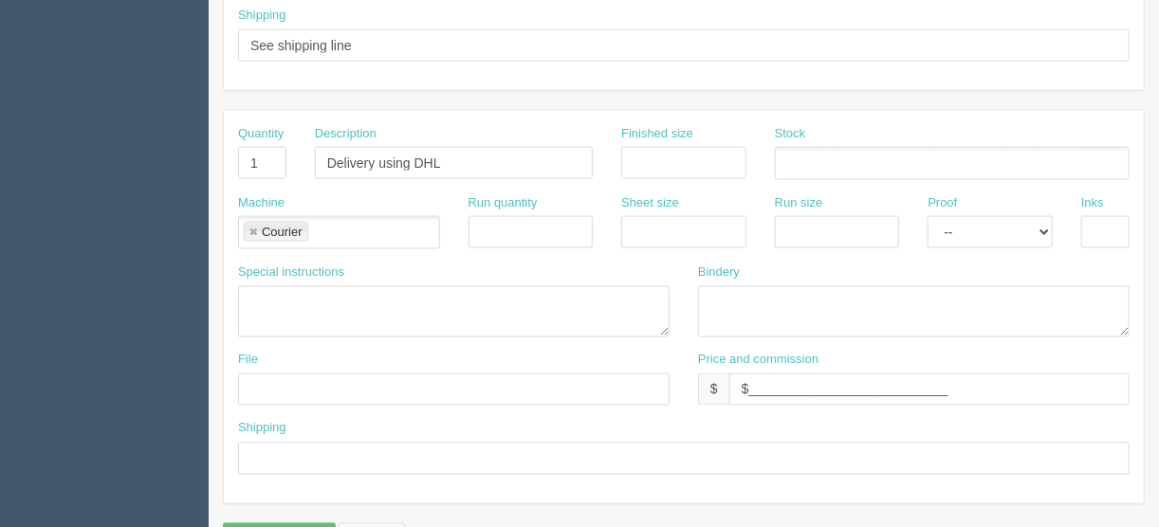
type textarea "ARB - 10 Mil Laminate, Trim, Die-Cut - $included in other docket"
click at [474, 148] on input "Delivery using DHL" at bounding box center [454, 163] width 278 height 32
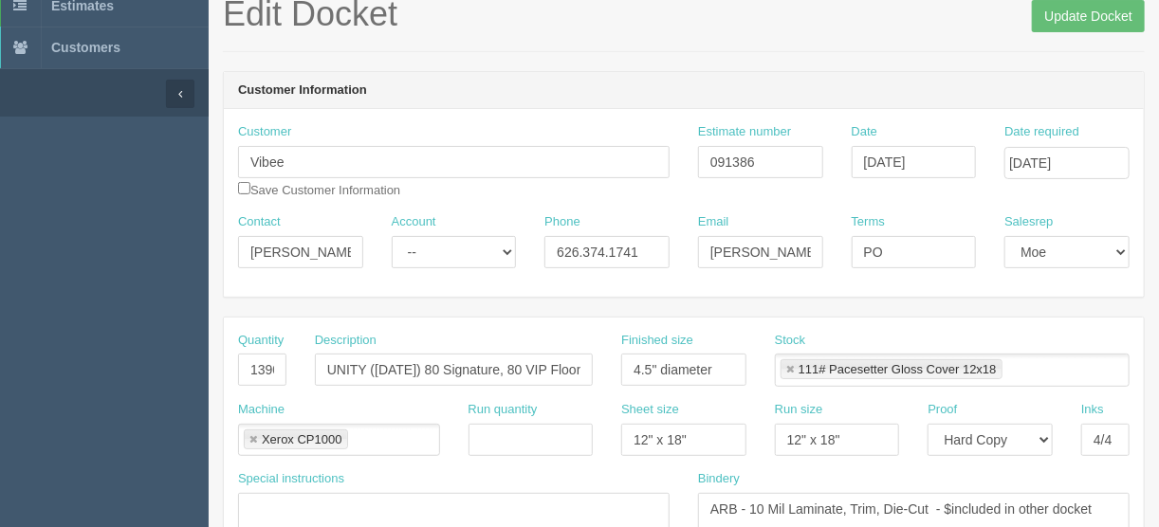
scroll to position [76, 0]
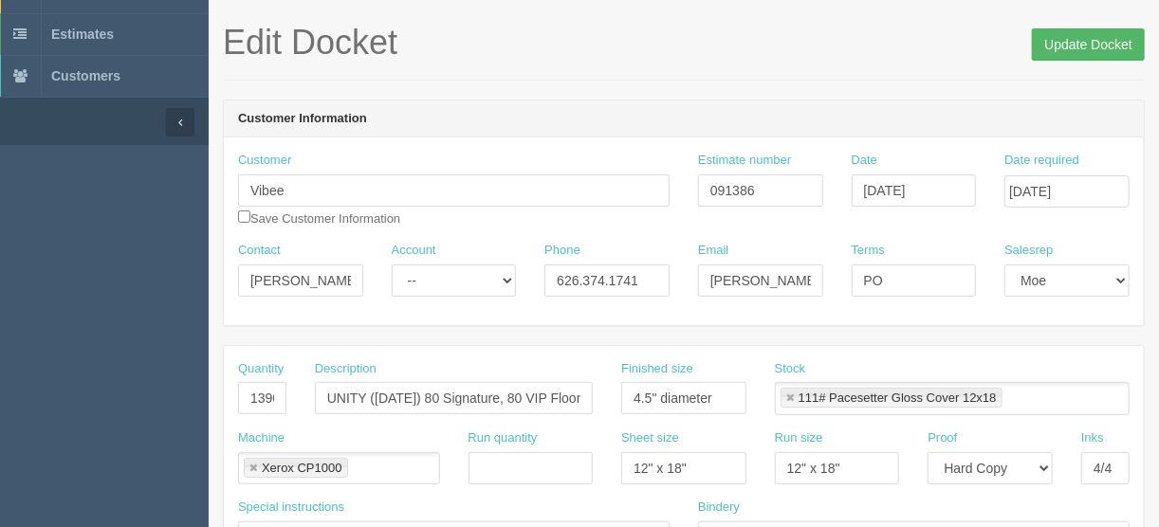
type input "Delivery using DHL - OVERNIGHT SERVICE"
click at [1074, 42] on input "Update Docket" at bounding box center [1088, 44] width 113 height 32
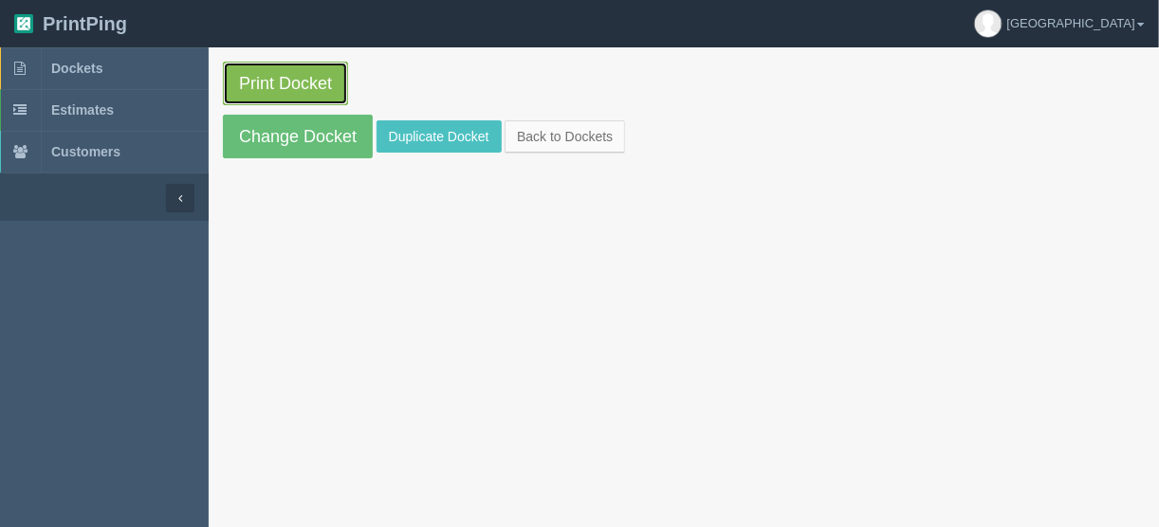
click at [289, 74] on link "Print Docket" at bounding box center [285, 84] width 125 height 44
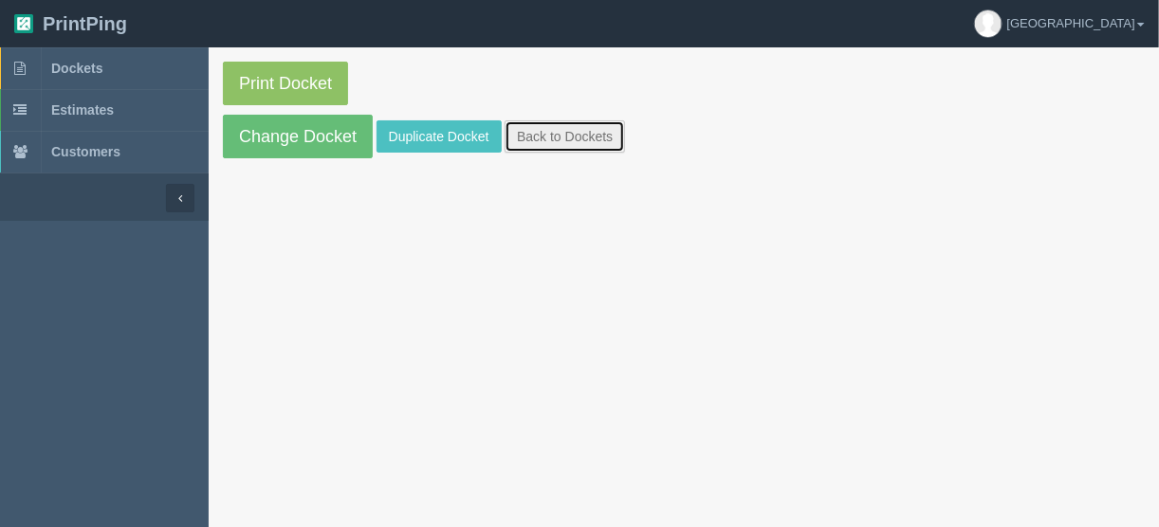
click at [552, 133] on link "Back to Dockets" at bounding box center [565, 136] width 120 height 32
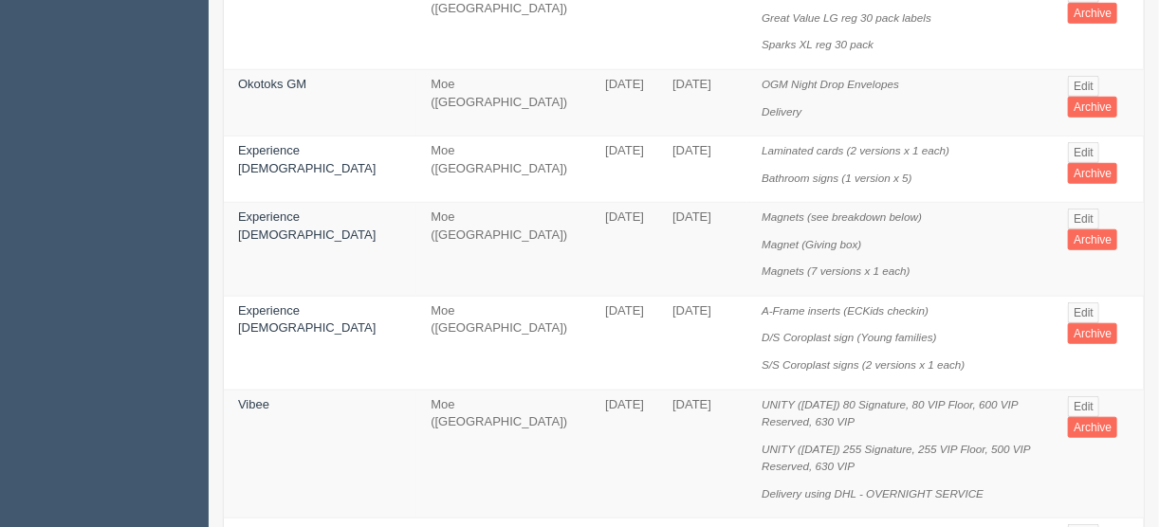
scroll to position [531, 0]
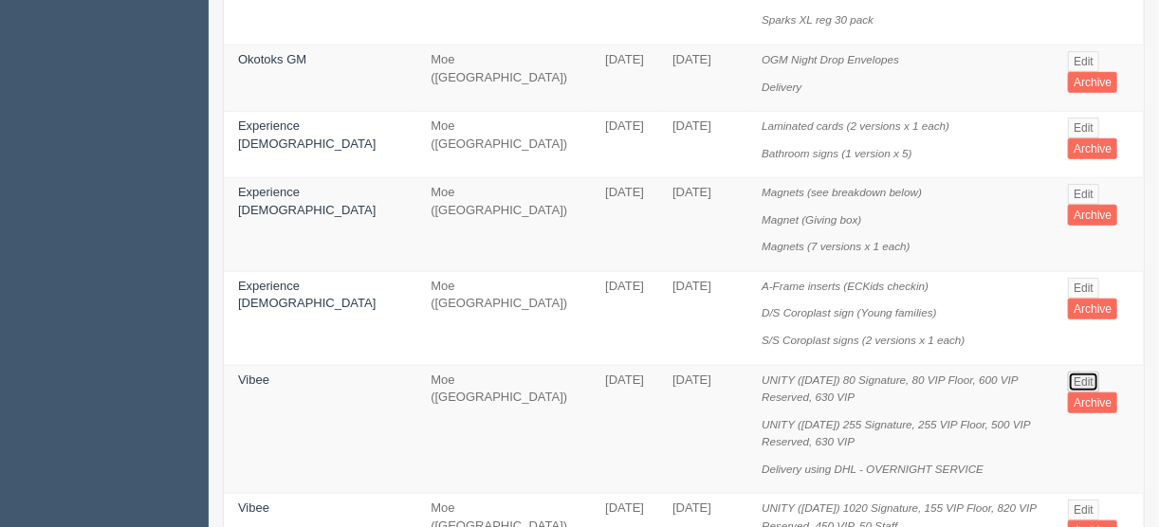
click at [1076, 372] on link "Edit" at bounding box center [1083, 382] width 31 height 21
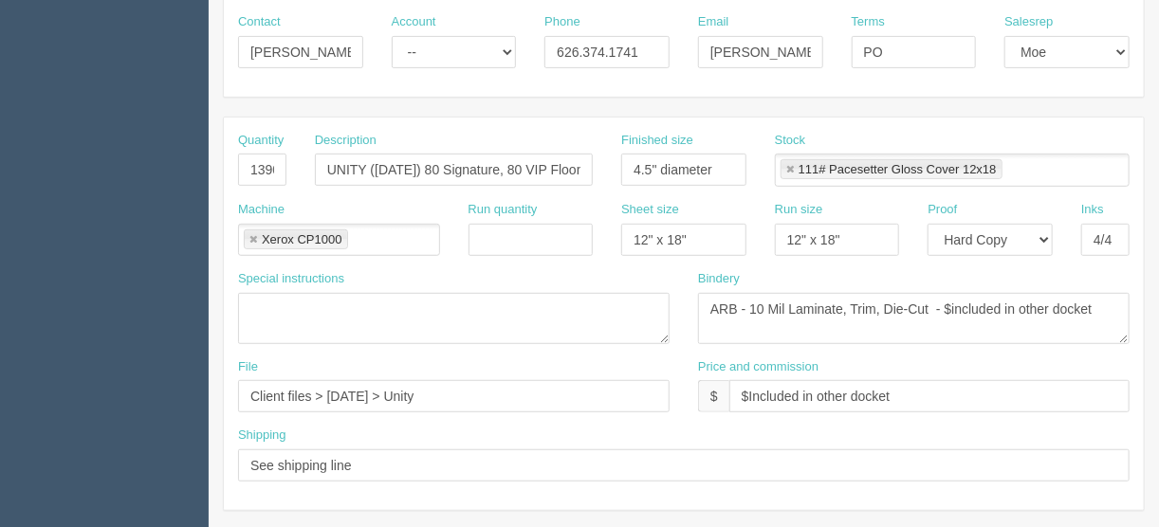
scroll to position [379, 0]
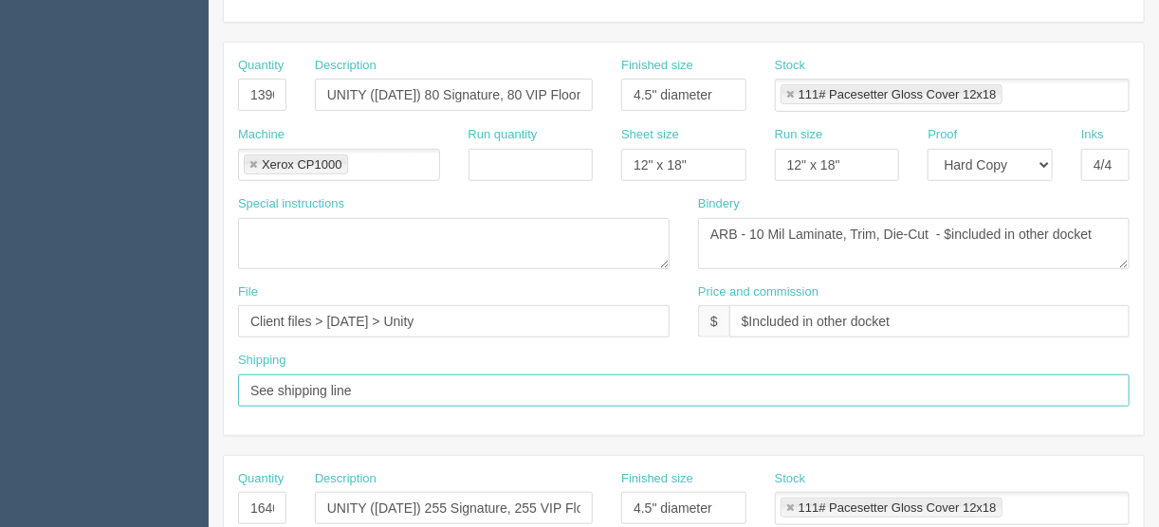
click at [366, 381] on input "See shipping line" at bounding box center [684, 391] width 892 height 32
type input "See shipping line below"
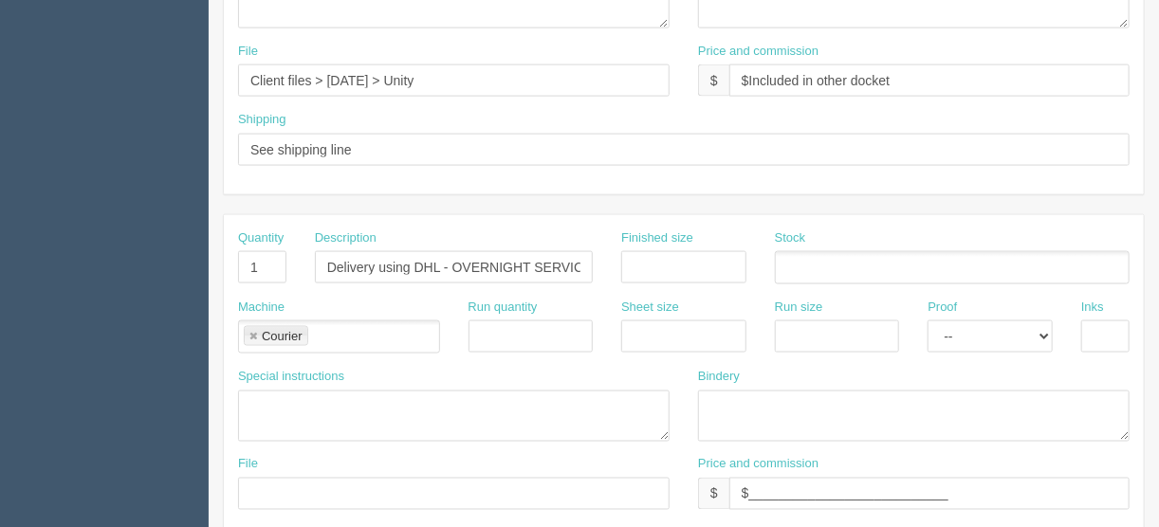
scroll to position [987, 0]
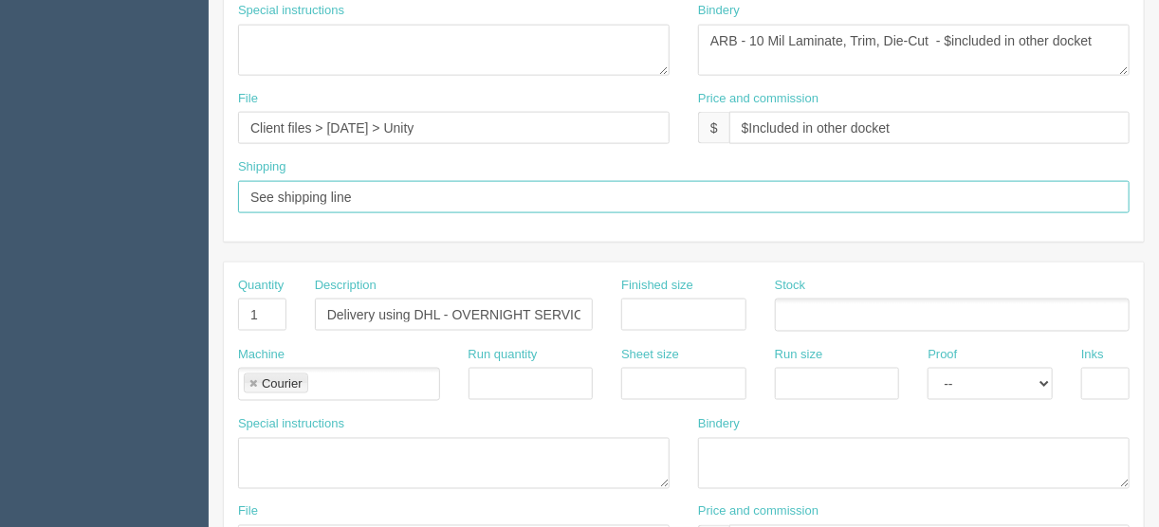
click at [369, 186] on input "See shipping line" at bounding box center [684, 197] width 892 height 32
type input "See shipping line below"
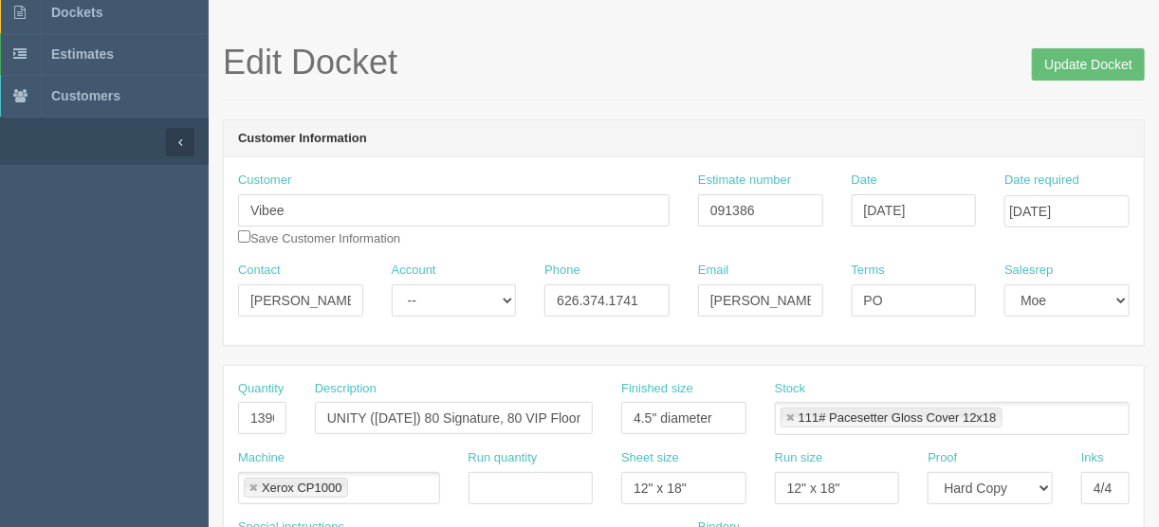
scroll to position [0, 0]
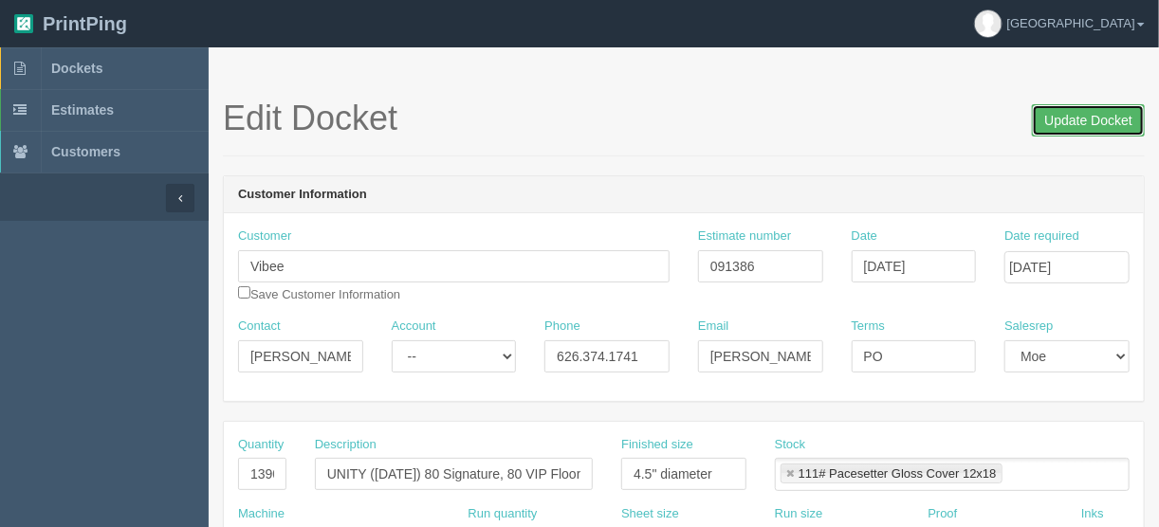
click at [1061, 121] on input "Update Docket" at bounding box center [1088, 120] width 113 height 32
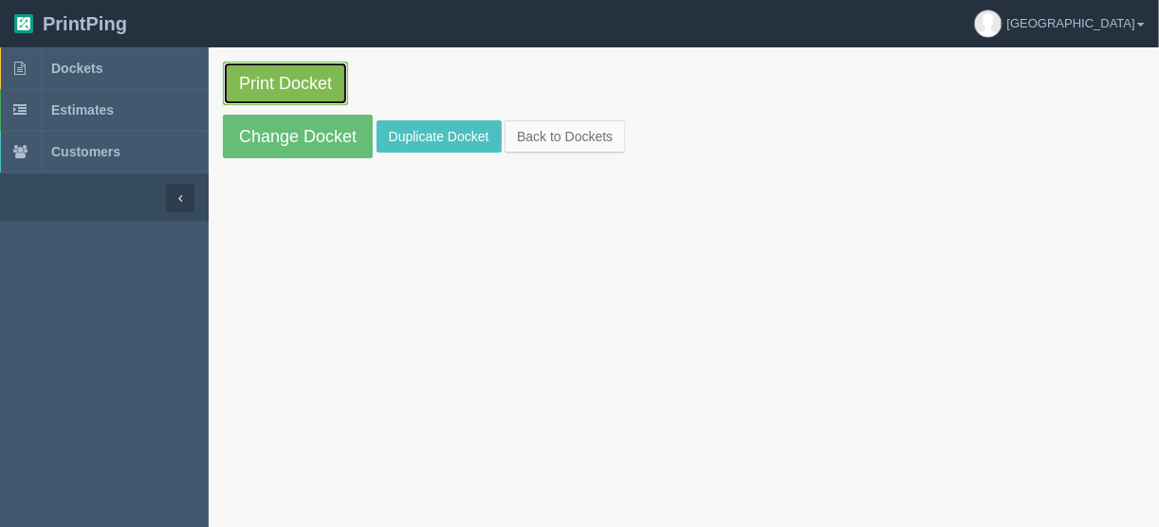
click at [273, 88] on link "Print Docket" at bounding box center [285, 84] width 125 height 44
